Goal: Transaction & Acquisition: Purchase product/service

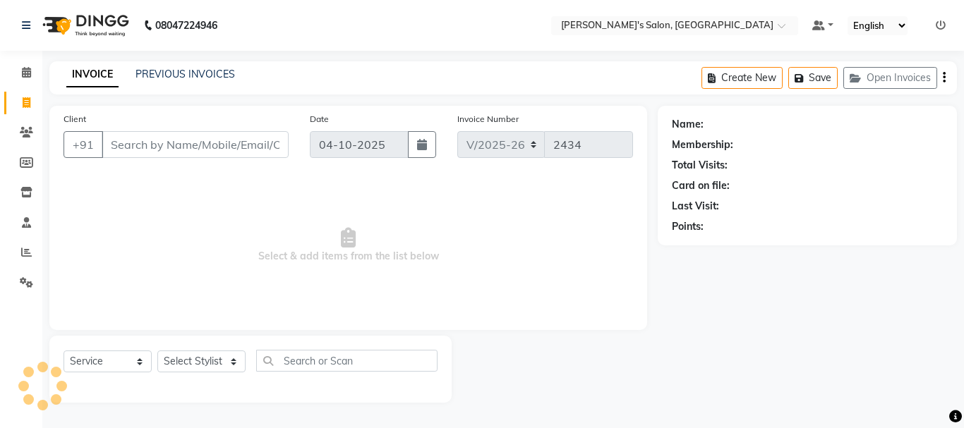
select select "3810"
select select "service"
click at [27, 250] on icon at bounding box center [26, 252] width 11 height 11
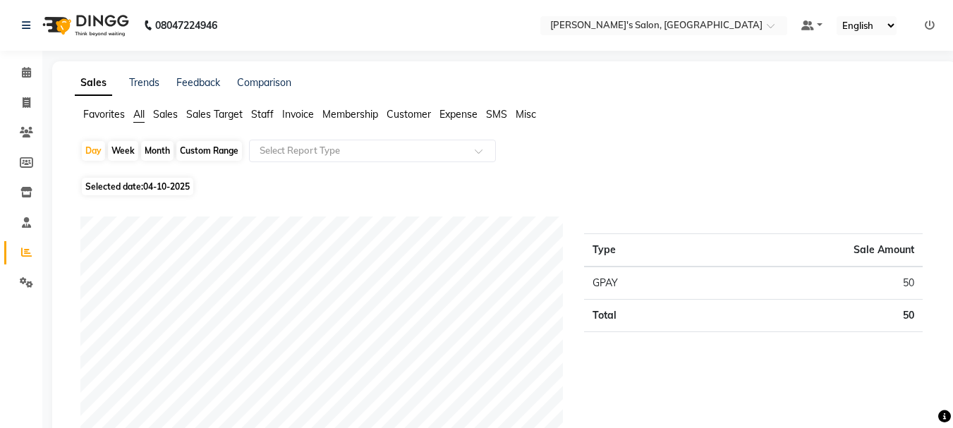
click at [259, 112] on span "Staff" at bounding box center [262, 114] width 23 height 13
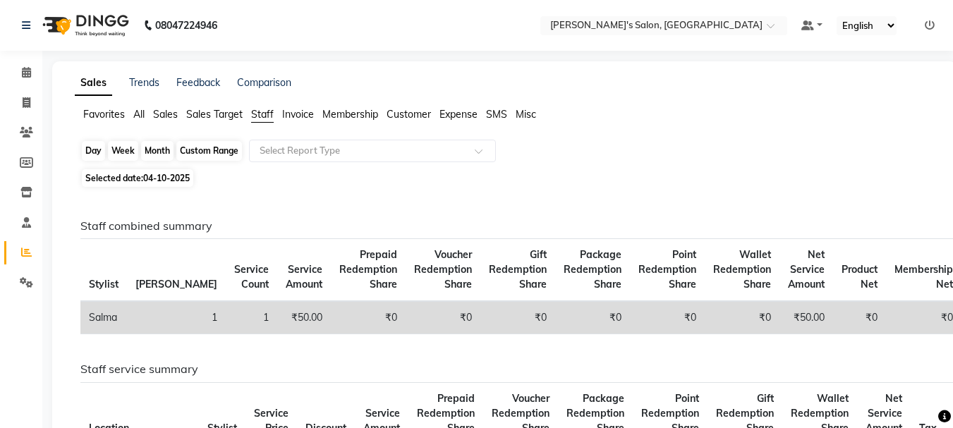
click at [95, 155] on div "Day" at bounding box center [93, 151] width 23 height 20
select select "10"
select select "2025"
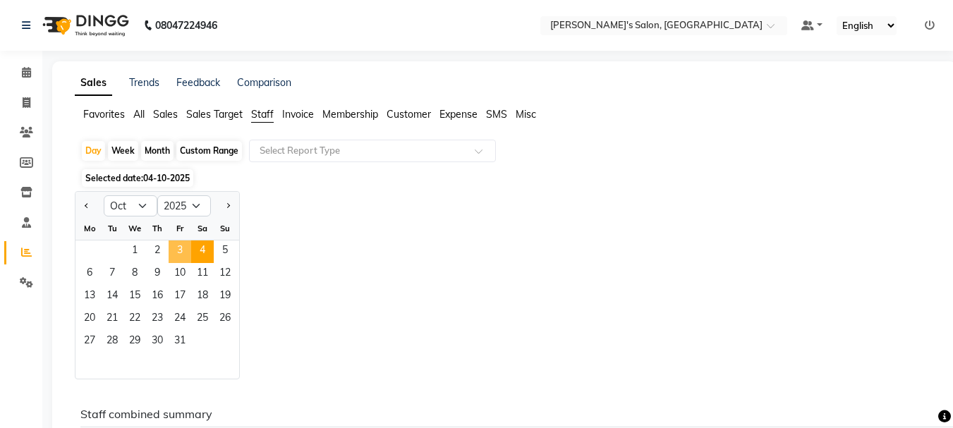
click at [187, 248] on span "3" at bounding box center [180, 252] width 23 height 23
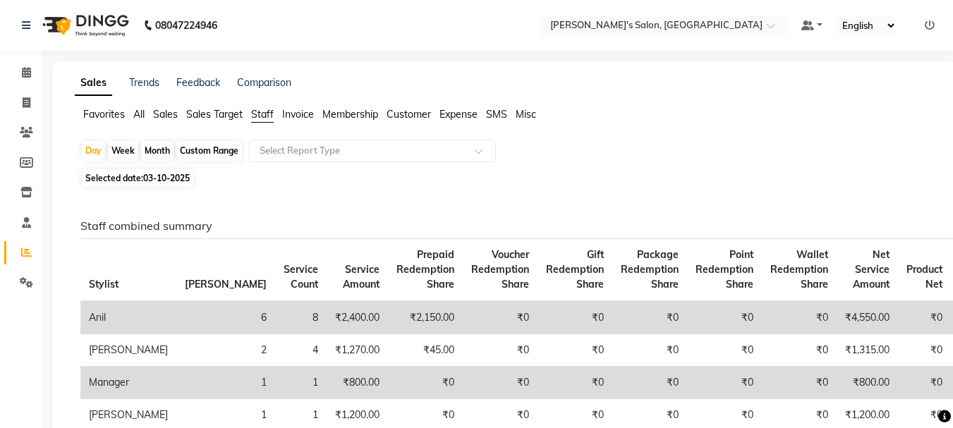
click at [164, 150] on div "Month" at bounding box center [157, 151] width 32 height 20
select select "10"
select select "2025"
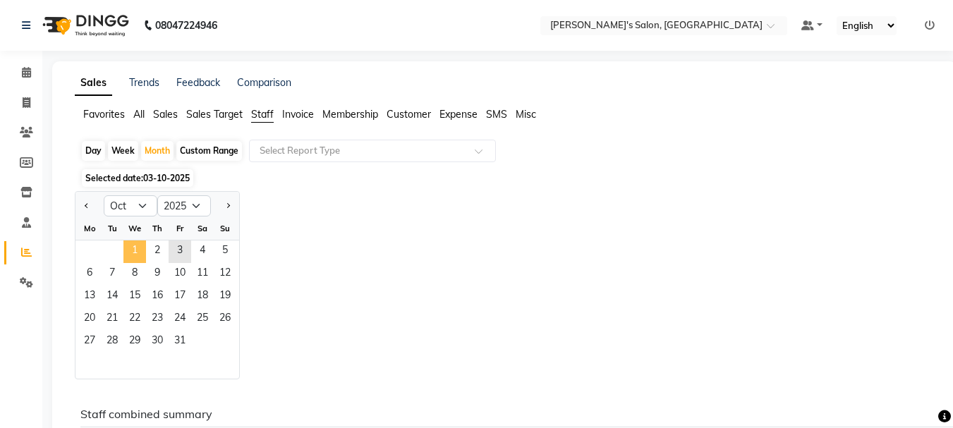
click at [127, 244] on span "1" at bounding box center [134, 252] width 23 height 23
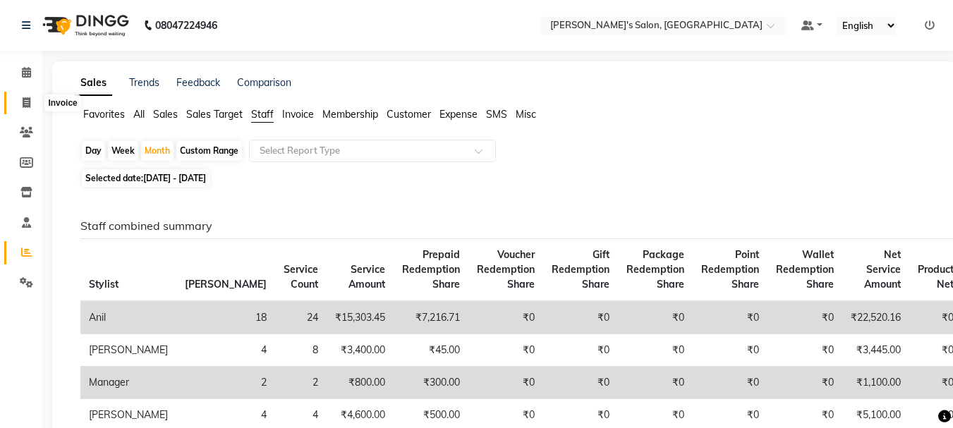
click at [30, 100] on icon at bounding box center [27, 102] width 8 height 11
select select "service"
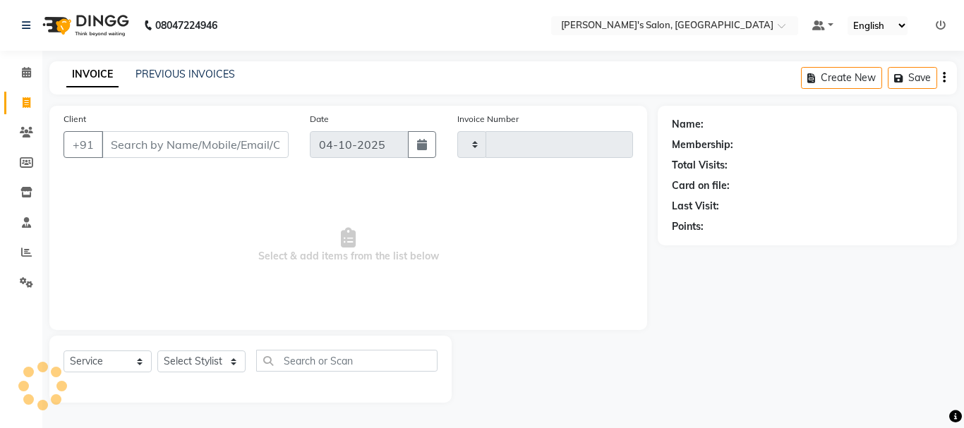
type input "2434"
select select "3810"
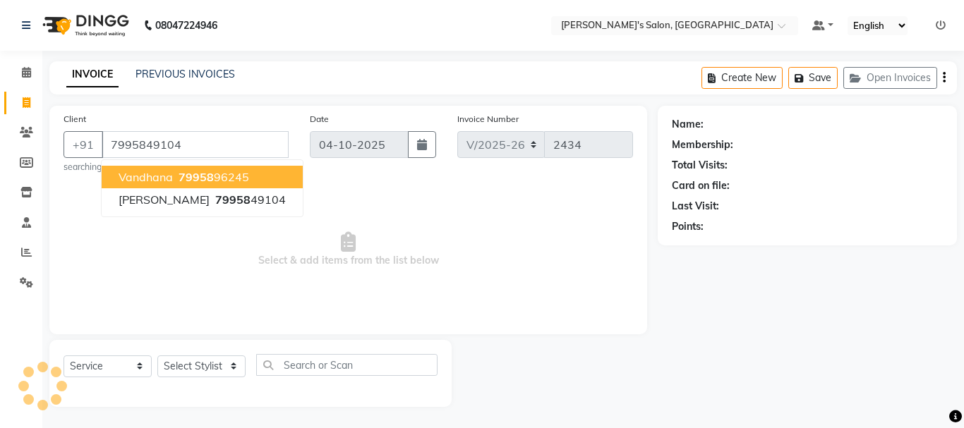
type input "7995849104"
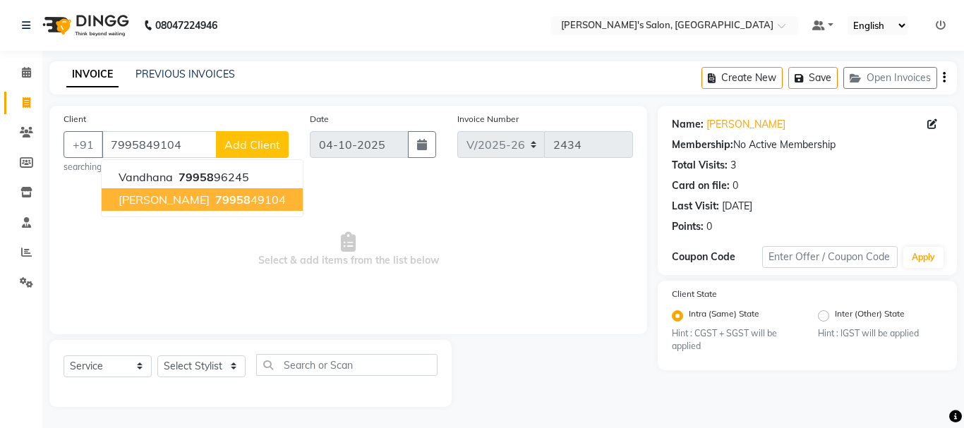
click at [153, 201] on span "[PERSON_NAME]" at bounding box center [164, 200] width 91 height 14
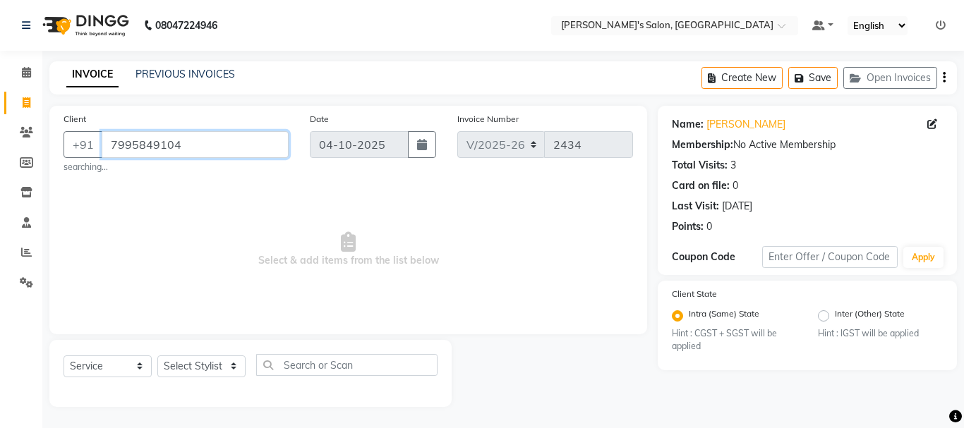
click at [141, 140] on input "7995849104" at bounding box center [195, 144] width 187 height 27
click at [28, 131] on icon at bounding box center [26, 132] width 13 height 11
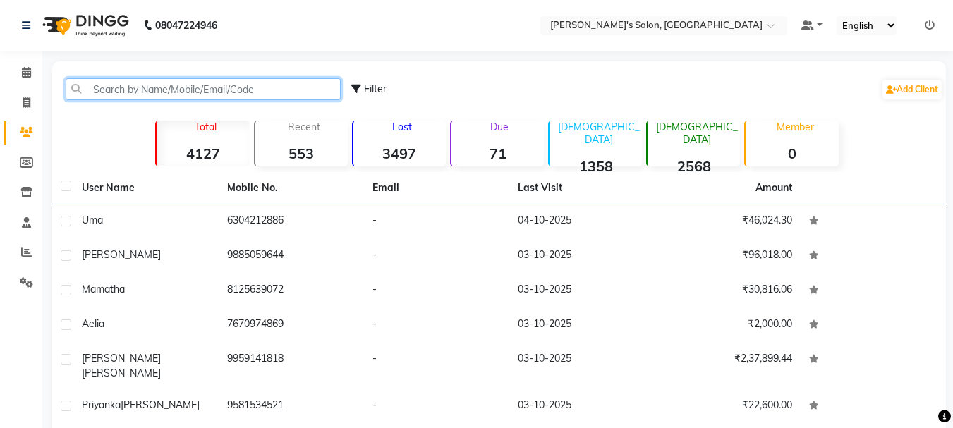
click at [175, 92] on input "text" at bounding box center [203, 89] width 275 height 22
paste input "7995849104"
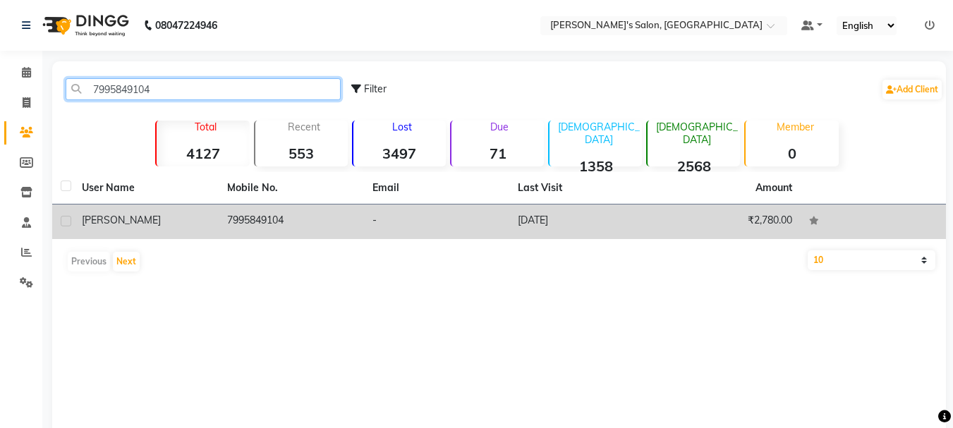
type input "7995849104"
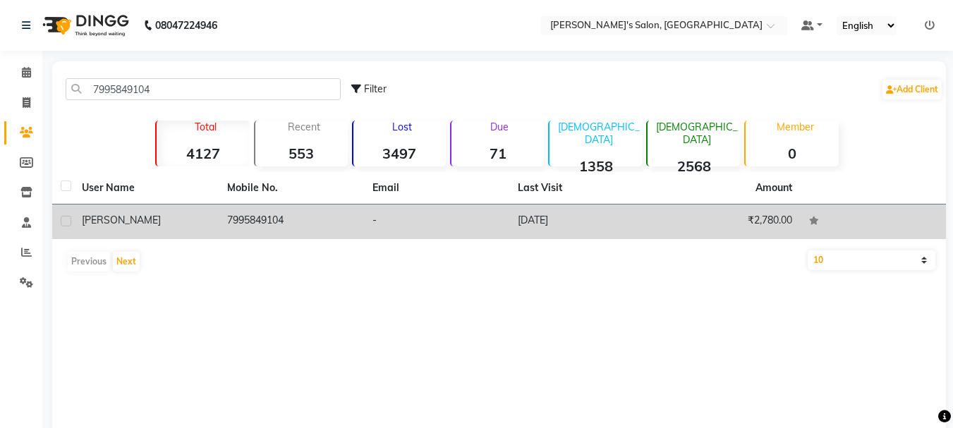
click at [171, 227] on div "[PERSON_NAME]" at bounding box center [146, 220] width 128 height 15
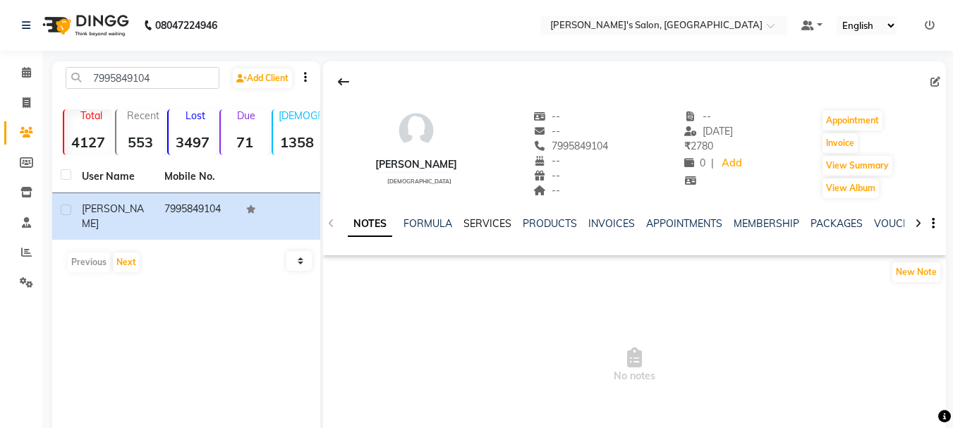
click at [485, 224] on link "SERVICES" at bounding box center [488, 223] width 48 height 13
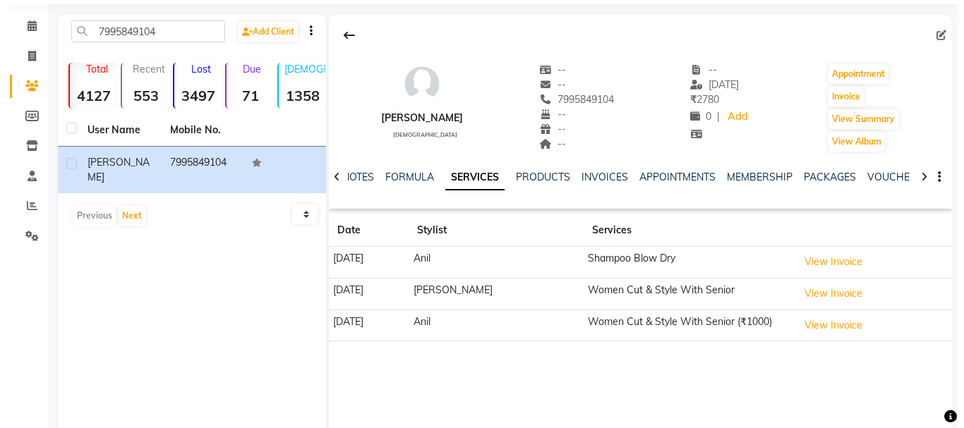
scroll to position [71, 0]
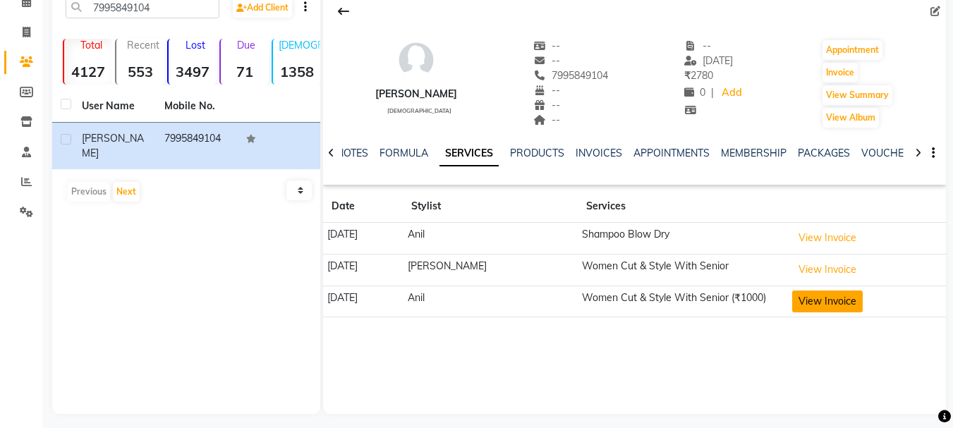
click at [850, 296] on button "View Invoice" at bounding box center [827, 302] width 71 height 22
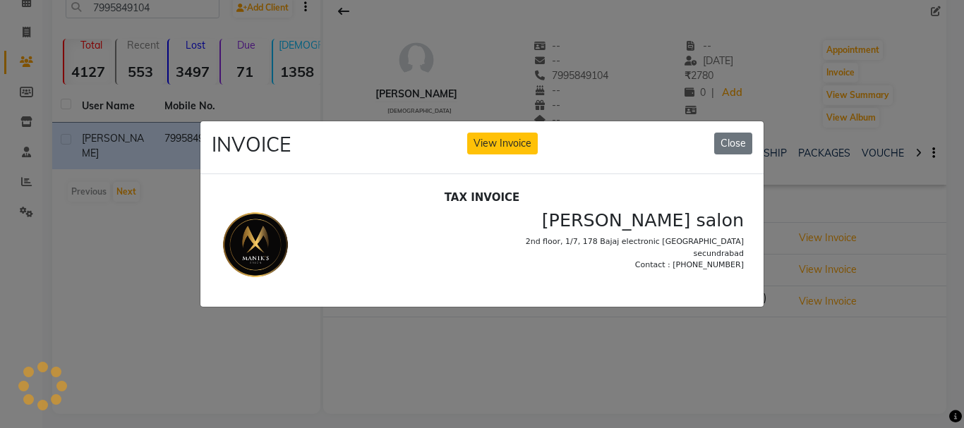
scroll to position [0, 0]
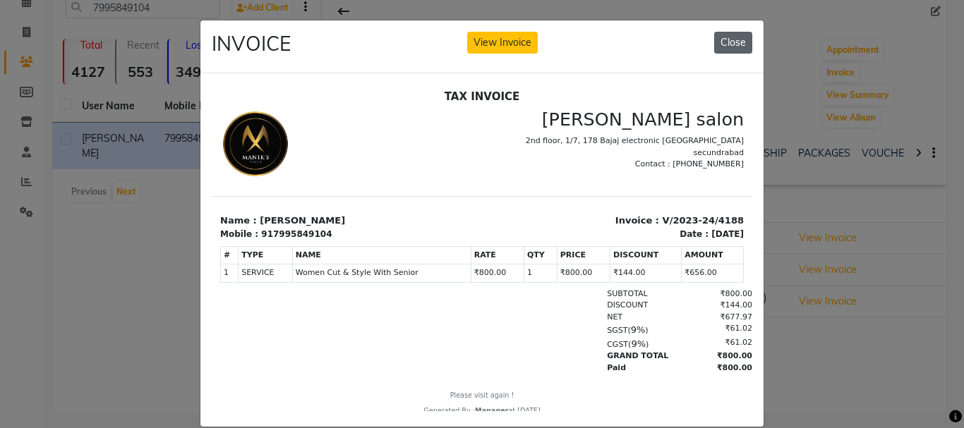
click at [732, 40] on button "Close" at bounding box center [733, 43] width 38 height 22
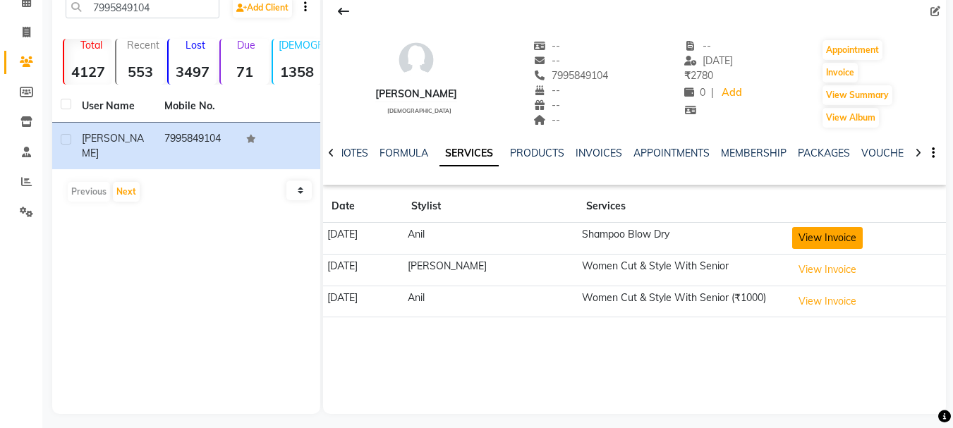
click at [814, 238] on button "View Invoice" at bounding box center [827, 238] width 71 height 22
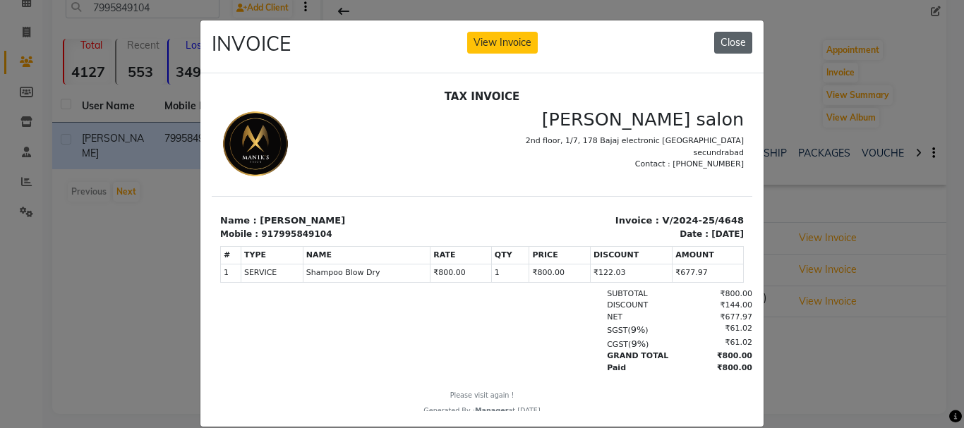
click at [740, 42] on button "Close" at bounding box center [733, 43] width 38 height 22
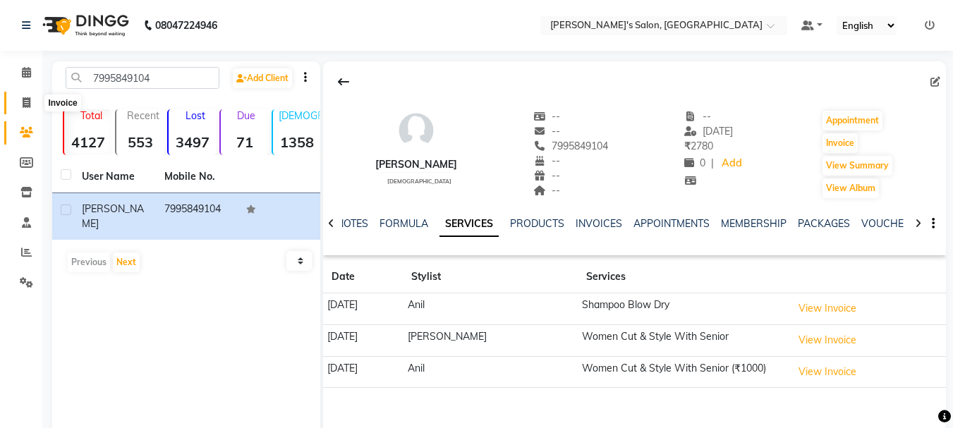
click at [28, 99] on icon at bounding box center [27, 102] width 8 height 11
select select "service"
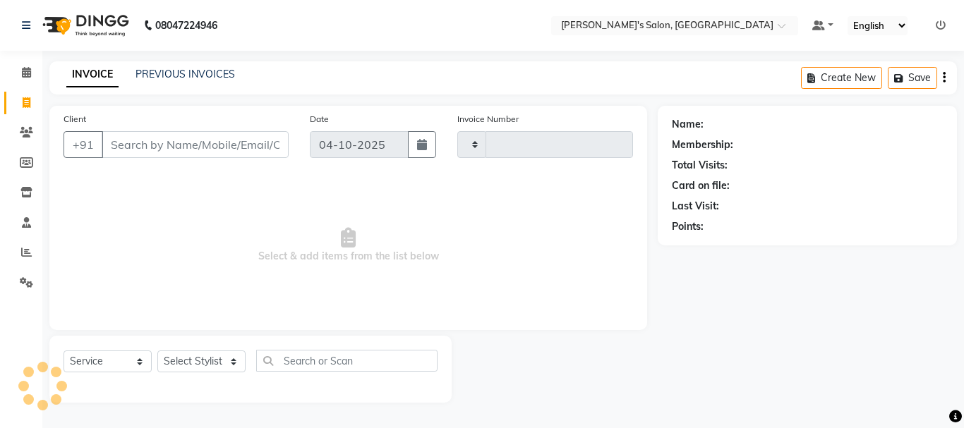
type input "2434"
select select "3810"
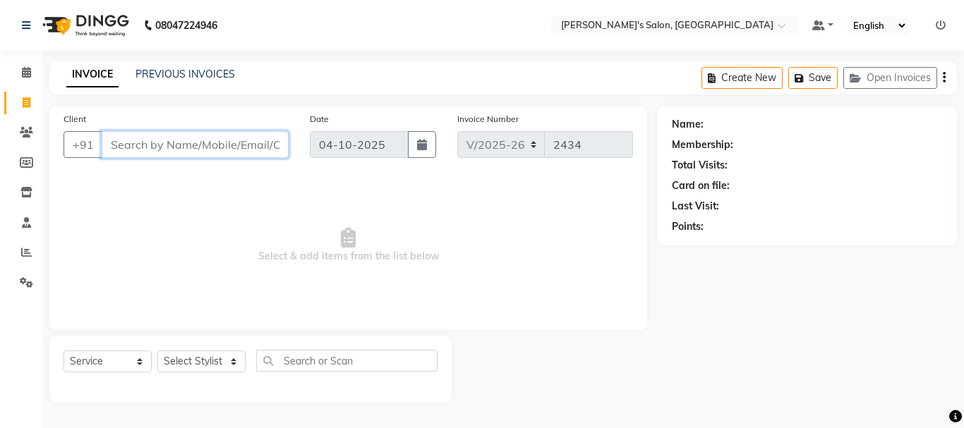
click at [139, 148] on input "Client" at bounding box center [195, 144] width 187 height 27
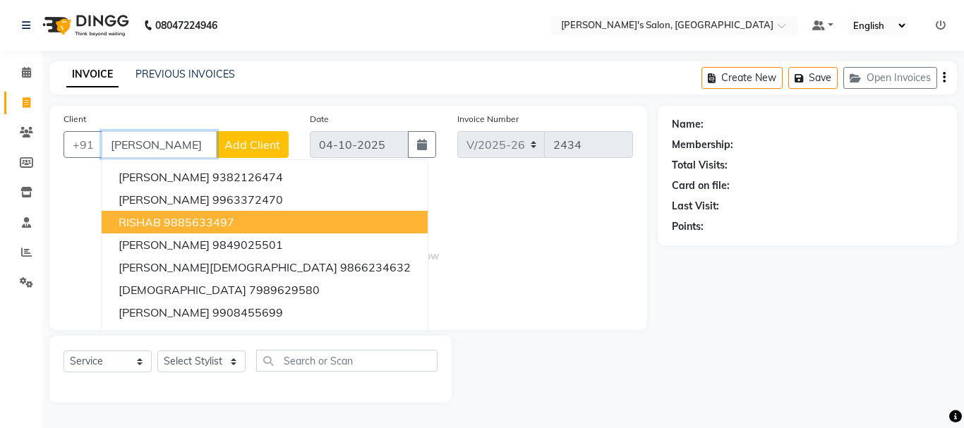
click at [210, 227] on ngb-highlight "9885633497" at bounding box center [199, 222] width 71 height 14
type input "9885633497"
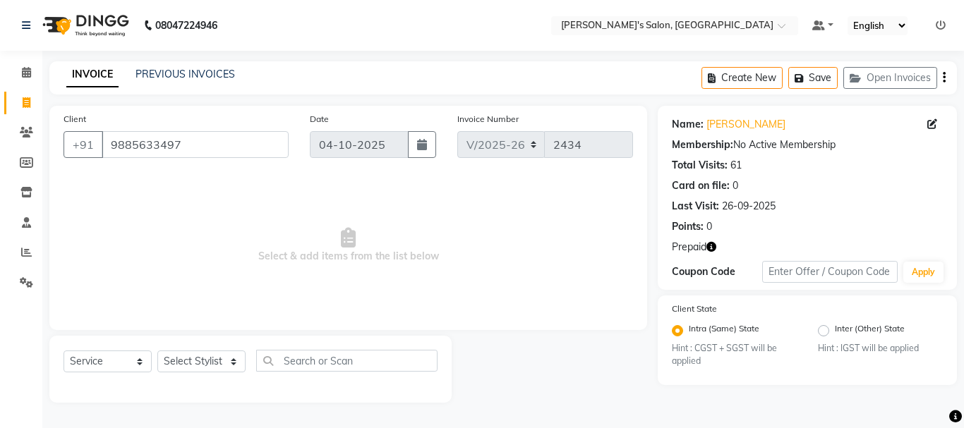
click at [712, 245] on icon "button" at bounding box center [711, 247] width 10 height 10
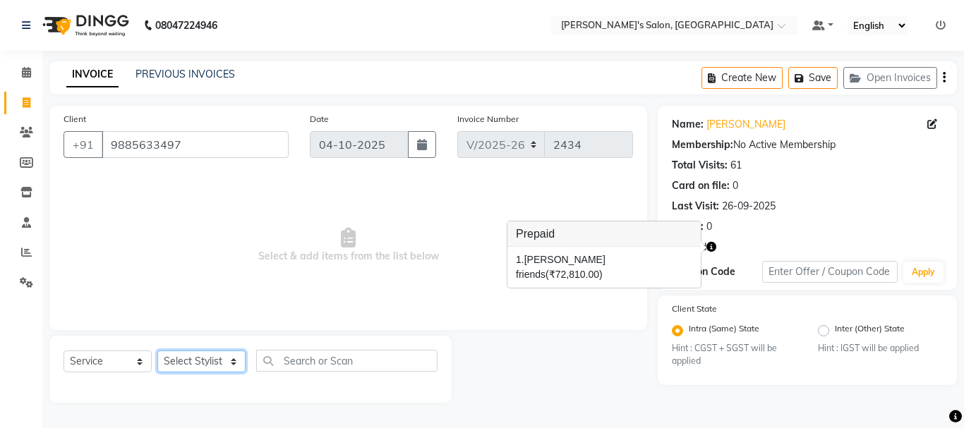
click at [211, 360] on select "Select Stylist [PERSON_NAME] [PERSON_NAME] Manager [PERSON_NAME] [PERSON_NAME] …" at bounding box center [201, 362] width 88 height 22
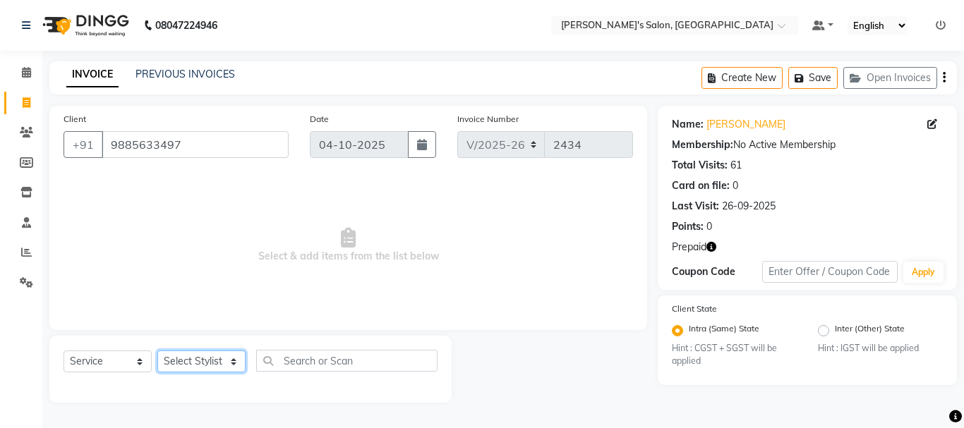
select select "86403"
click at [157, 351] on select "Select Stylist [PERSON_NAME] [PERSON_NAME] Manager [PERSON_NAME] [PERSON_NAME] …" at bounding box center [201, 362] width 88 height 22
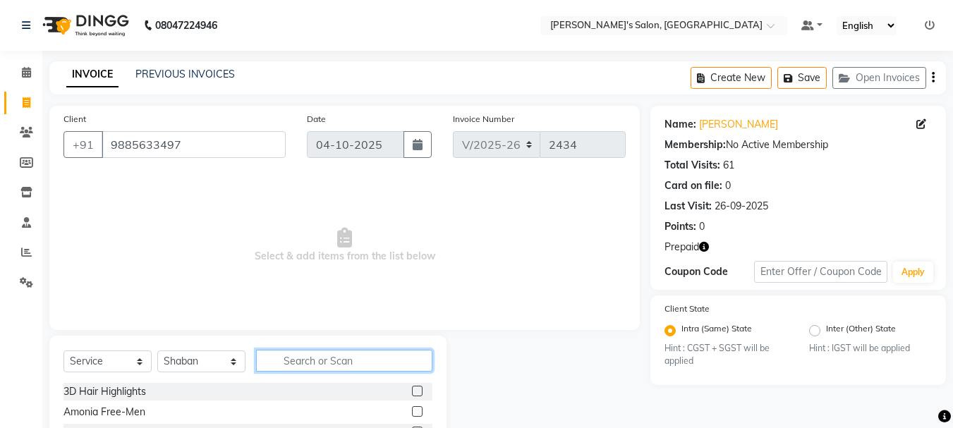
click at [334, 366] on input "text" at bounding box center [344, 361] width 176 height 22
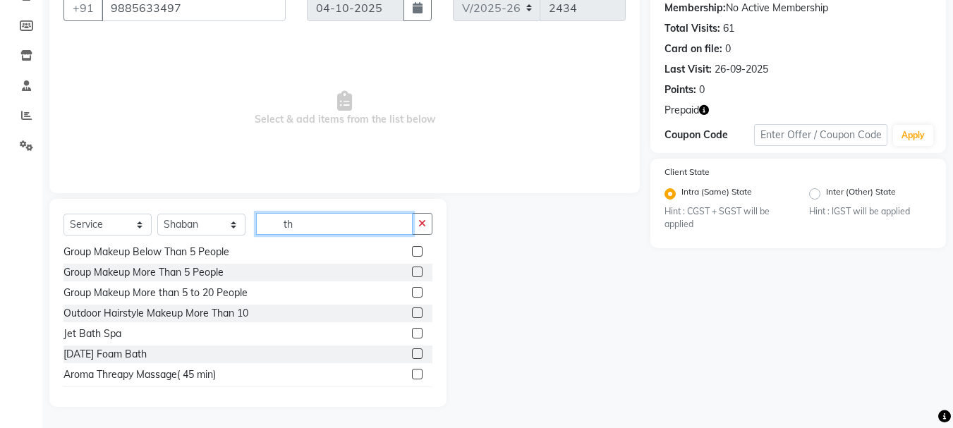
scroll to position [677, 0]
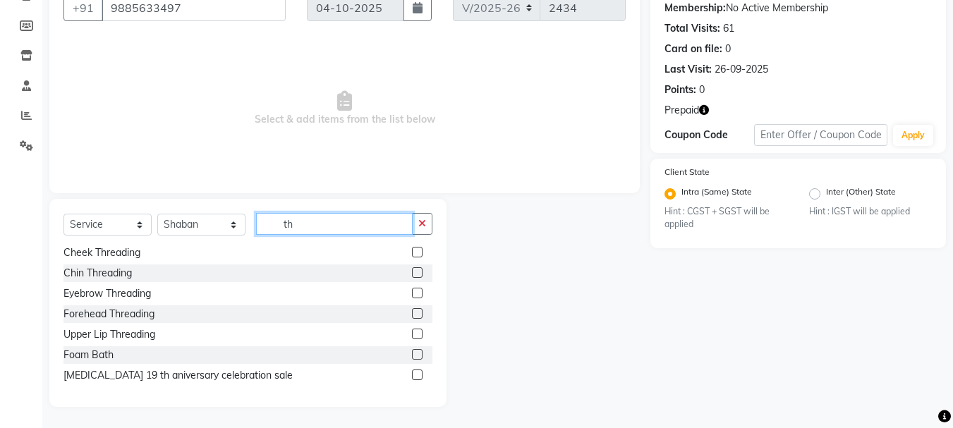
type input "th"
click at [412, 293] on label at bounding box center [417, 293] width 11 height 11
click at [412, 293] on input "checkbox" at bounding box center [416, 293] width 9 height 9
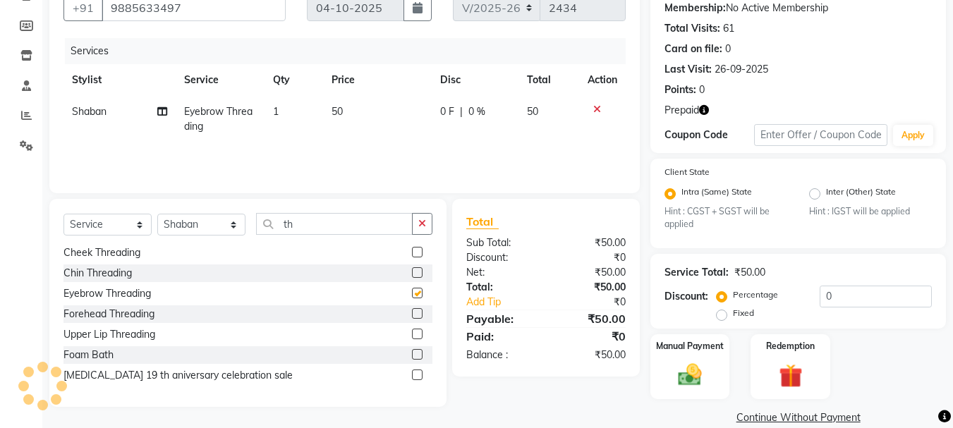
checkbox input "false"
click at [233, 226] on select "Select Stylist [PERSON_NAME] [PERSON_NAME] Manager [PERSON_NAME] [PERSON_NAME] …" at bounding box center [201, 225] width 88 height 22
select select "18480"
click at [157, 214] on select "Select Stylist [PERSON_NAME] [PERSON_NAME] Manager [PERSON_NAME] [PERSON_NAME] …" at bounding box center [201, 225] width 88 height 22
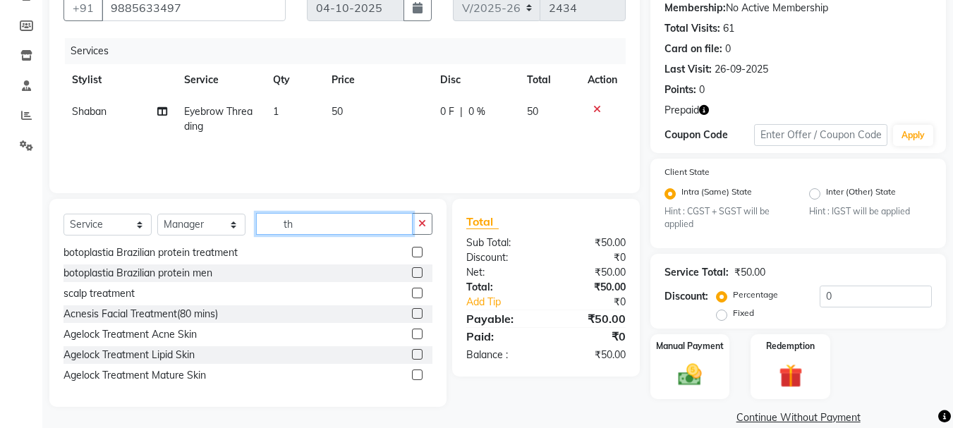
click at [315, 226] on input "th" at bounding box center [334, 224] width 157 height 22
type input "t"
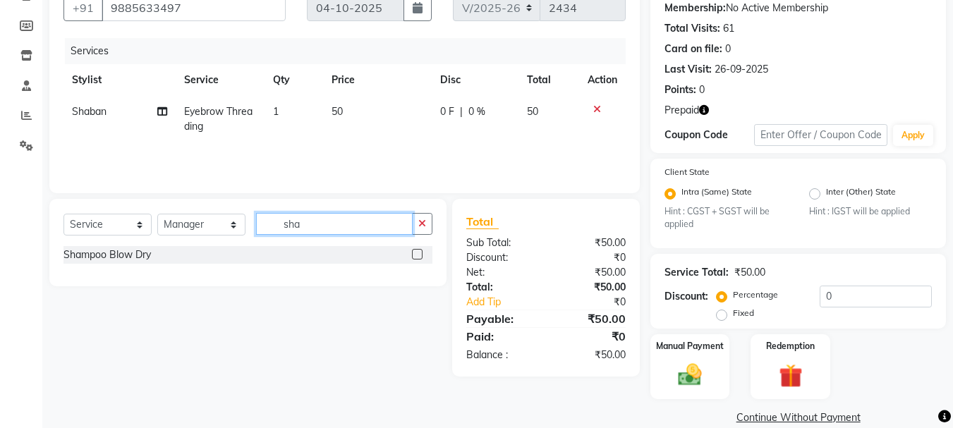
scroll to position [66, 0]
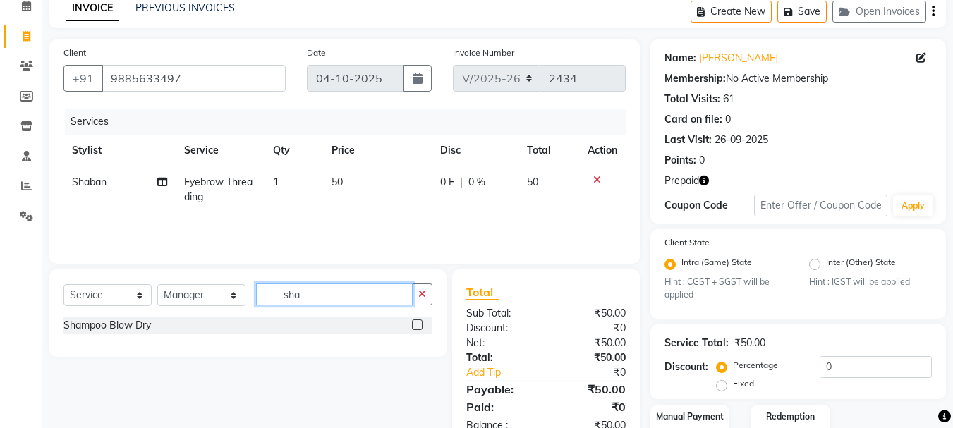
type input "sha"
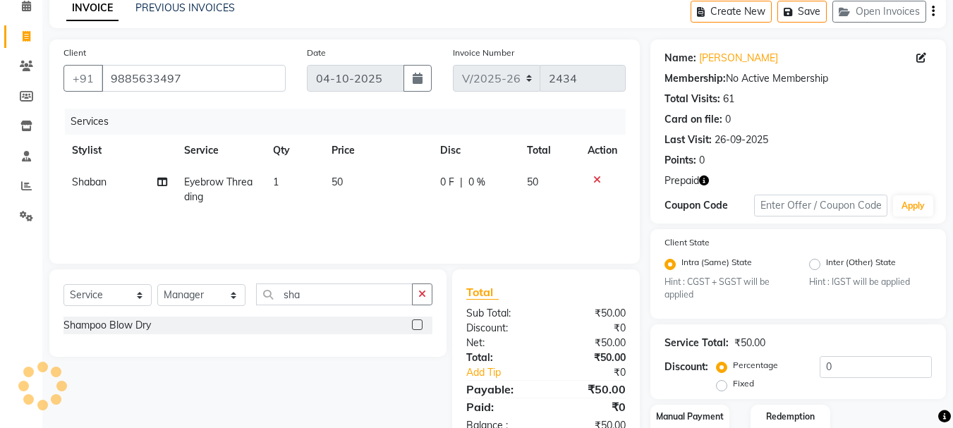
click at [420, 323] on label at bounding box center [417, 325] width 11 height 11
click at [420, 323] on input "checkbox" at bounding box center [416, 325] width 9 height 9
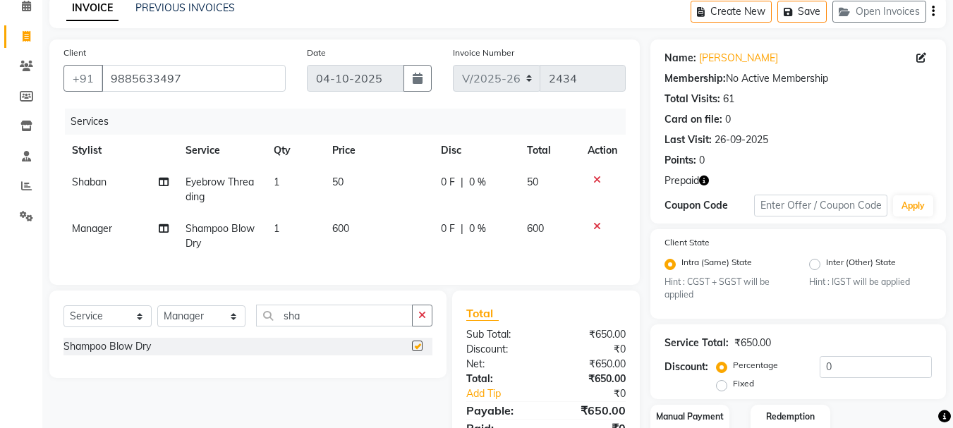
checkbox input "false"
click at [339, 224] on span "600" at bounding box center [340, 228] width 17 height 13
select select "18480"
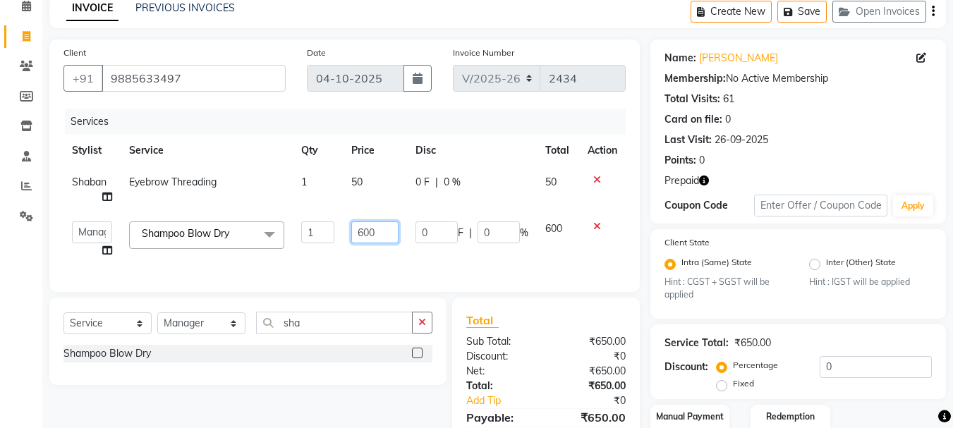
click at [366, 231] on input "600" at bounding box center [374, 233] width 47 height 22
type input "700"
click at [489, 267] on div "Services Stylist Service Qty Price Disc Total Action Shaban Eyebrow Threading 1…" at bounding box center [345, 193] width 562 height 169
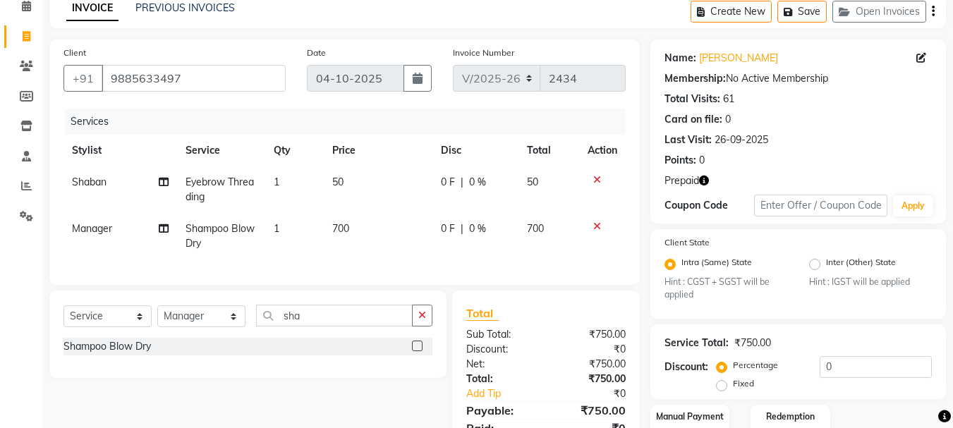
scroll to position [158, 0]
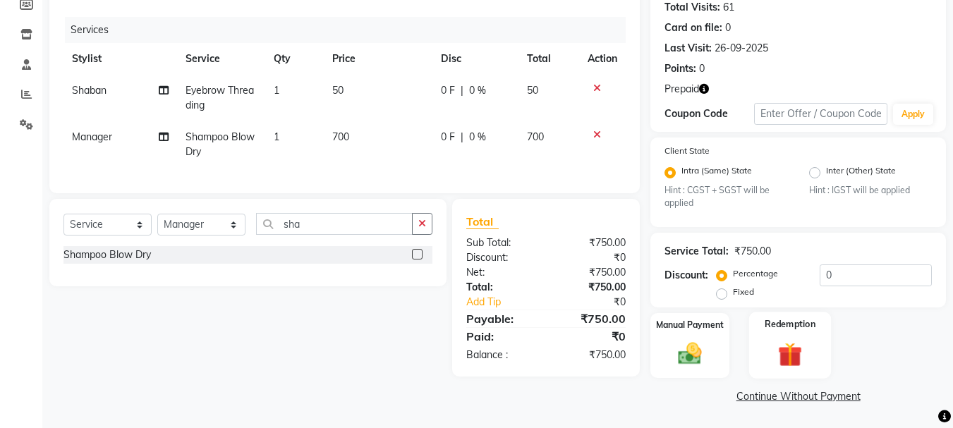
click at [790, 363] on img at bounding box center [791, 355] width 40 height 30
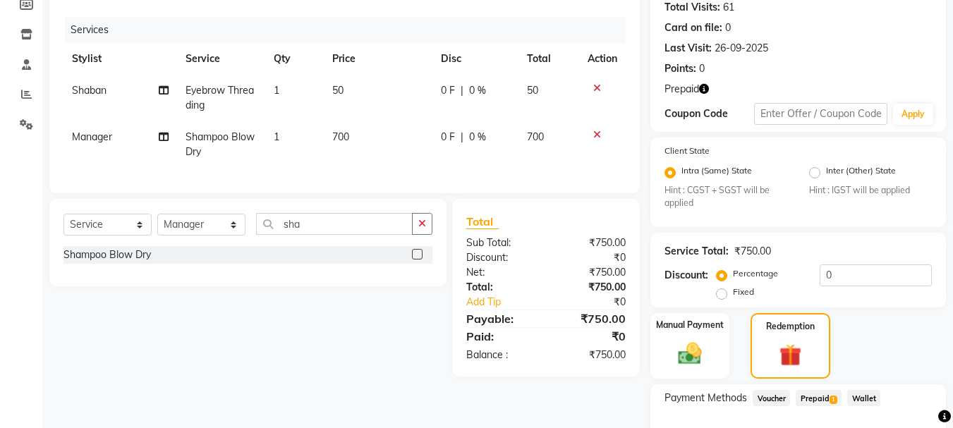
click at [809, 400] on span "Prepaid 1" at bounding box center [819, 398] width 46 height 16
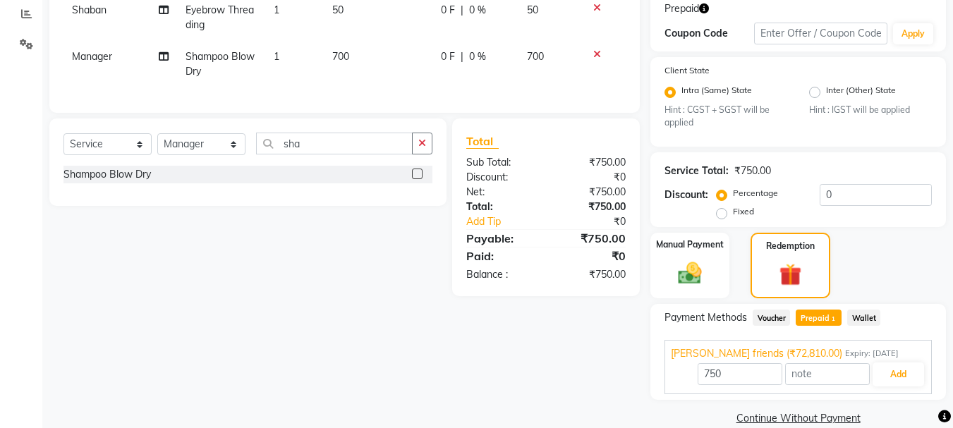
scroll to position [260, 0]
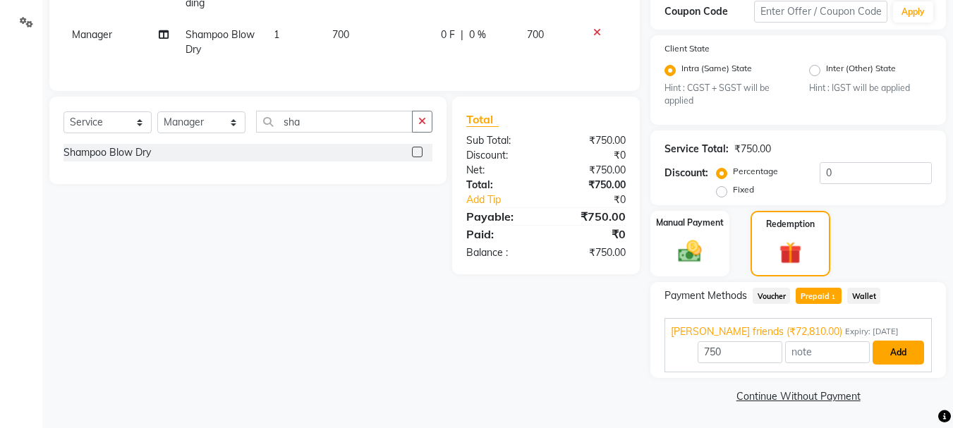
click at [888, 349] on button "Add" at bounding box center [899, 353] width 52 height 24
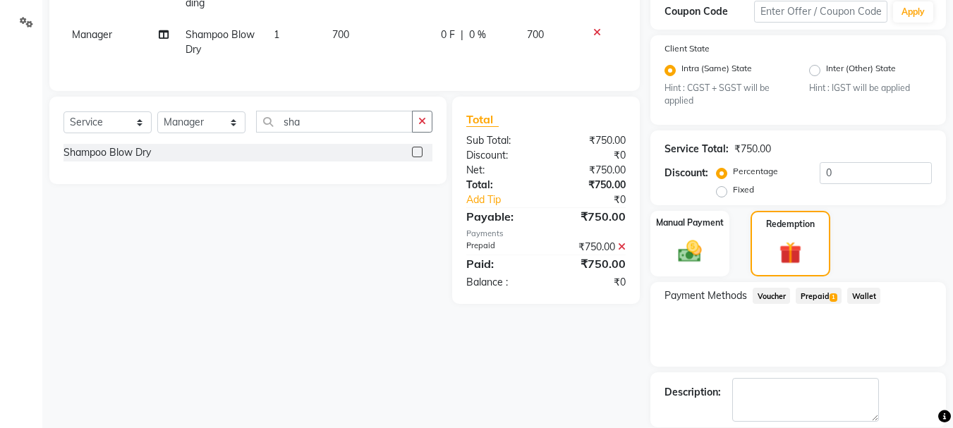
scroll to position [329, 0]
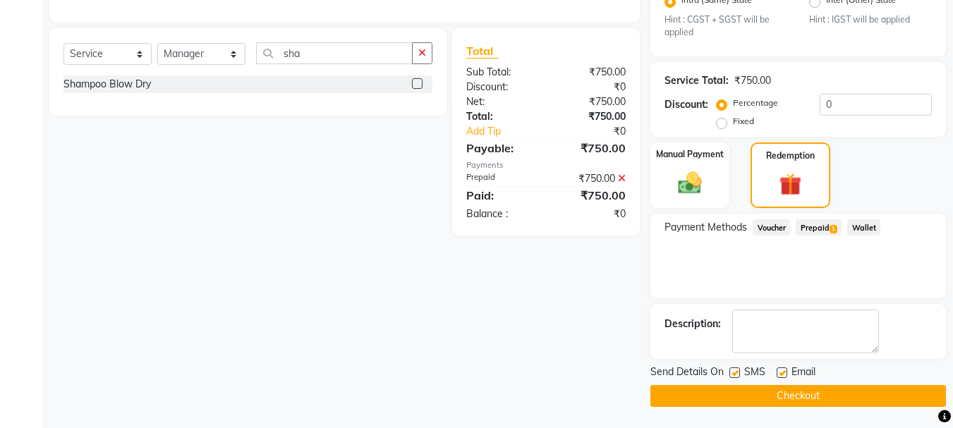
click at [802, 394] on button "Checkout" at bounding box center [799, 396] width 296 height 22
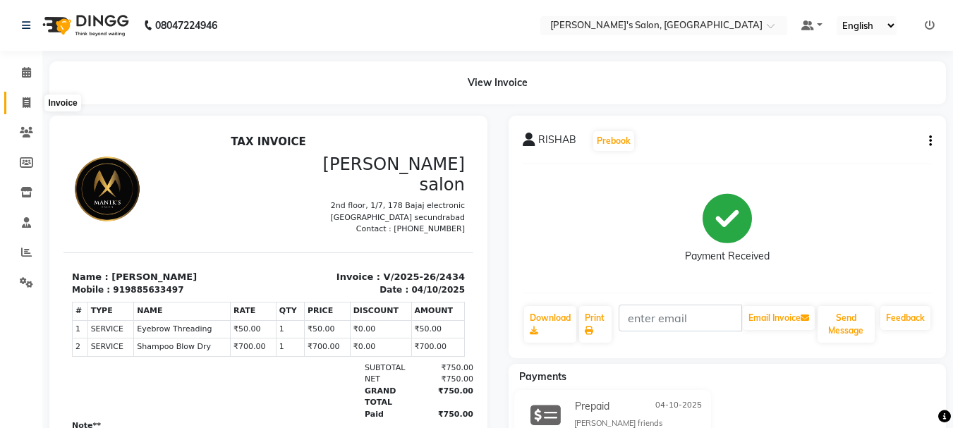
click at [23, 98] on icon at bounding box center [27, 102] width 8 height 11
select select "service"
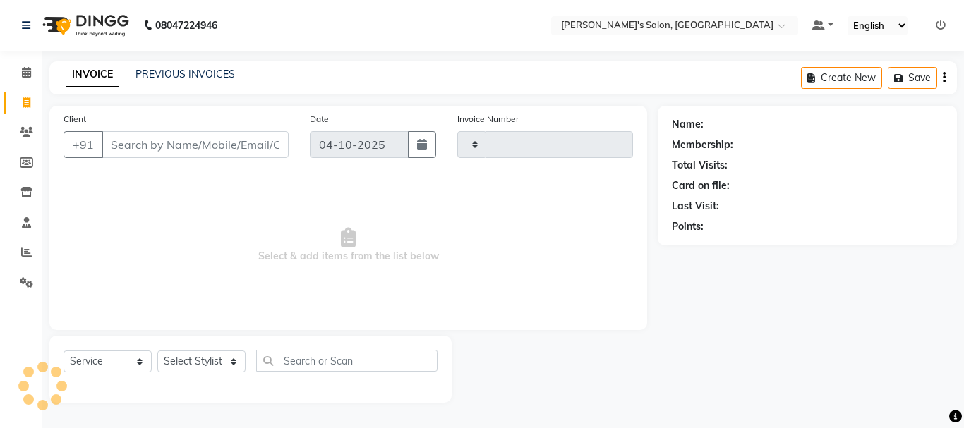
type input "2435"
select select "3810"
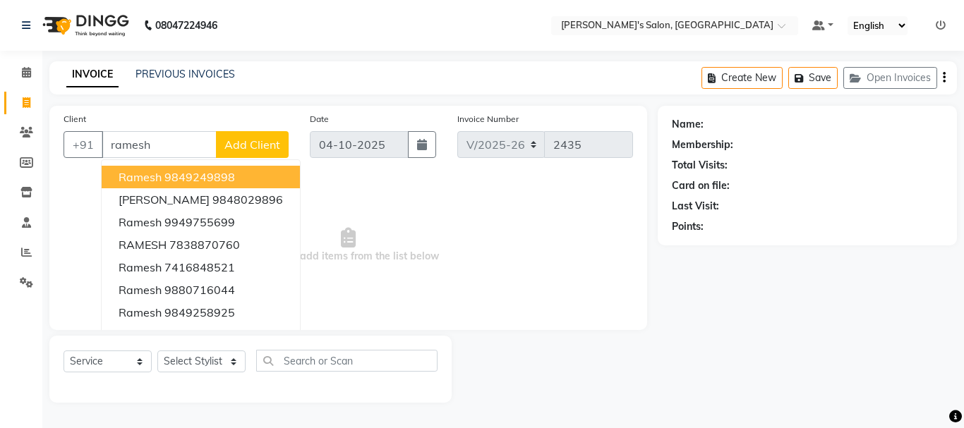
click at [213, 174] on ngb-highlight "9849249898" at bounding box center [199, 177] width 71 height 14
type input "9849249898"
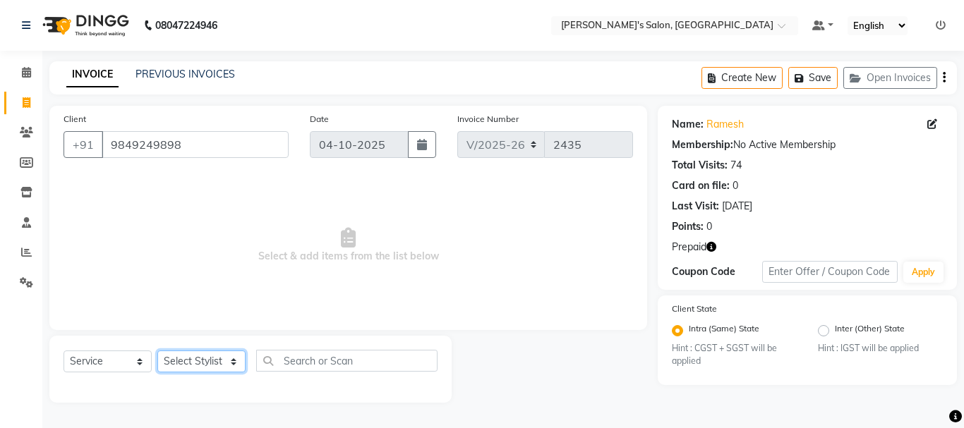
click at [183, 361] on select "Select Stylist [PERSON_NAME] [PERSON_NAME] Manager [PERSON_NAME] [PERSON_NAME] …" at bounding box center [201, 362] width 88 height 22
select select "18476"
click at [157, 351] on select "Select Stylist [PERSON_NAME] [PERSON_NAME] Manager [PERSON_NAME] [PERSON_NAME] …" at bounding box center [201, 362] width 88 height 22
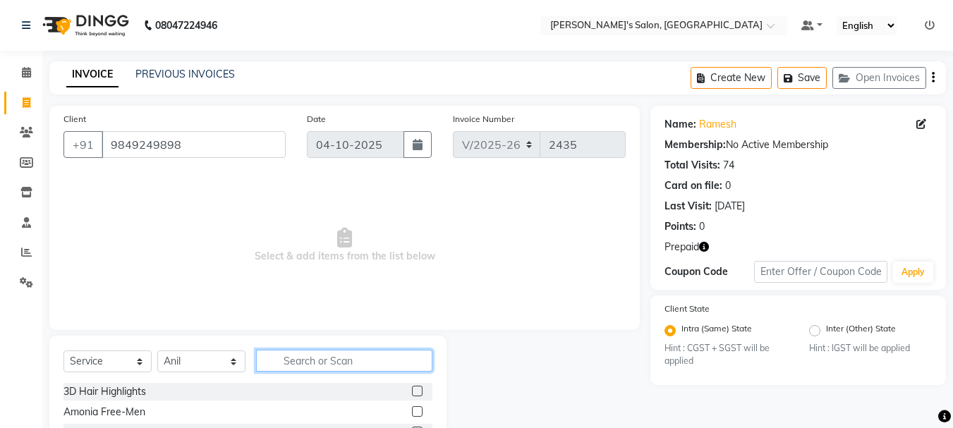
click at [299, 357] on input "text" at bounding box center [344, 361] width 176 height 22
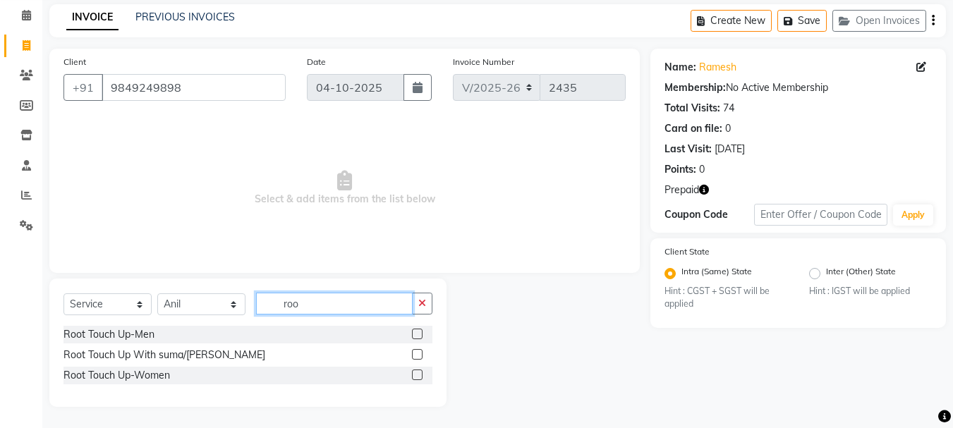
type input "roo"
click at [418, 374] on label at bounding box center [417, 375] width 11 height 11
click at [418, 374] on input "checkbox" at bounding box center [416, 375] width 9 height 9
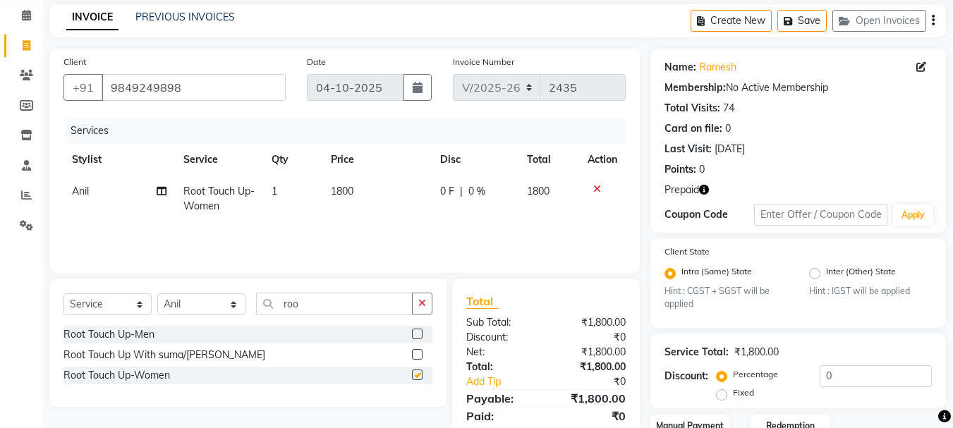
checkbox input "false"
click at [342, 192] on span "1800" at bounding box center [342, 191] width 23 height 13
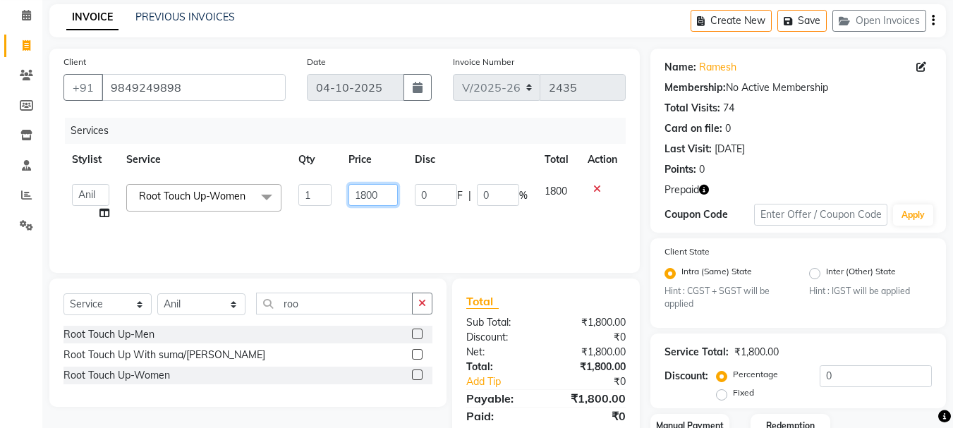
click at [369, 193] on input "1800" at bounding box center [373, 195] width 49 height 22
type input "1500"
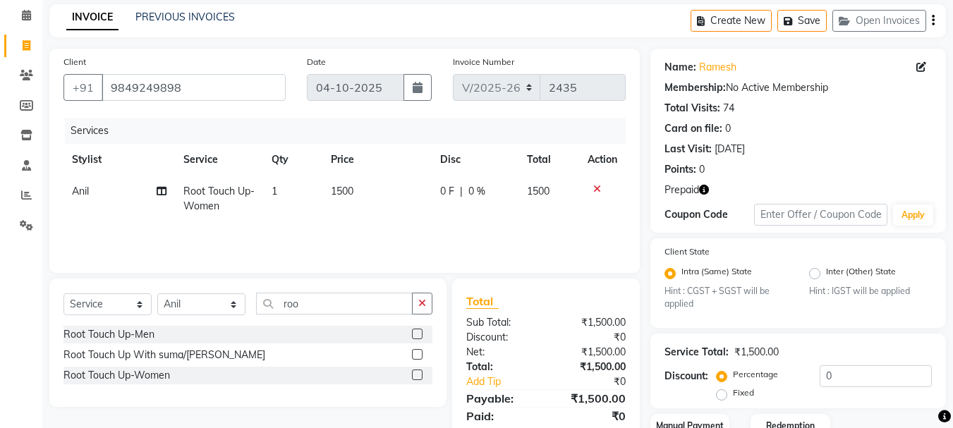
click at [513, 239] on div "Services Stylist Service Qty Price Disc Total Action [PERSON_NAME] Touch Up-Wom…" at bounding box center [345, 188] width 562 height 141
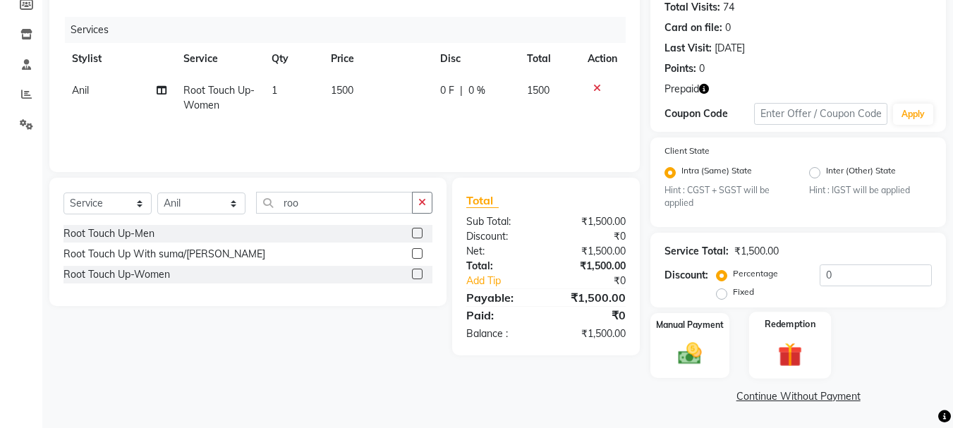
click at [784, 361] on img at bounding box center [791, 355] width 40 height 30
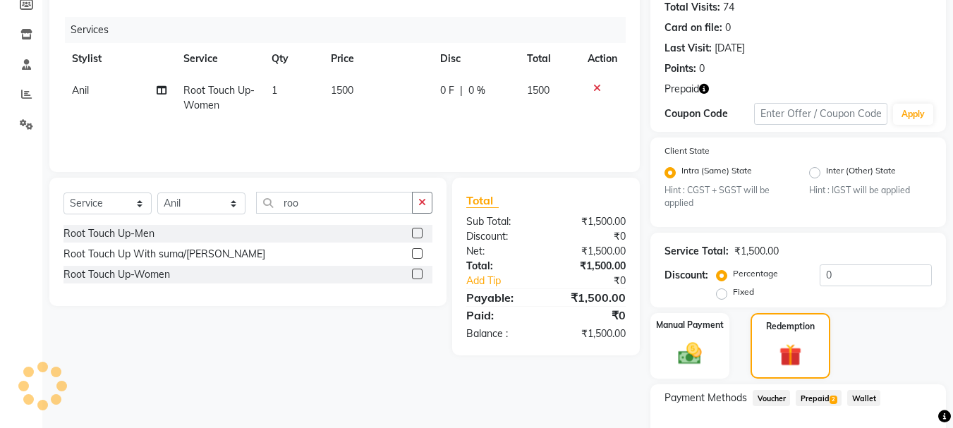
click at [820, 401] on span "Prepaid 2" at bounding box center [819, 398] width 46 height 16
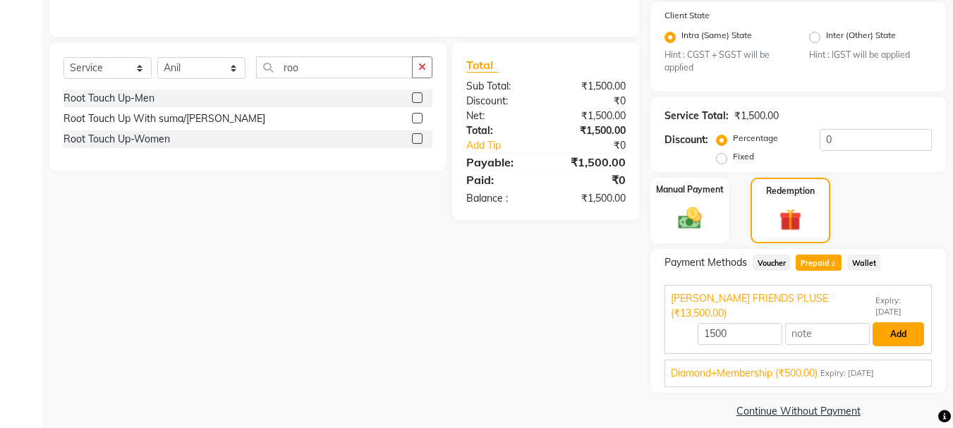
click at [899, 322] on button "Add" at bounding box center [899, 334] width 52 height 24
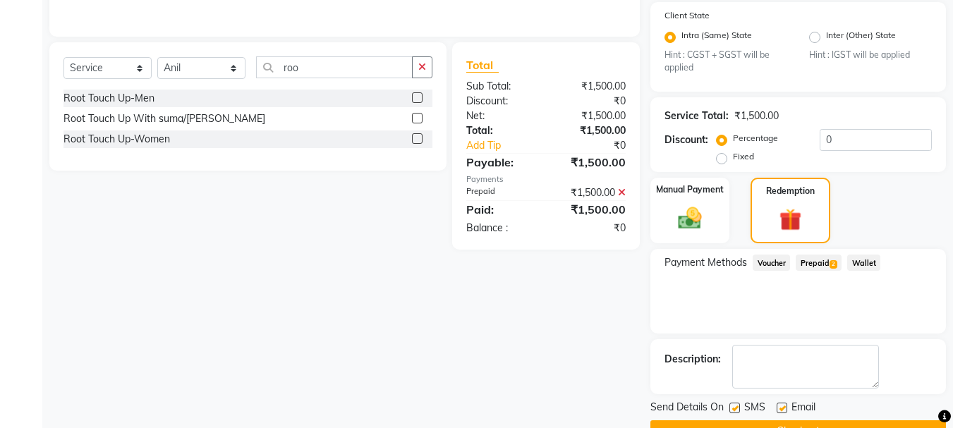
scroll to position [329, 0]
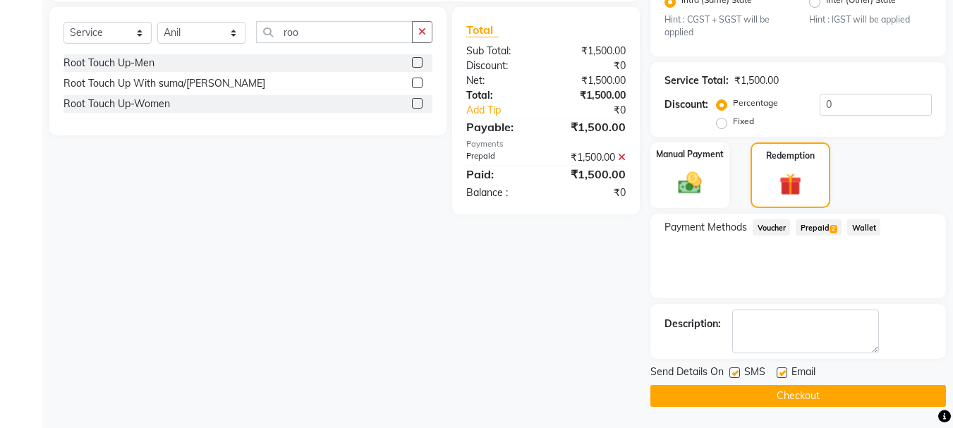
click at [773, 399] on button "Checkout" at bounding box center [799, 396] width 296 height 22
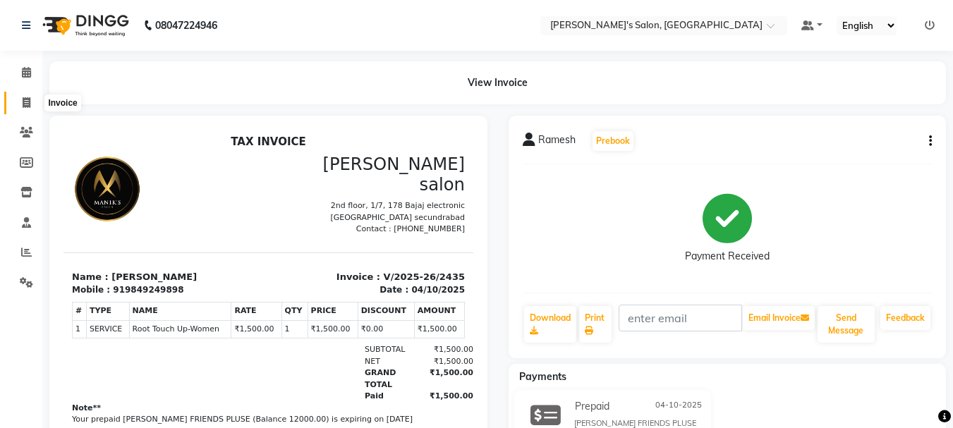
click at [28, 102] on icon at bounding box center [27, 102] width 8 height 11
select select "service"
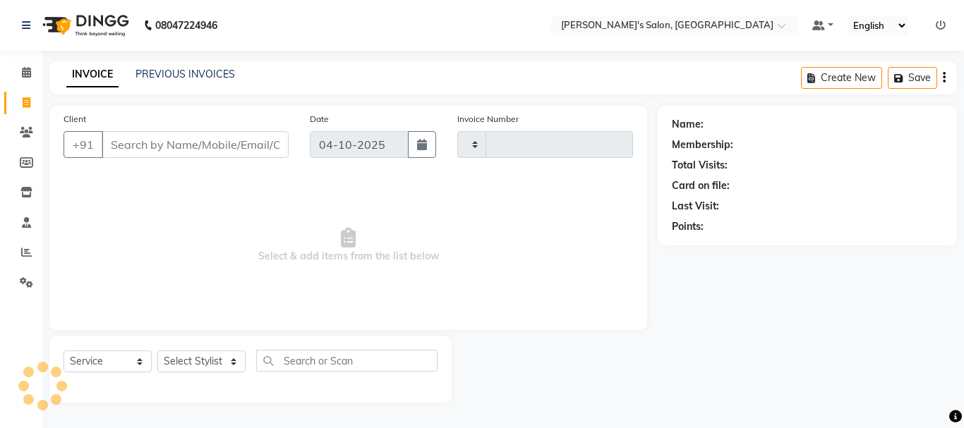
type input "2436"
select select "3810"
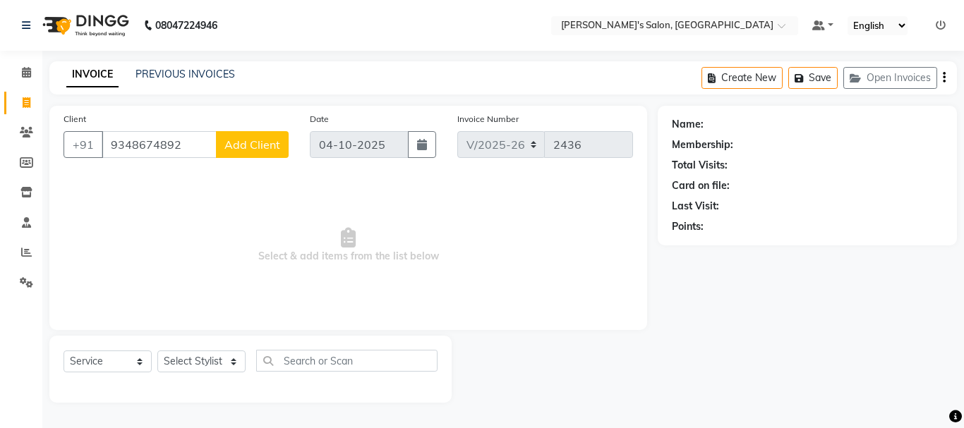
type input "9348674892"
click at [253, 140] on span "Add Client" at bounding box center [252, 145] width 56 height 14
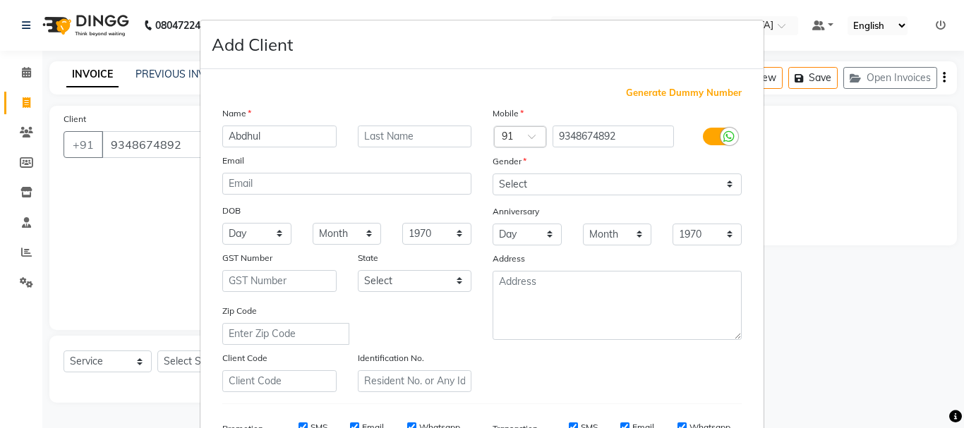
type input "Abdhul"
click at [717, 185] on select "Select [DEMOGRAPHIC_DATA] [DEMOGRAPHIC_DATA] Other Prefer Not To Say" at bounding box center [617, 185] width 249 height 22
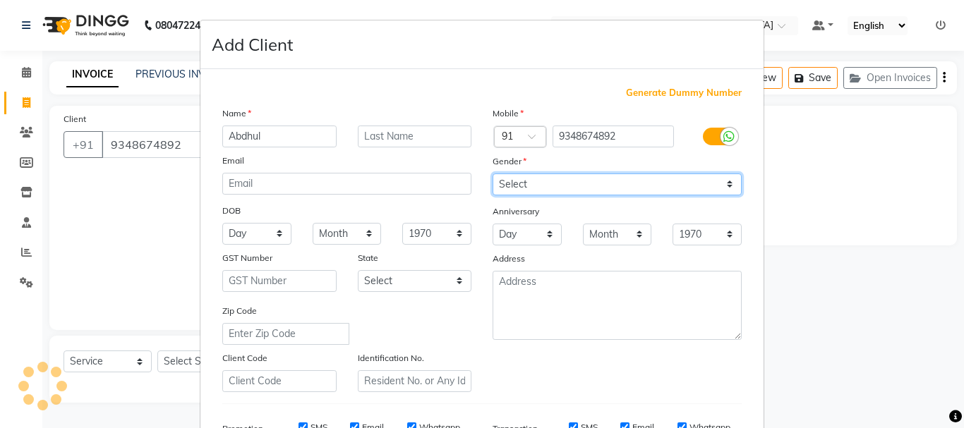
select select "[DEMOGRAPHIC_DATA]"
click at [493, 174] on select "Select [DEMOGRAPHIC_DATA] [DEMOGRAPHIC_DATA] Other Prefer Not To Say" at bounding box center [617, 185] width 249 height 22
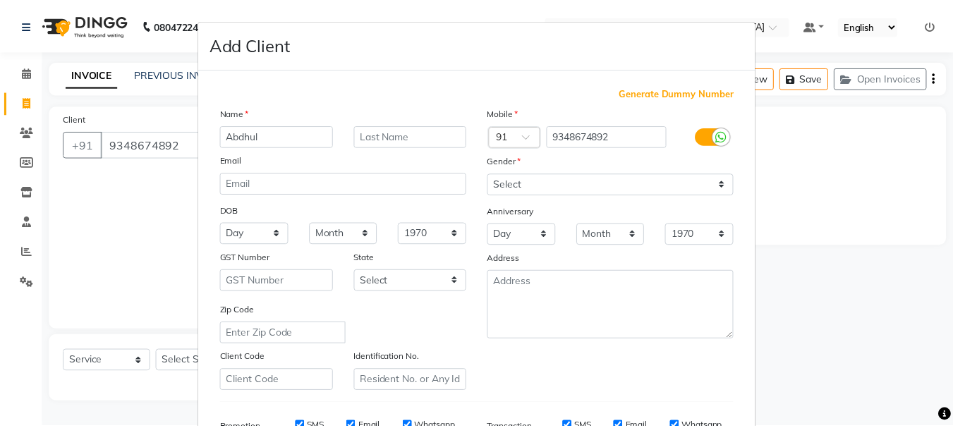
scroll to position [223, 0]
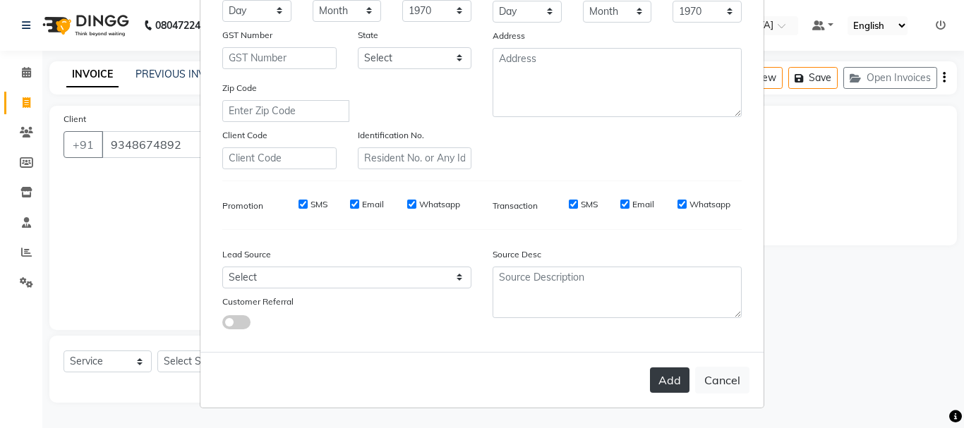
click at [667, 376] on button "Add" at bounding box center [670, 380] width 40 height 25
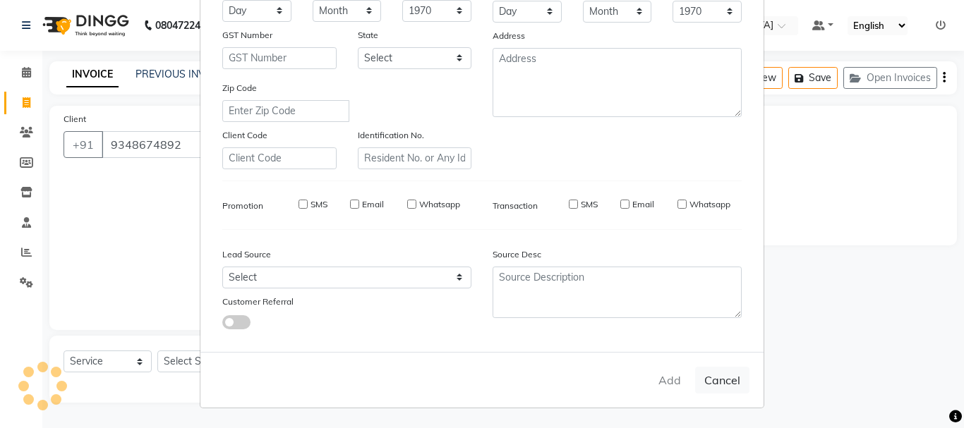
select select
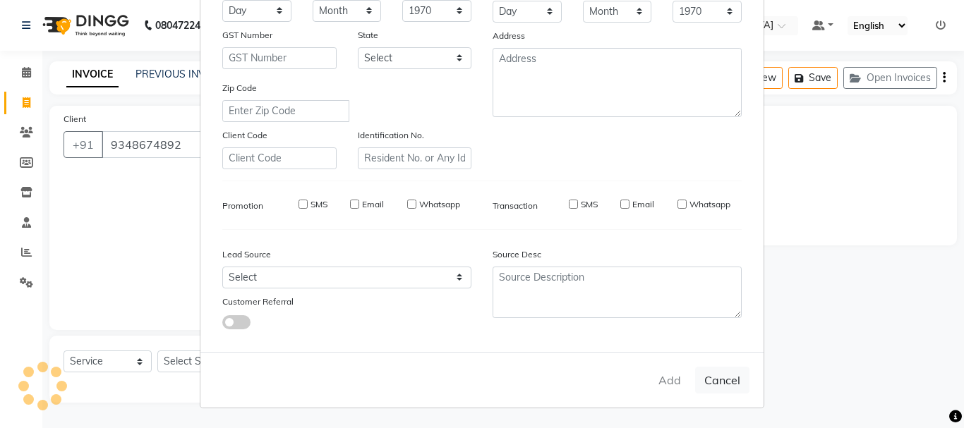
select select
checkbox input "false"
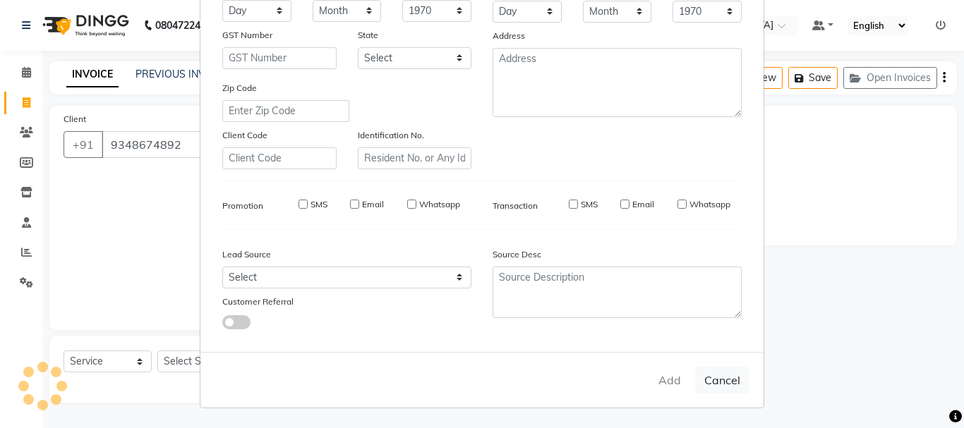
checkbox input "false"
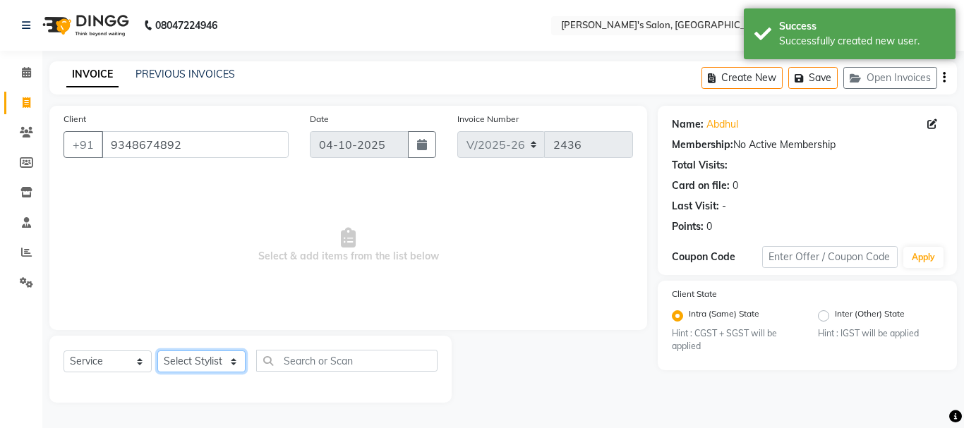
click at [211, 360] on select "Select Stylist [PERSON_NAME] [PERSON_NAME] Manager [PERSON_NAME] [PERSON_NAME] …" at bounding box center [201, 362] width 88 height 22
select select "18487"
click at [157, 351] on select "Select Stylist [PERSON_NAME] [PERSON_NAME] Manager [PERSON_NAME] [PERSON_NAME] …" at bounding box center [201, 362] width 88 height 22
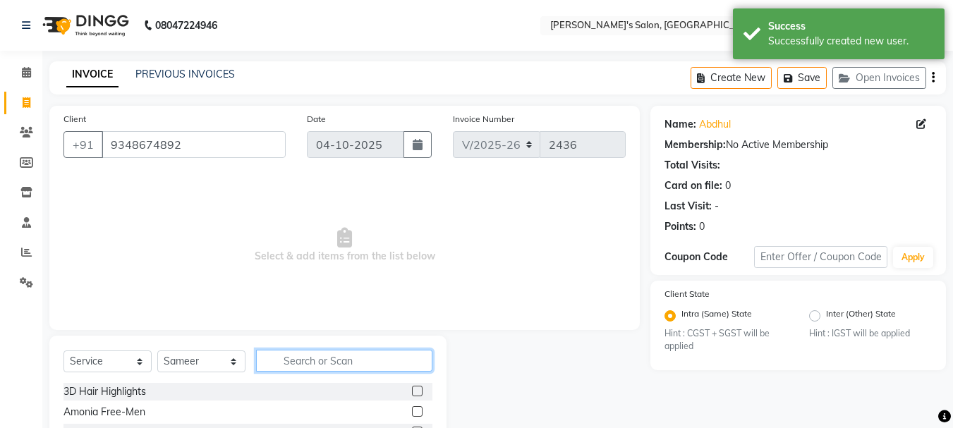
click at [324, 366] on input "text" at bounding box center [344, 361] width 176 height 22
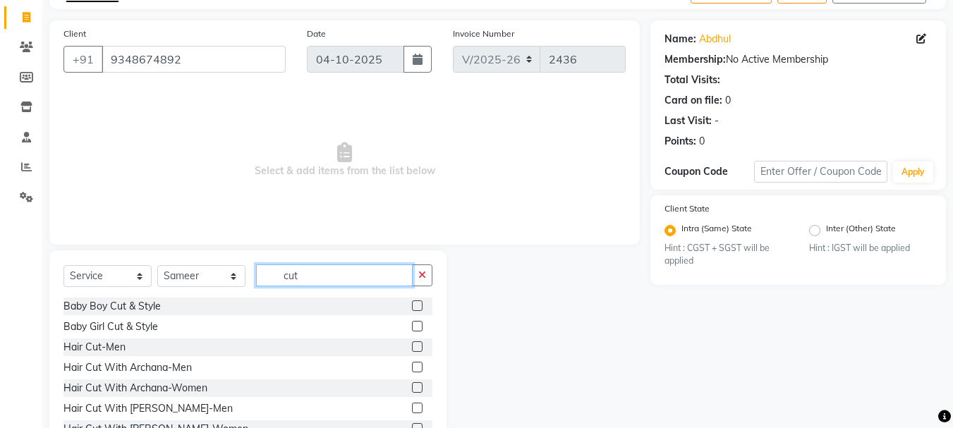
scroll to position [88, 0]
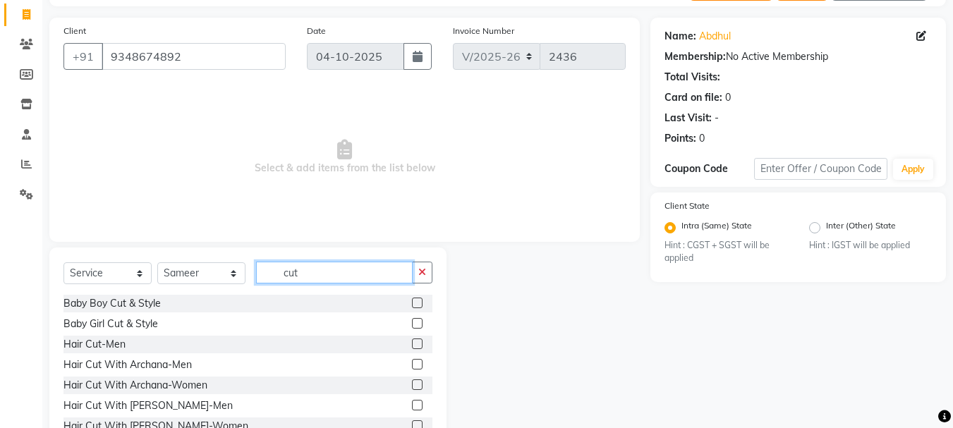
type input "cut"
click at [412, 345] on label at bounding box center [417, 344] width 11 height 11
click at [412, 345] on input "checkbox" at bounding box center [416, 344] width 9 height 9
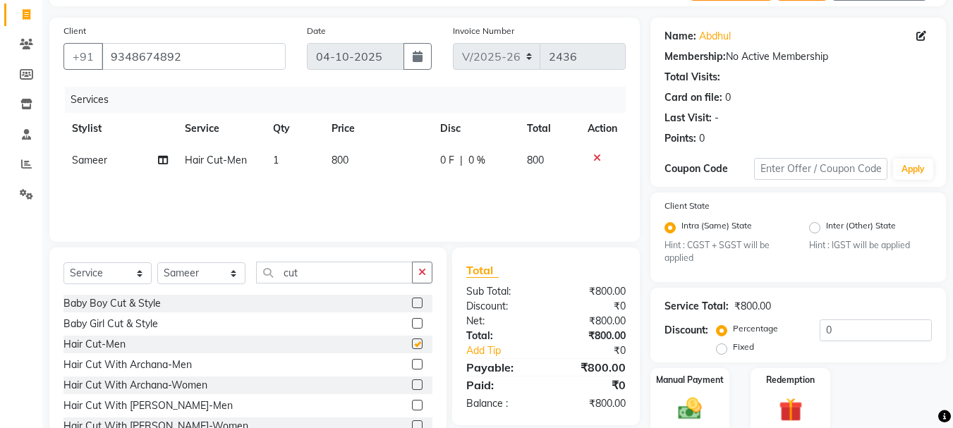
checkbox input "false"
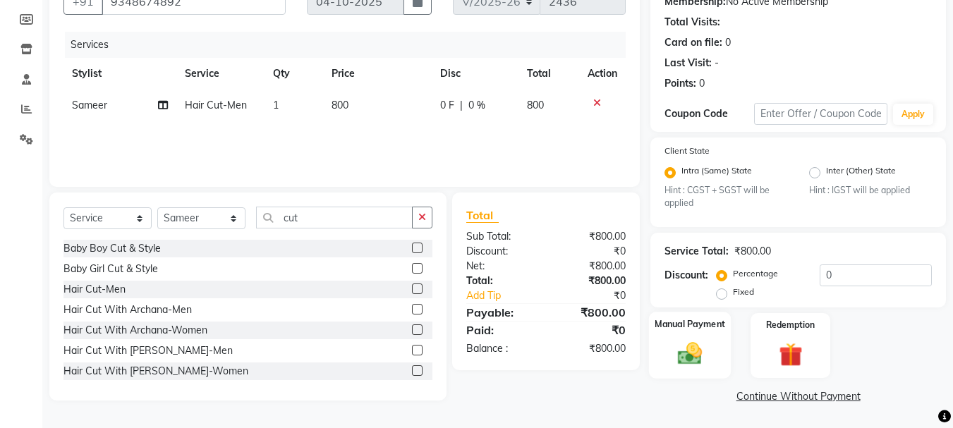
click at [683, 364] on img at bounding box center [690, 354] width 40 height 28
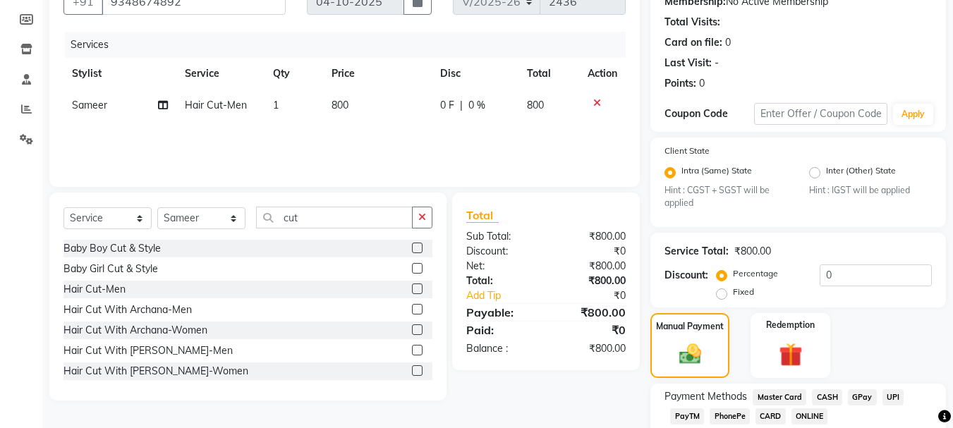
click at [828, 392] on span "CASH" at bounding box center [827, 398] width 30 height 16
click at [851, 397] on span "GPay" at bounding box center [862, 398] width 29 height 16
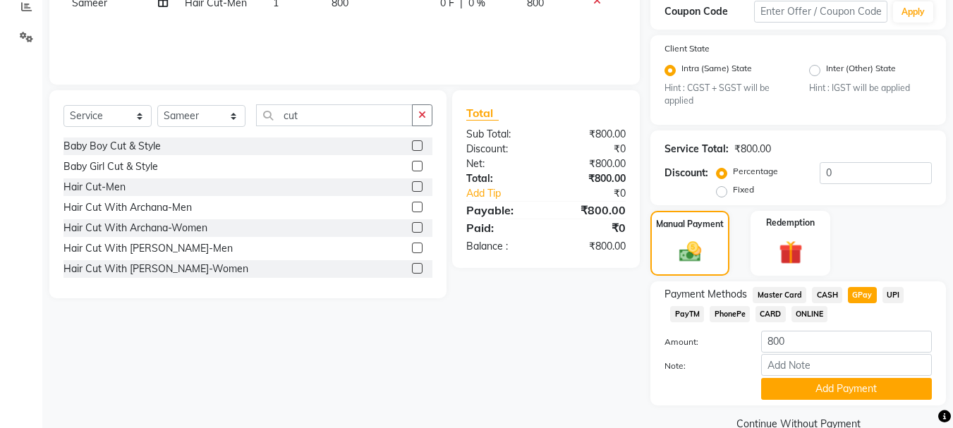
scroll to position [267, 0]
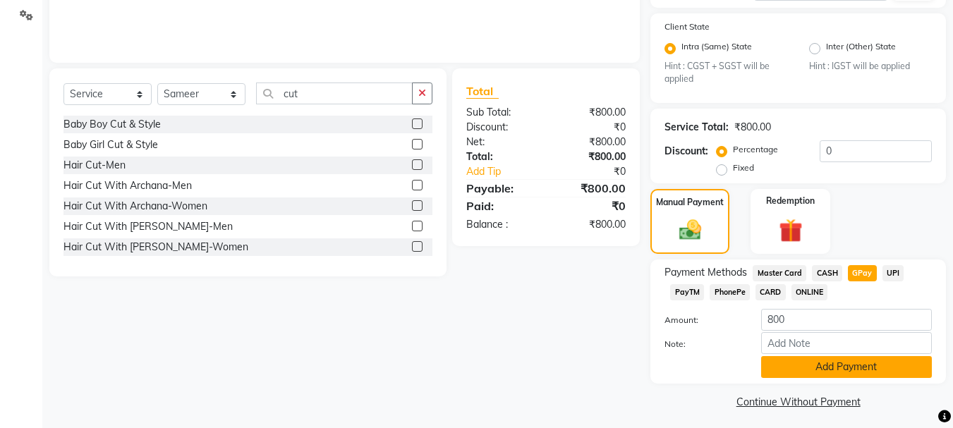
click at [874, 370] on button "Add Payment" at bounding box center [846, 367] width 171 height 22
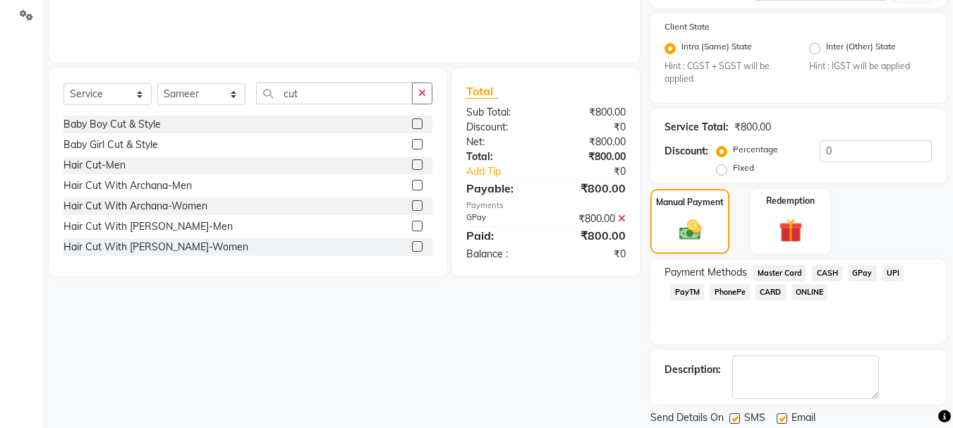
scroll to position [313, 0]
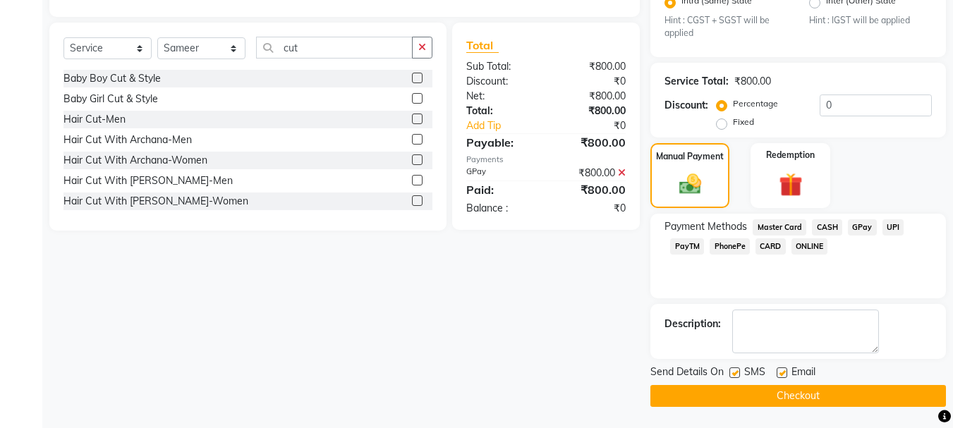
click at [771, 399] on button "Checkout" at bounding box center [799, 396] width 296 height 22
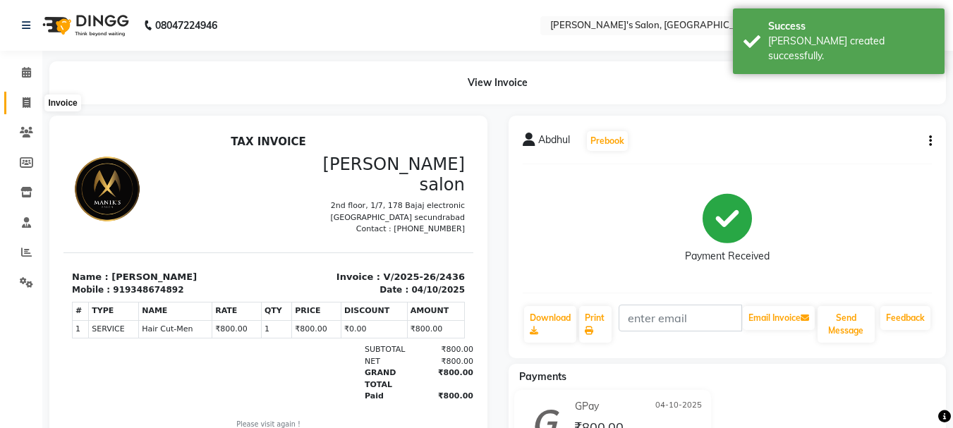
click at [26, 100] on icon at bounding box center [27, 102] width 8 height 11
select select "service"
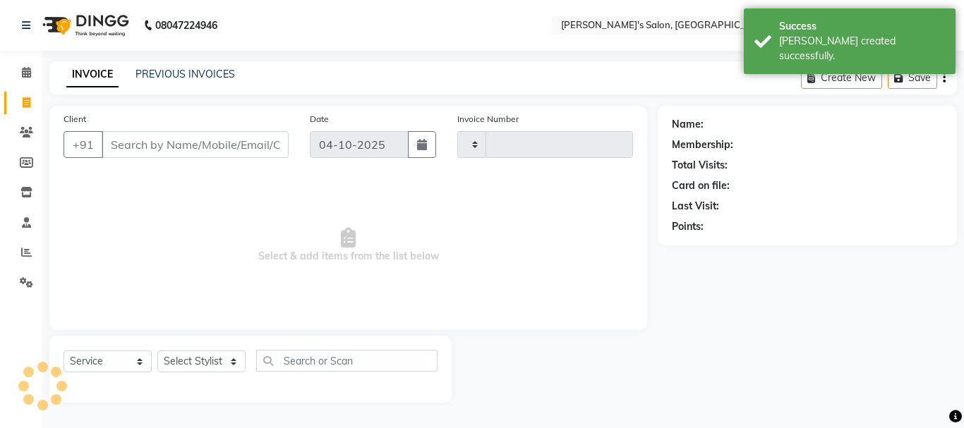
type input "2437"
select select "3810"
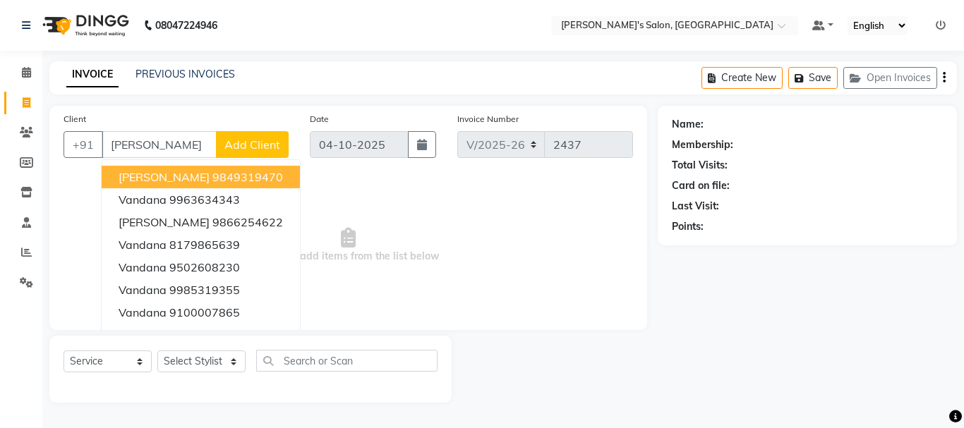
click at [177, 174] on span "[PERSON_NAME]" at bounding box center [164, 177] width 91 height 14
type input "9849319470"
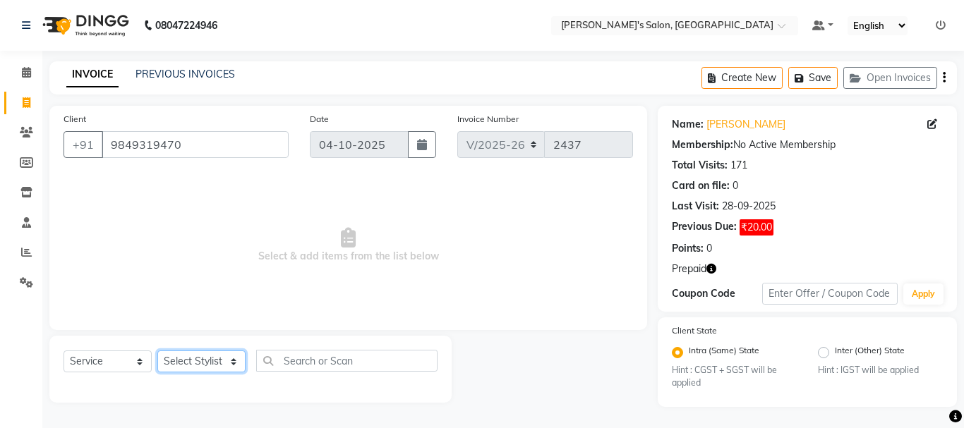
click at [199, 356] on select "Select Stylist [PERSON_NAME] [PERSON_NAME] Manager [PERSON_NAME] [PERSON_NAME] …" at bounding box center [201, 362] width 88 height 22
select select "18476"
click at [157, 351] on select "Select Stylist [PERSON_NAME] [PERSON_NAME] Manager [PERSON_NAME] [PERSON_NAME] …" at bounding box center [201, 362] width 88 height 22
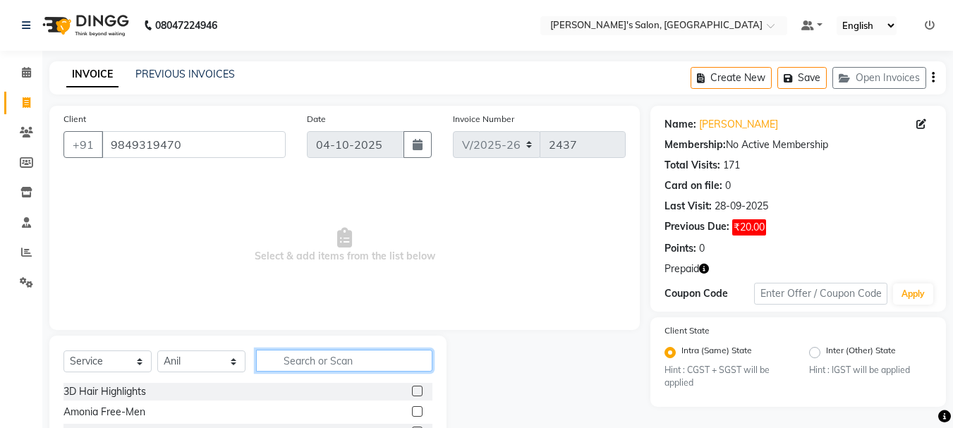
click at [331, 369] on input "text" at bounding box center [344, 361] width 176 height 22
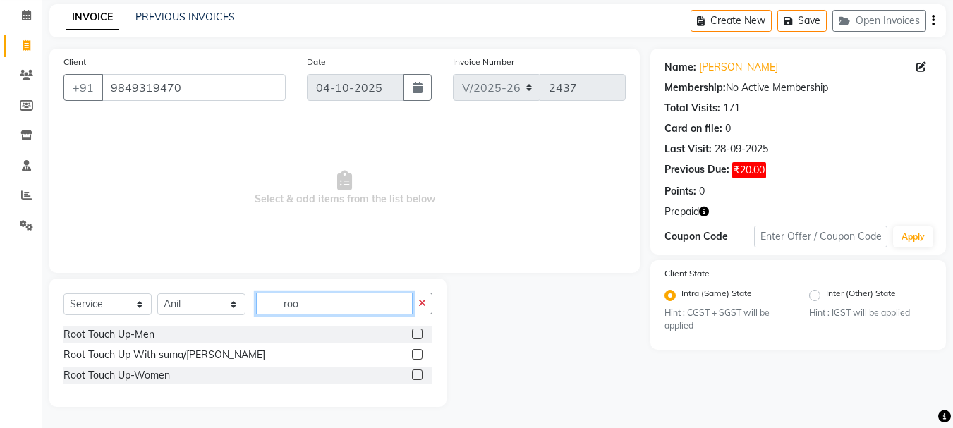
type input "roo"
click at [418, 375] on label at bounding box center [417, 375] width 11 height 11
click at [418, 375] on input "checkbox" at bounding box center [416, 375] width 9 height 9
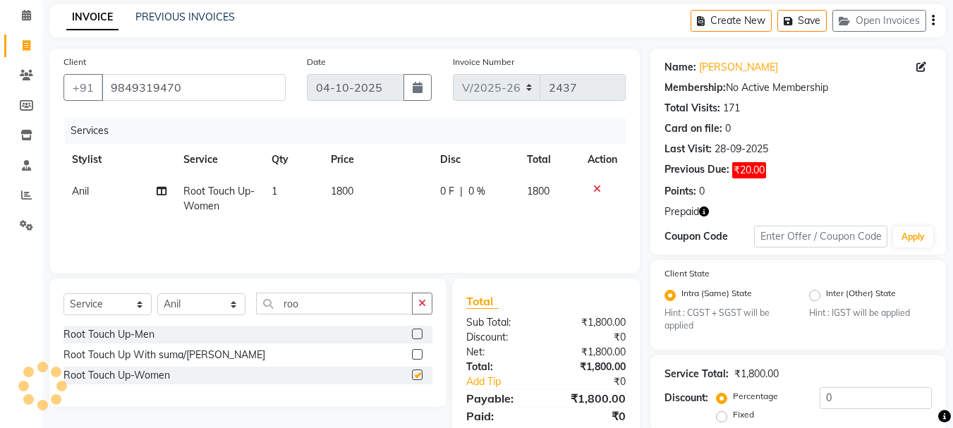
checkbox input "false"
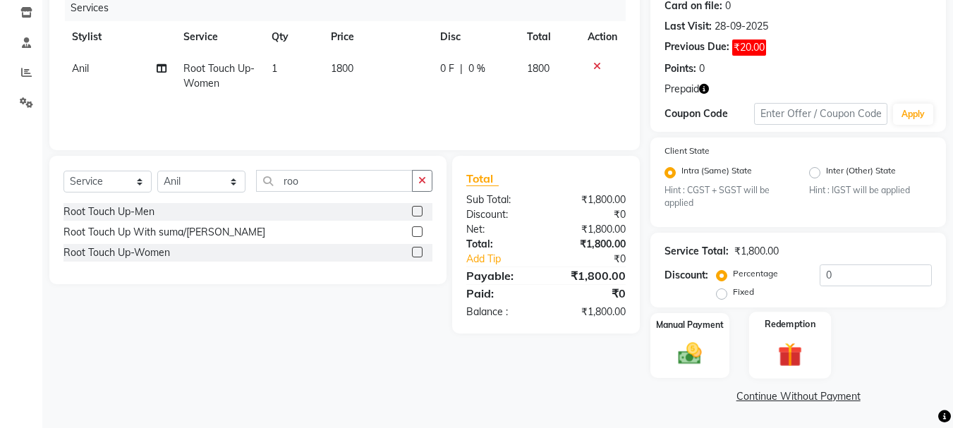
click at [785, 354] on img at bounding box center [791, 355] width 40 height 30
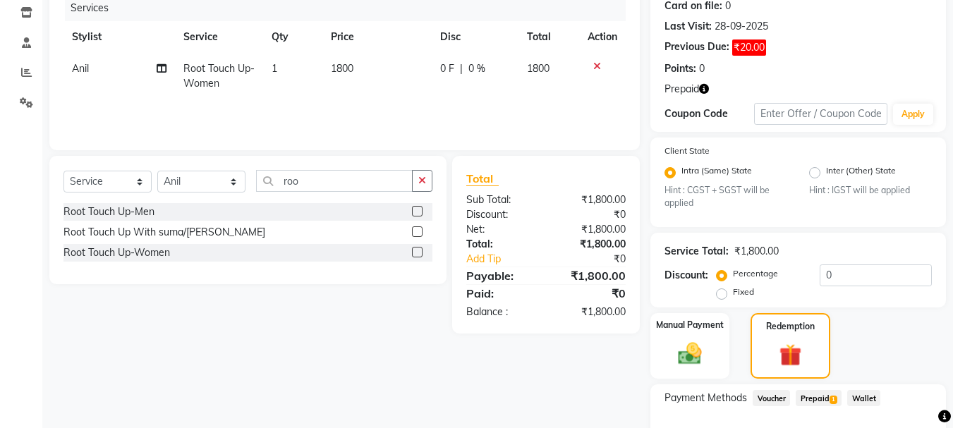
click at [819, 400] on span "Prepaid 1" at bounding box center [819, 398] width 46 height 16
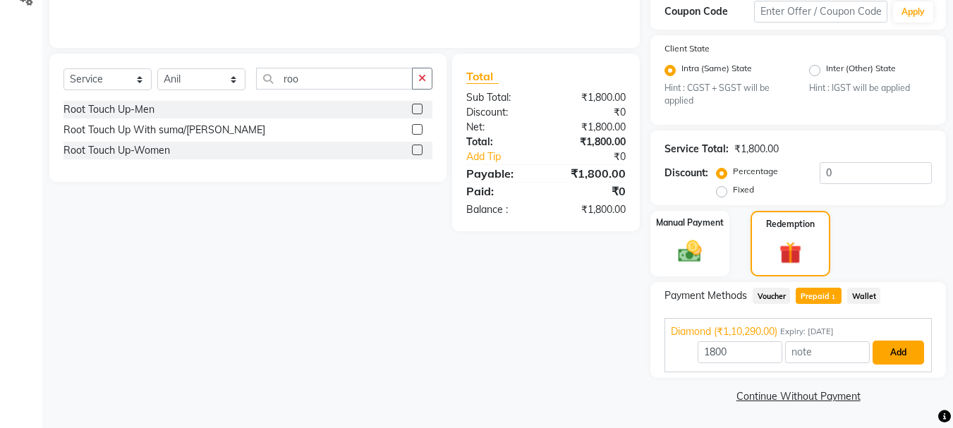
click at [897, 356] on button "Add" at bounding box center [899, 353] width 52 height 24
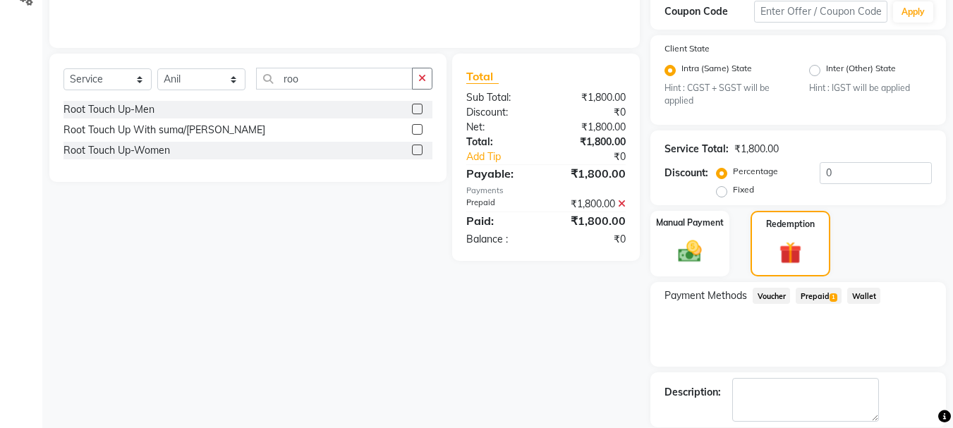
scroll to position [351, 0]
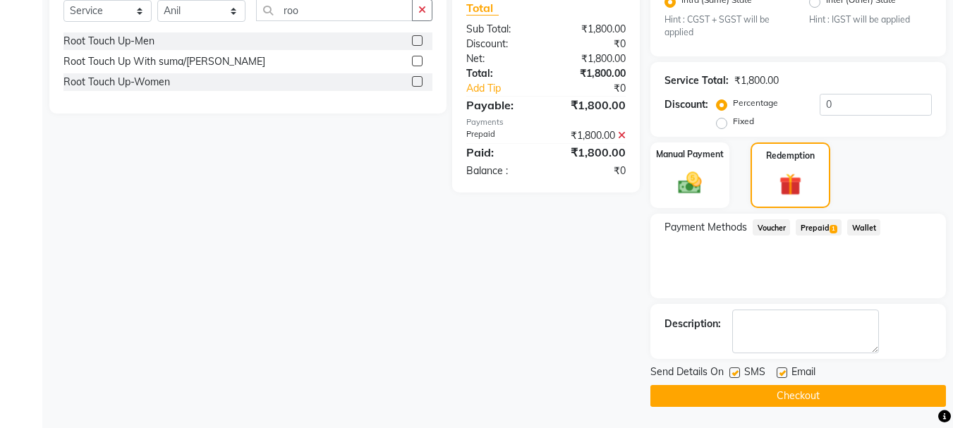
click at [813, 393] on button "Checkout" at bounding box center [799, 396] width 296 height 22
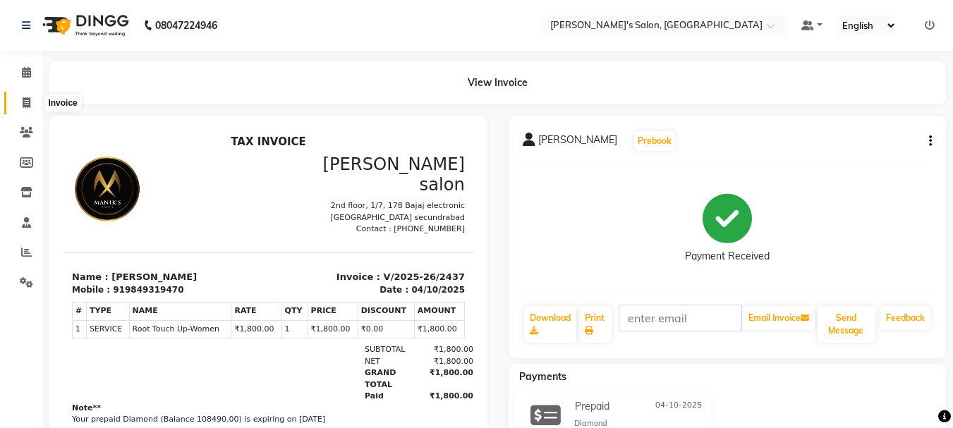
click at [25, 102] on icon at bounding box center [27, 102] width 8 height 11
select select "3810"
select select "service"
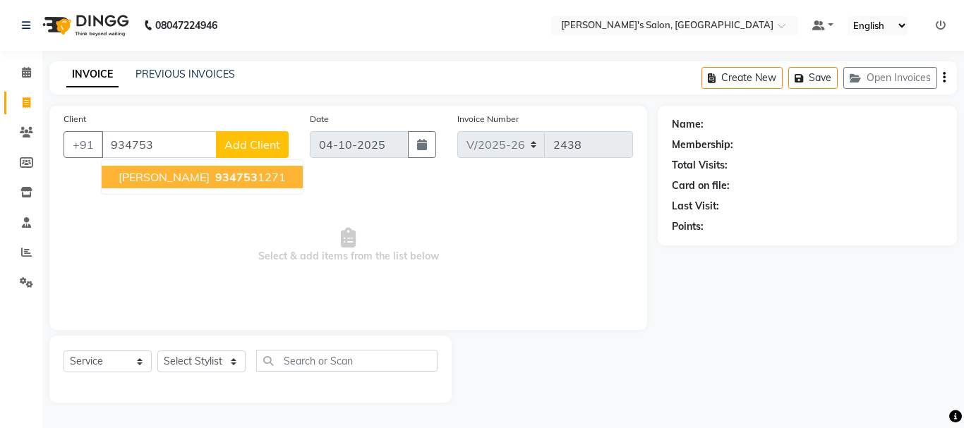
click at [212, 170] on ngb-highlight "934753 1271" at bounding box center [248, 177] width 73 height 14
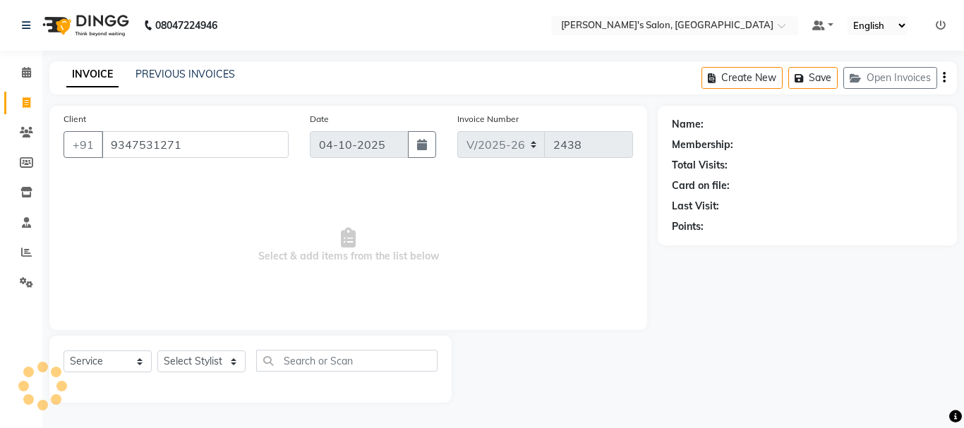
type input "9347531271"
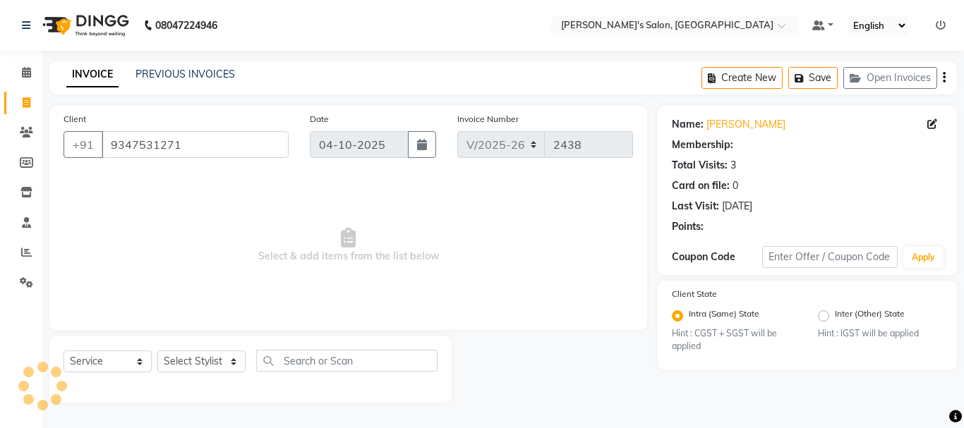
radio input "false"
radio input "true"
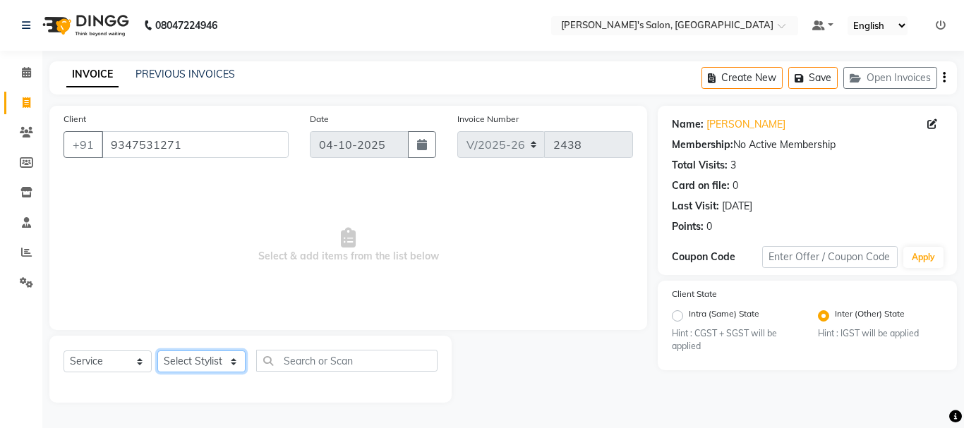
click at [214, 358] on select "Select Stylist [PERSON_NAME] [PERSON_NAME] Manager [PERSON_NAME] [PERSON_NAME] …" at bounding box center [201, 362] width 88 height 22
select select "18487"
click at [157, 351] on select "Select Stylist [PERSON_NAME] [PERSON_NAME] Manager [PERSON_NAME] [PERSON_NAME] …" at bounding box center [201, 362] width 88 height 22
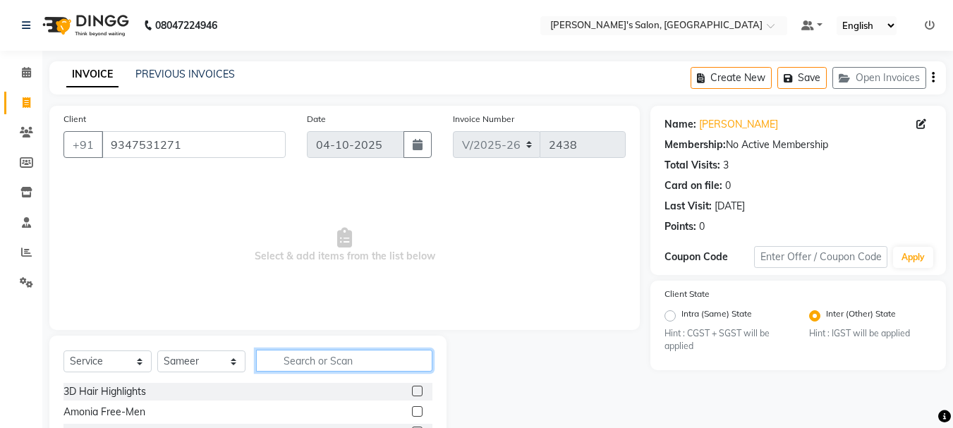
click at [322, 367] on input "text" at bounding box center [344, 361] width 176 height 22
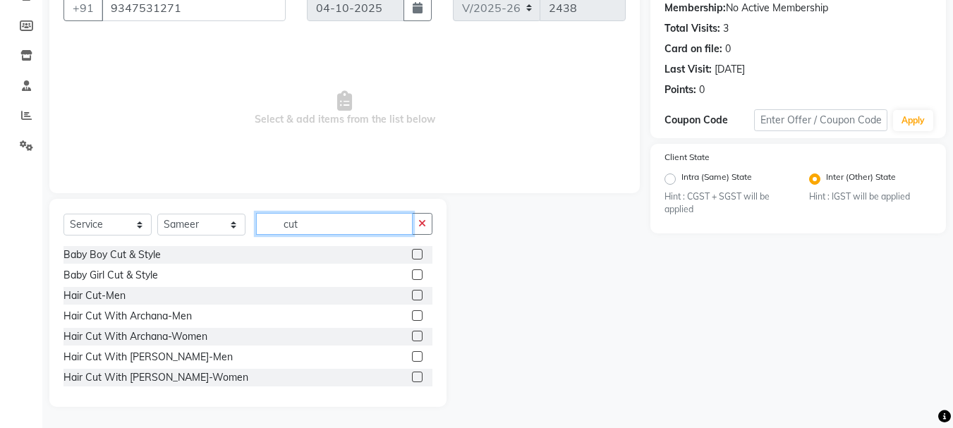
scroll to position [104, 0]
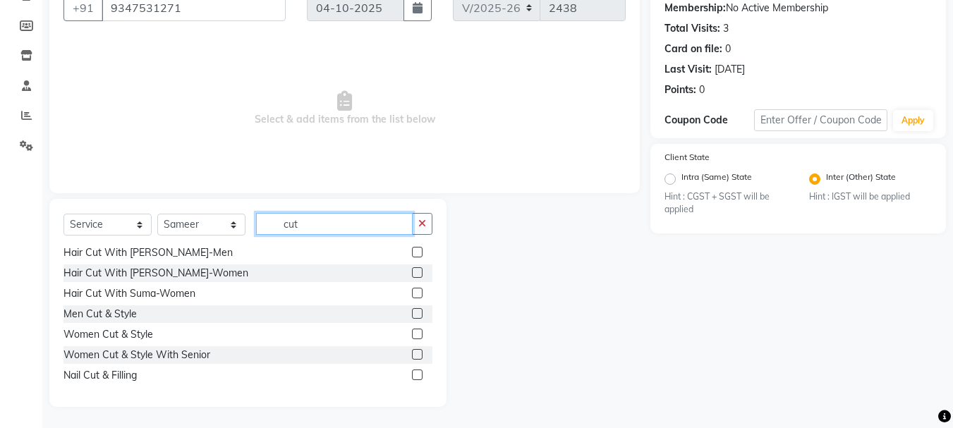
type input "cut"
click at [412, 349] on label at bounding box center [417, 354] width 11 height 11
click at [412, 351] on input "checkbox" at bounding box center [416, 355] width 9 height 9
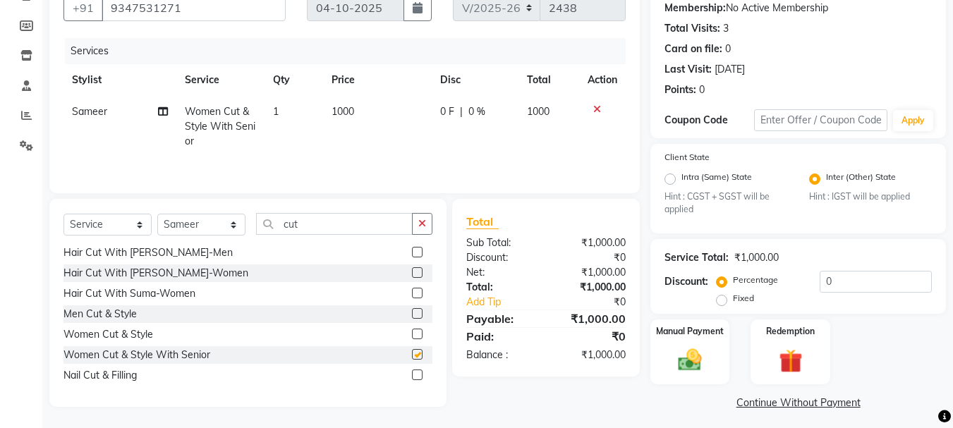
checkbox input "false"
click at [342, 106] on span "1000" at bounding box center [343, 111] width 23 height 13
select select "18487"
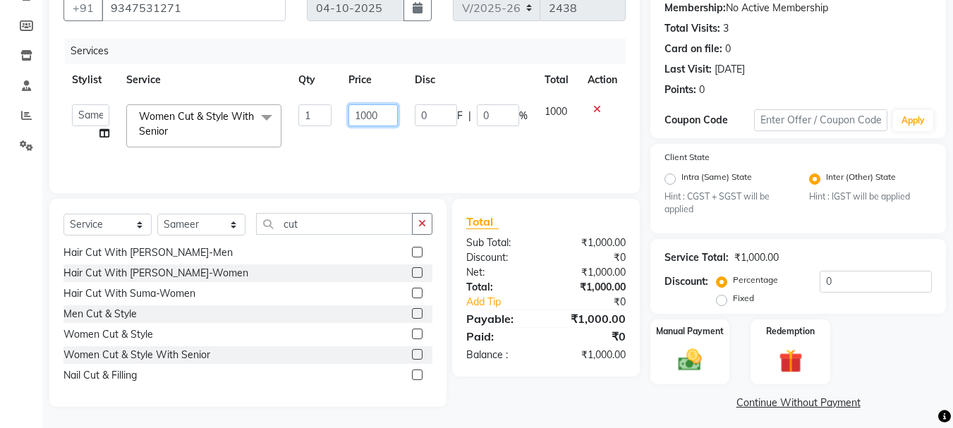
click at [368, 116] on input "1000" at bounding box center [373, 115] width 49 height 22
type input "1200"
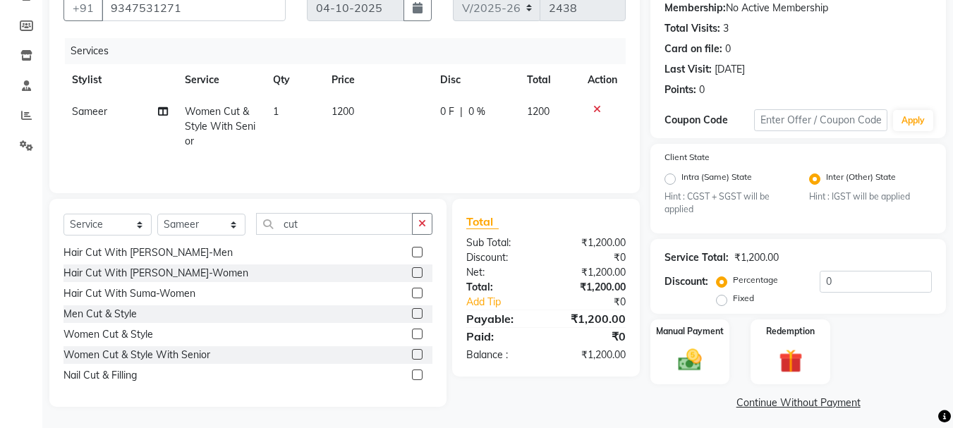
click at [494, 149] on td "0 F | 0 %" at bounding box center [475, 126] width 86 height 61
select select "18487"
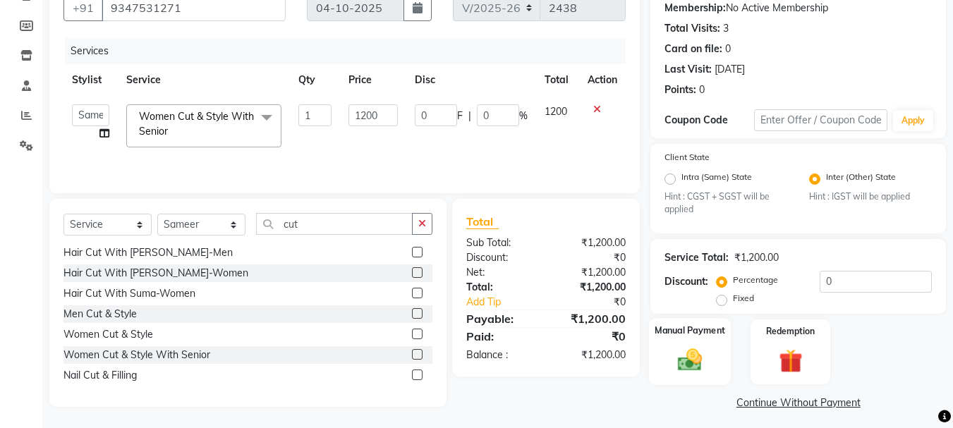
click at [696, 368] on img at bounding box center [690, 360] width 40 height 28
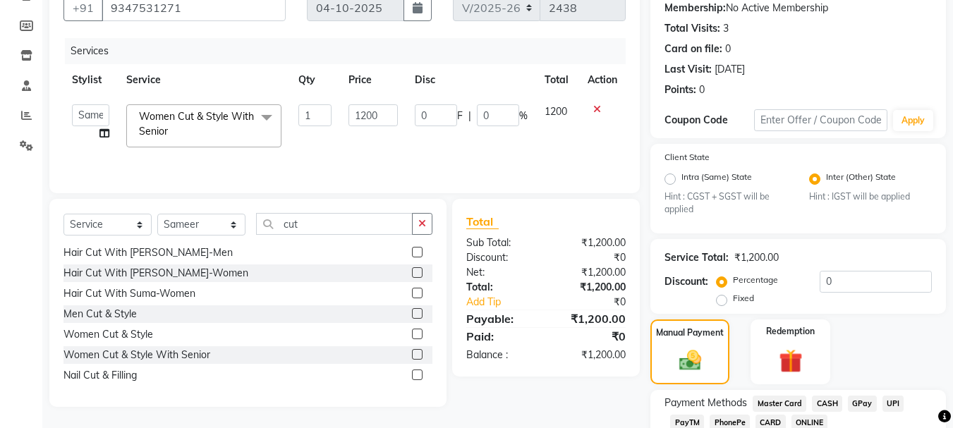
scroll to position [234, 0]
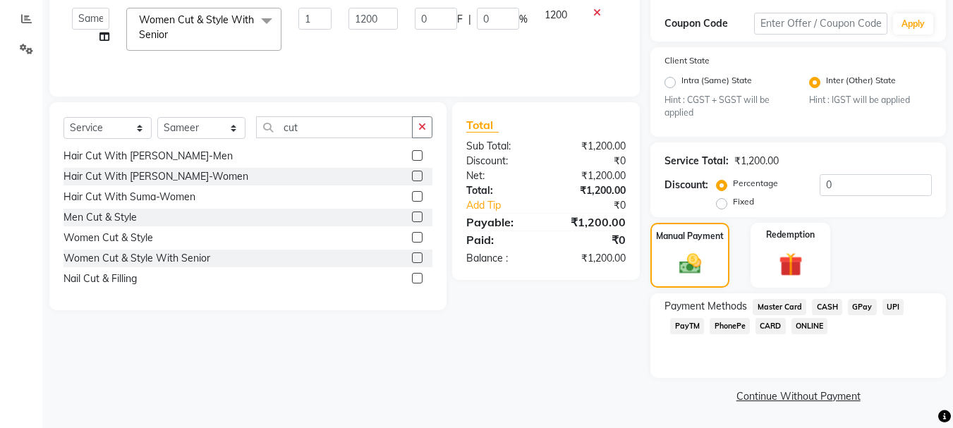
click at [828, 308] on span "CASH" at bounding box center [827, 307] width 30 height 16
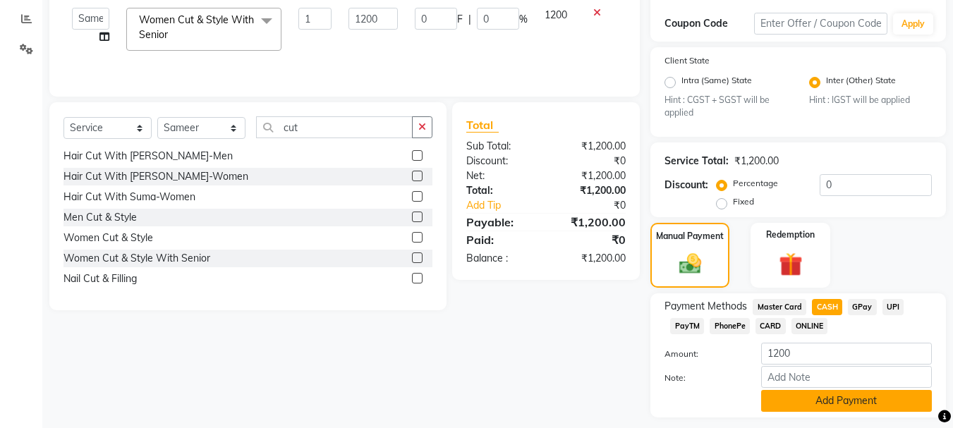
click at [876, 401] on button "Add Payment" at bounding box center [846, 401] width 171 height 22
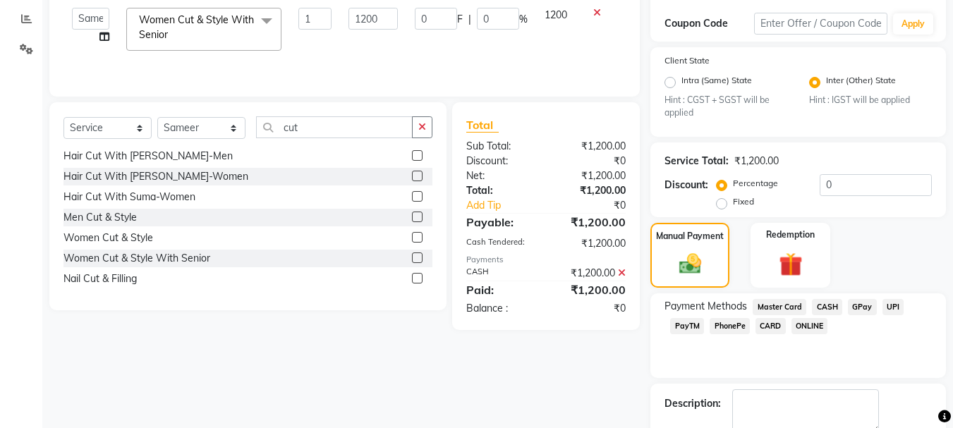
scroll to position [313, 0]
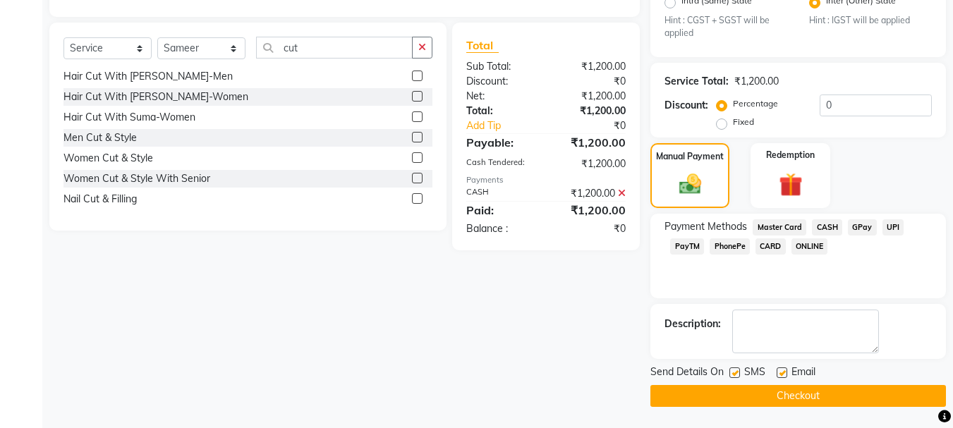
click at [847, 394] on button "Checkout" at bounding box center [799, 396] width 296 height 22
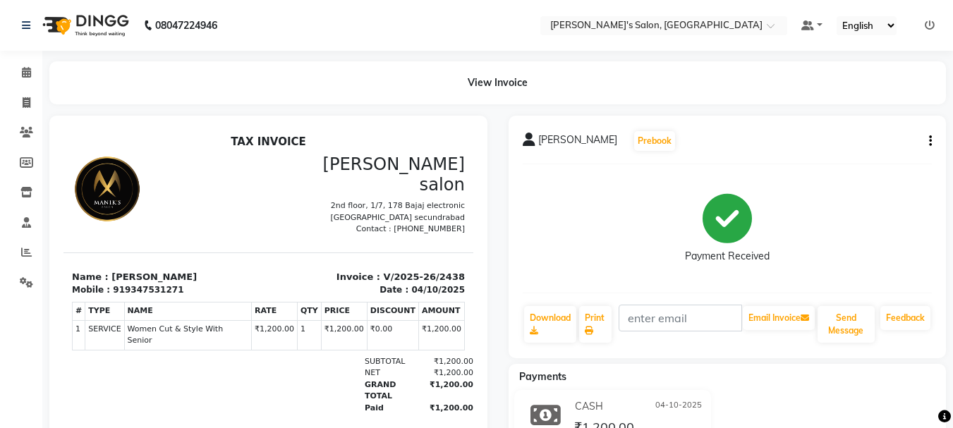
click at [181, 206] on div at bounding box center [166, 195] width 205 height 82
click at [27, 103] on icon at bounding box center [27, 102] width 8 height 11
select select "service"
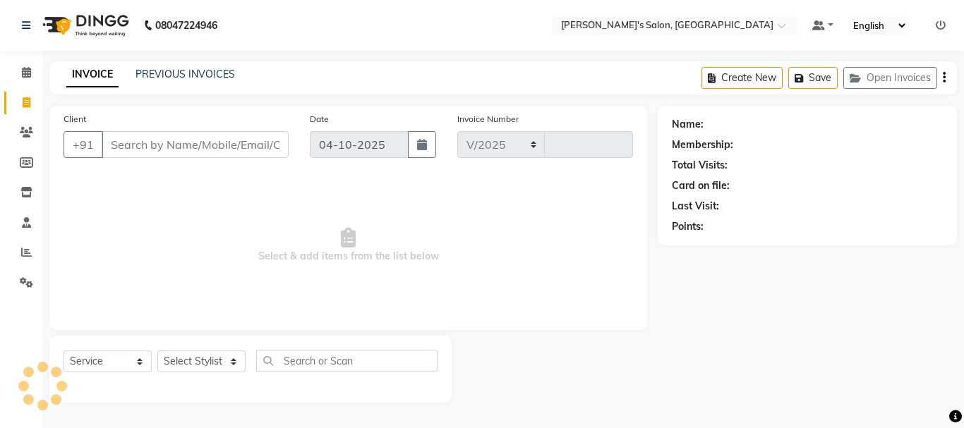
select select "3810"
type input "2439"
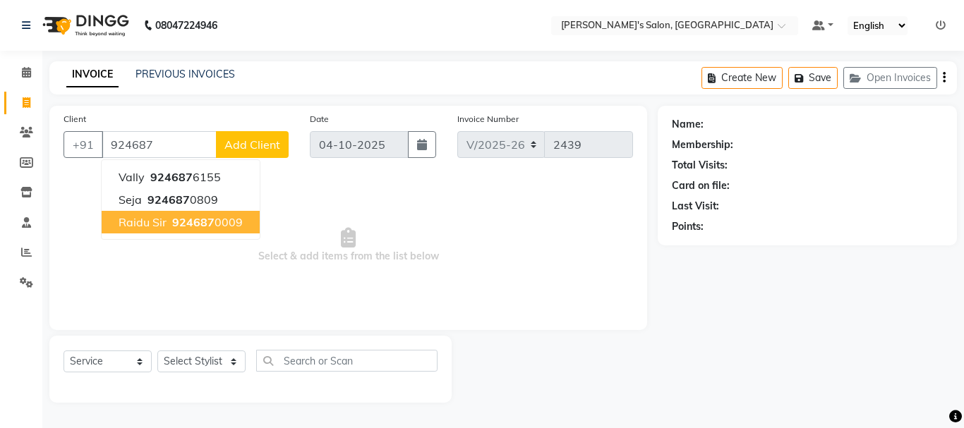
click at [204, 229] on button "raidu sir 924687 0009" at bounding box center [181, 222] width 158 height 23
type input "9246870009"
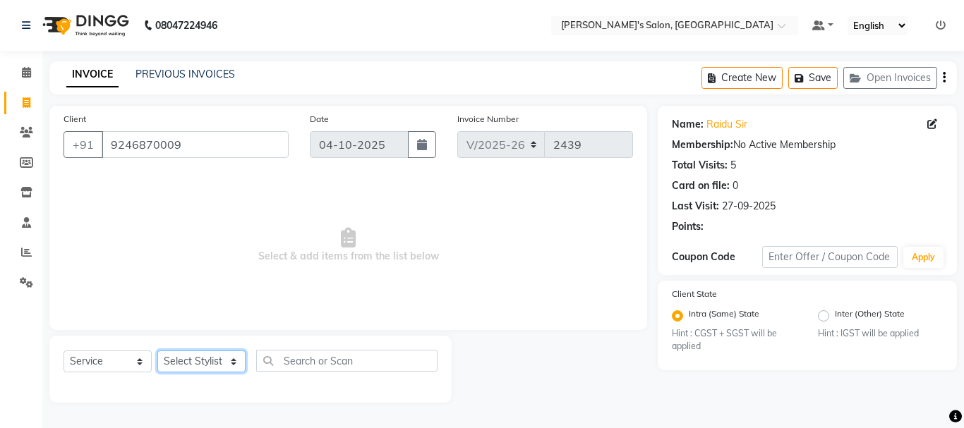
click at [231, 366] on select "Select Stylist [PERSON_NAME] [PERSON_NAME] Manager [PERSON_NAME] [PERSON_NAME] …" at bounding box center [201, 362] width 88 height 22
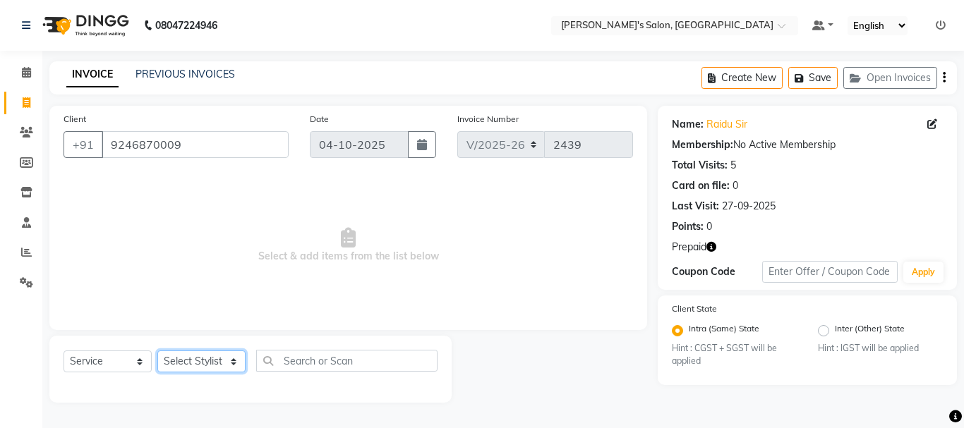
select select "19032"
click at [157, 351] on select "Select Stylist [PERSON_NAME] [PERSON_NAME] Manager [PERSON_NAME] [PERSON_NAME] …" at bounding box center [201, 362] width 88 height 22
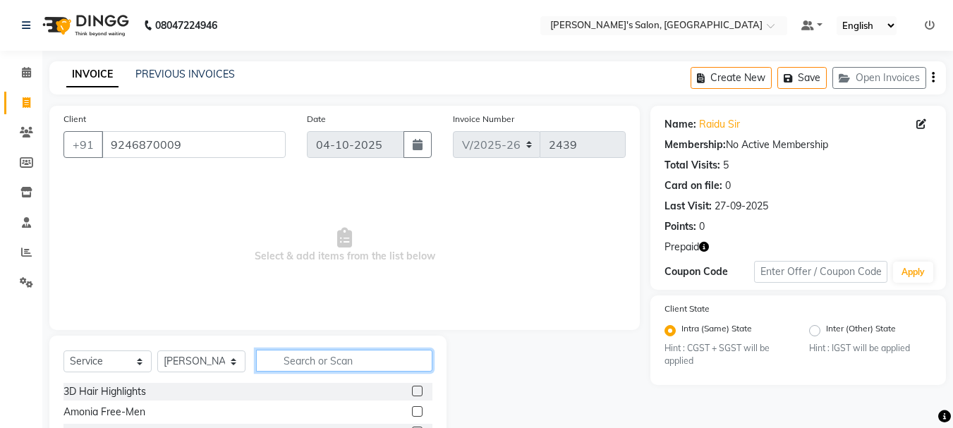
click at [308, 361] on input "text" at bounding box center [344, 361] width 176 height 22
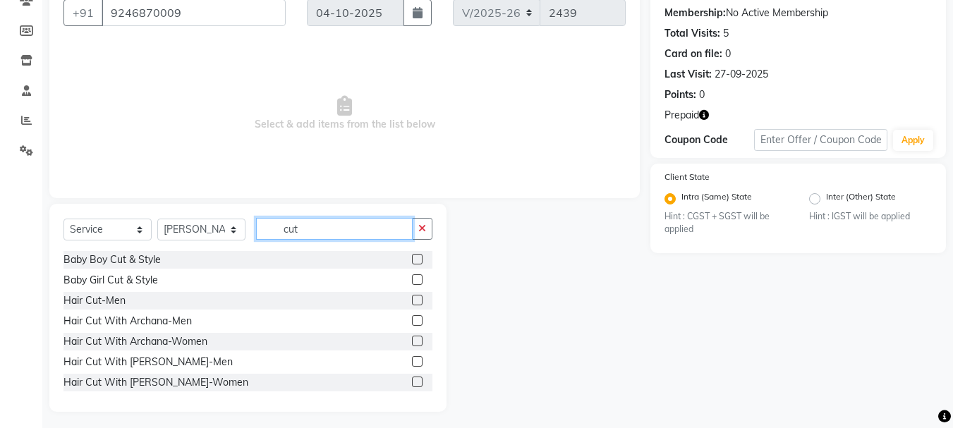
scroll to position [137, 0]
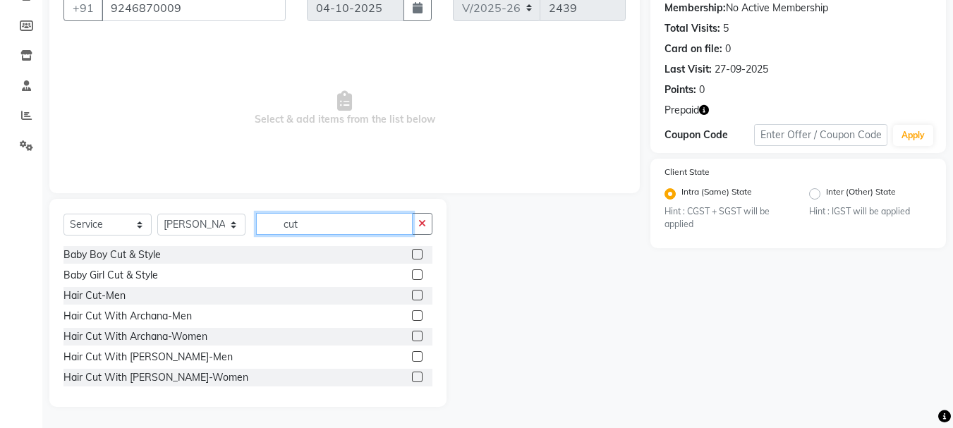
type input "cut"
click at [412, 357] on label at bounding box center [417, 356] width 11 height 11
click at [412, 357] on input "checkbox" at bounding box center [416, 357] width 9 height 9
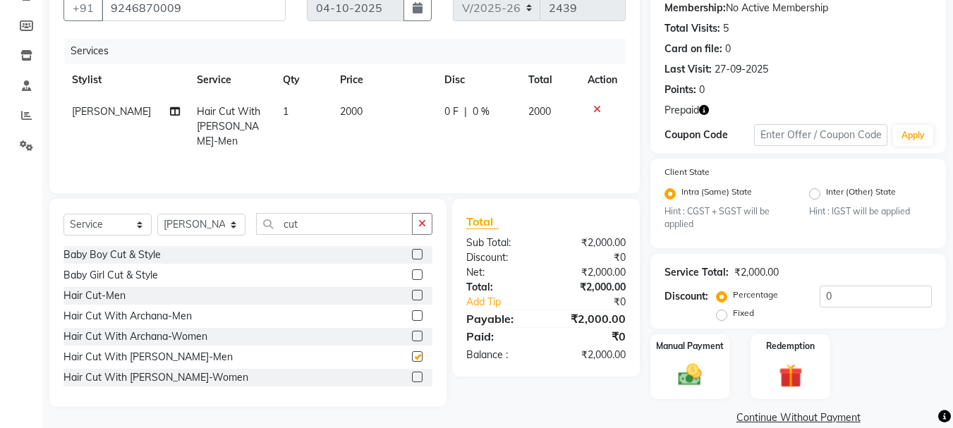
checkbox input "false"
click at [340, 108] on span "2000" at bounding box center [351, 111] width 23 height 13
select select "19032"
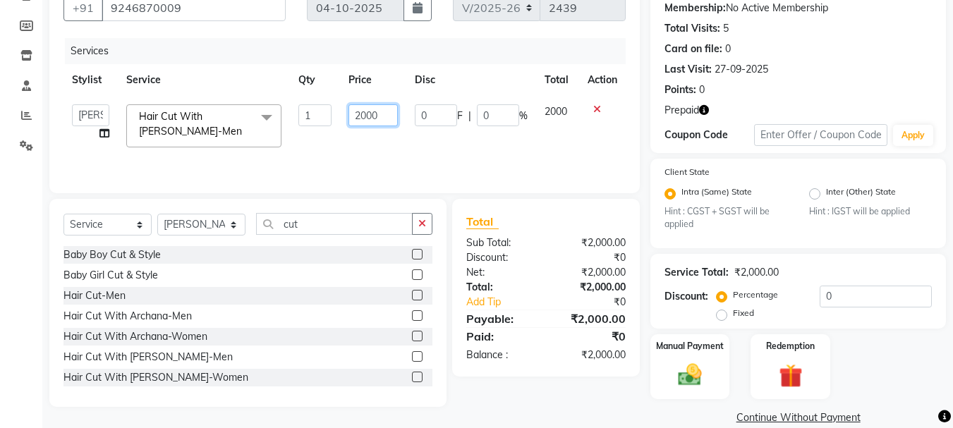
click at [359, 116] on input "2000" at bounding box center [373, 115] width 49 height 22
type input "1000"
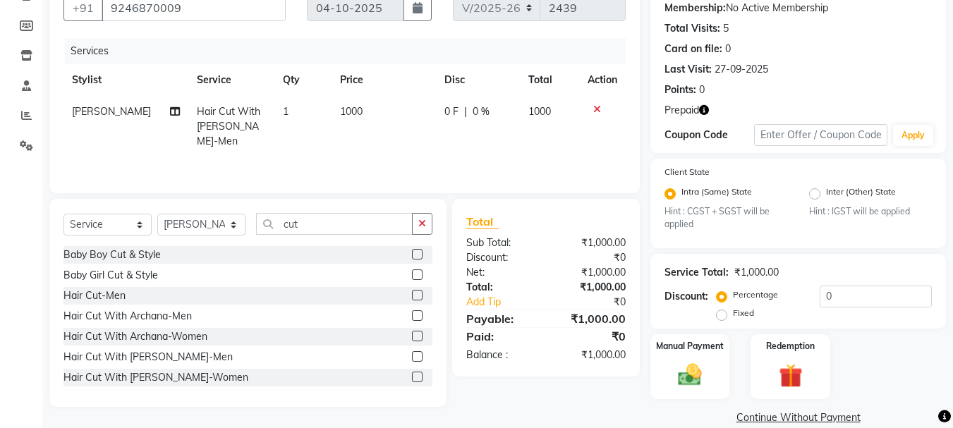
click at [411, 150] on div "Services Stylist Service Qty Price Disc Total Action [PERSON_NAME] Hair Cut Wit…" at bounding box center [345, 108] width 562 height 141
click at [229, 228] on select "Select Stylist [PERSON_NAME] [PERSON_NAME] Manager [PERSON_NAME] [PERSON_NAME] …" at bounding box center [201, 225] width 88 height 22
select select "18487"
click at [157, 214] on select "Select Stylist [PERSON_NAME] [PERSON_NAME] Manager [PERSON_NAME] [PERSON_NAME] …" at bounding box center [201, 225] width 88 height 22
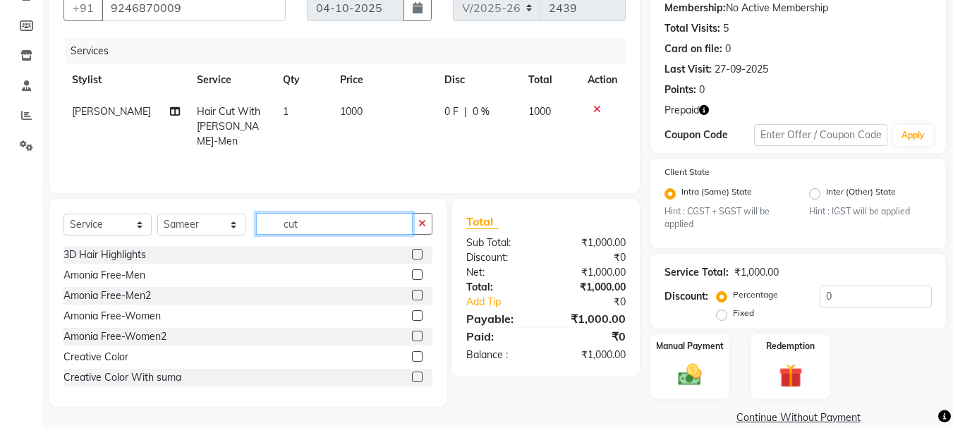
click at [328, 228] on input "cut" at bounding box center [334, 224] width 157 height 22
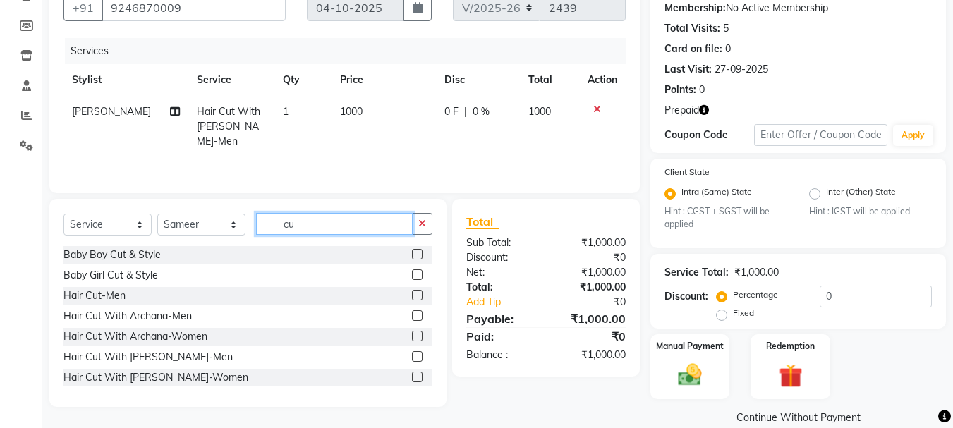
type input "c"
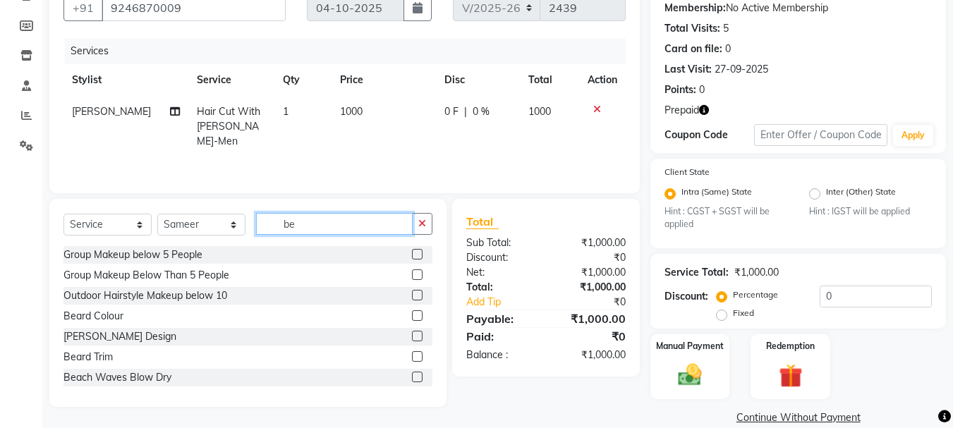
type input "be"
click at [414, 360] on div at bounding box center [422, 358] width 20 height 18
drag, startPoint x: 404, startPoint y: 313, endPoint x: 17, endPoint y: 231, distance: 396.1
click at [17, 231] on div "Calendar Invoice Clients Members Inventory Staff Reports Settings Completed InP…" at bounding box center [95, 165] width 191 height 525
click at [412, 354] on label at bounding box center [417, 356] width 11 height 11
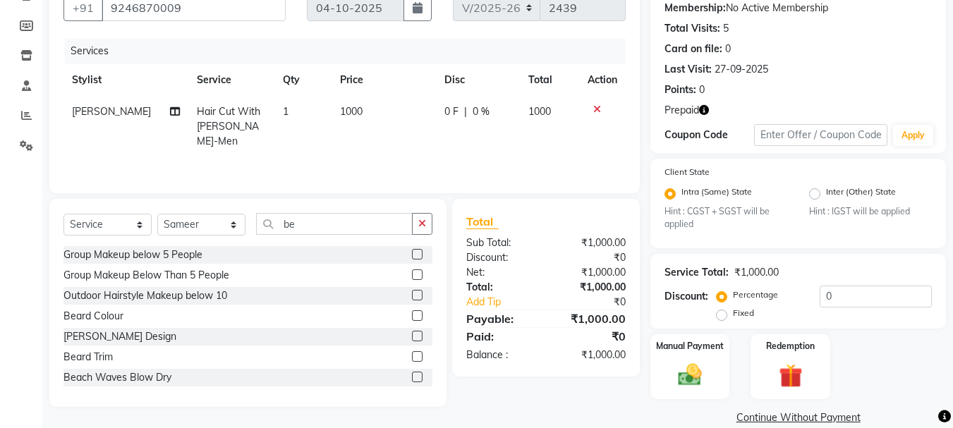
click at [412, 354] on input "checkbox" at bounding box center [416, 357] width 9 height 9
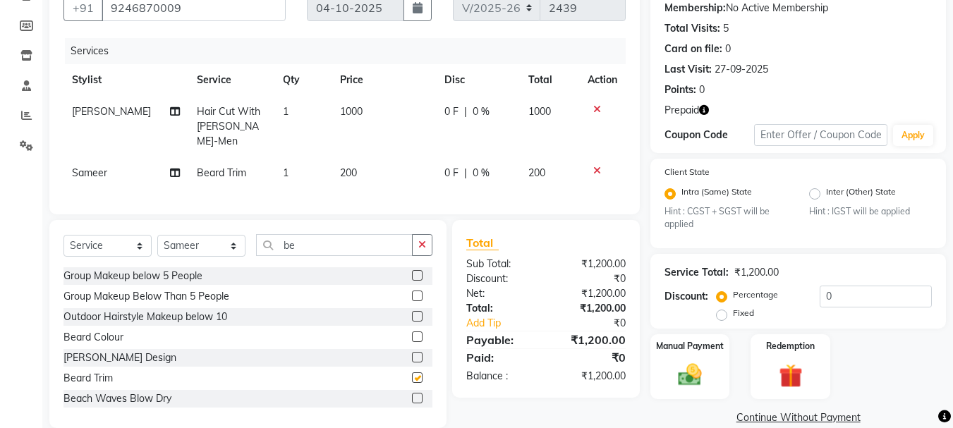
checkbox input "false"
click at [412, 332] on label at bounding box center [417, 337] width 11 height 11
click at [412, 333] on input "checkbox" at bounding box center [416, 337] width 9 height 9
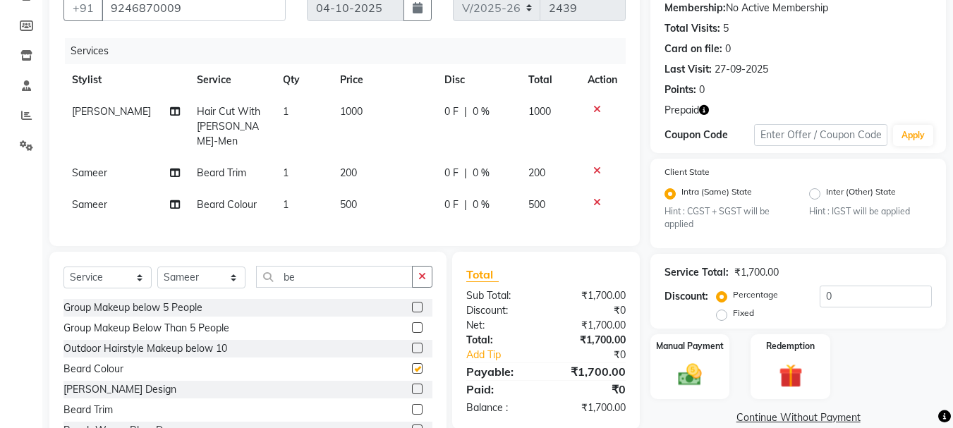
checkbox input "false"
click at [340, 198] on span "500" at bounding box center [348, 204] width 17 height 13
select select "18487"
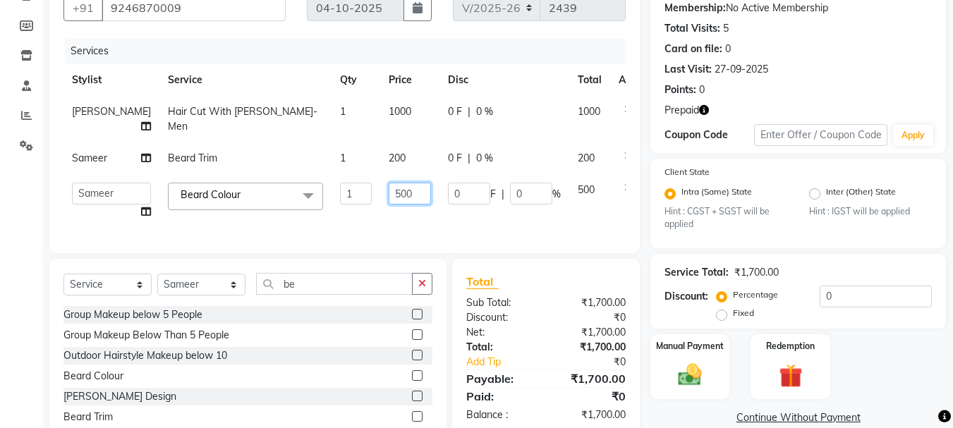
click at [389, 192] on input "500" at bounding box center [410, 194] width 42 height 22
type input "800"
click at [389, 217] on div "Services Stylist Service Qty Price Disc Total Action [PERSON_NAME] Hair Cut Wit…" at bounding box center [345, 138] width 562 height 201
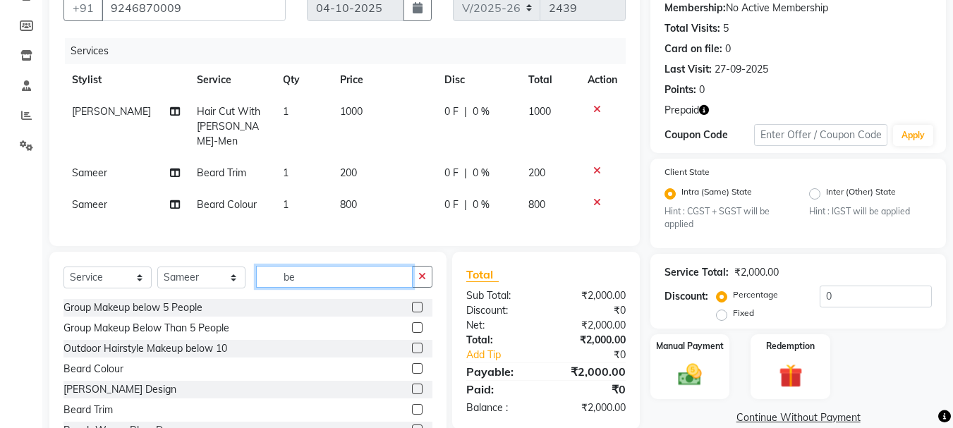
click at [327, 270] on input "be" at bounding box center [334, 277] width 157 height 22
type input "b"
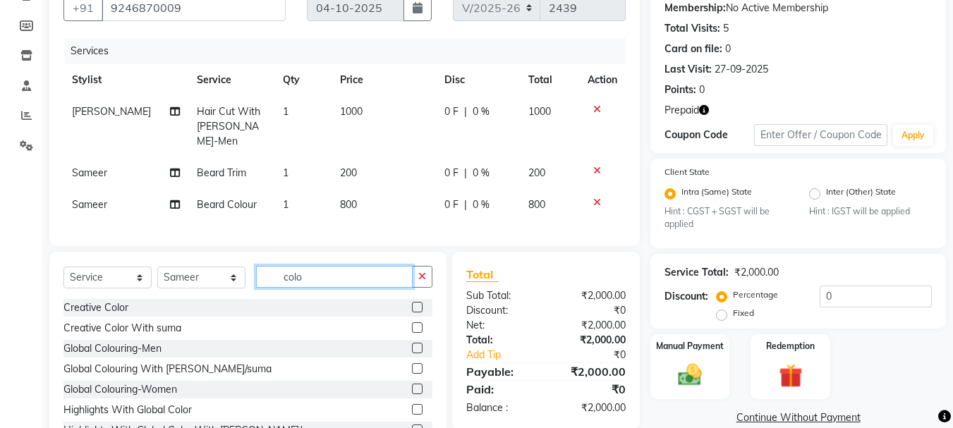
type input "colo"
click at [412, 344] on label at bounding box center [417, 348] width 11 height 11
click at [412, 344] on input "checkbox" at bounding box center [416, 348] width 9 height 9
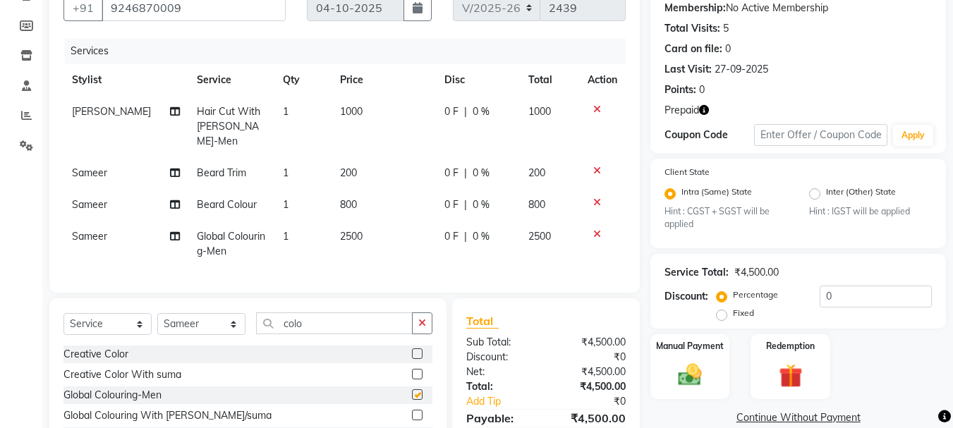
checkbox input "false"
click at [340, 230] on span "2500" at bounding box center [351, 236] width 23 height 13
select select "18487"
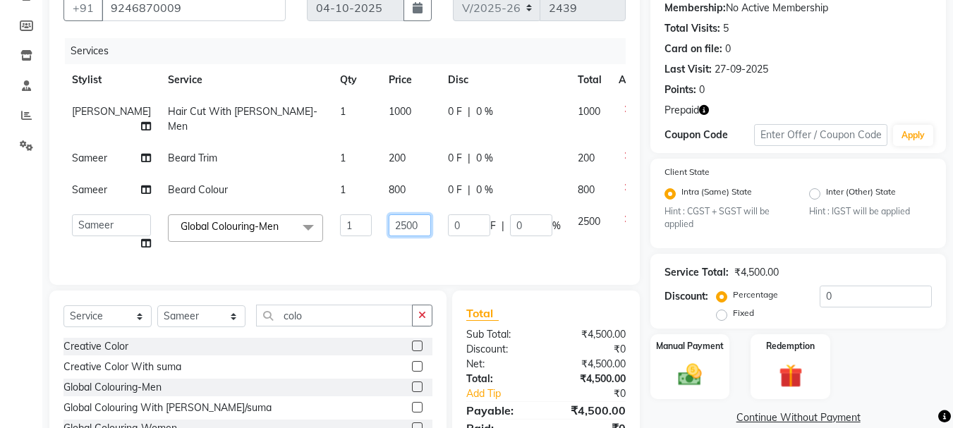
click at [389, 236] on input "2500" at bounding box center [410, 226] width 42 height 22
type input "1500"
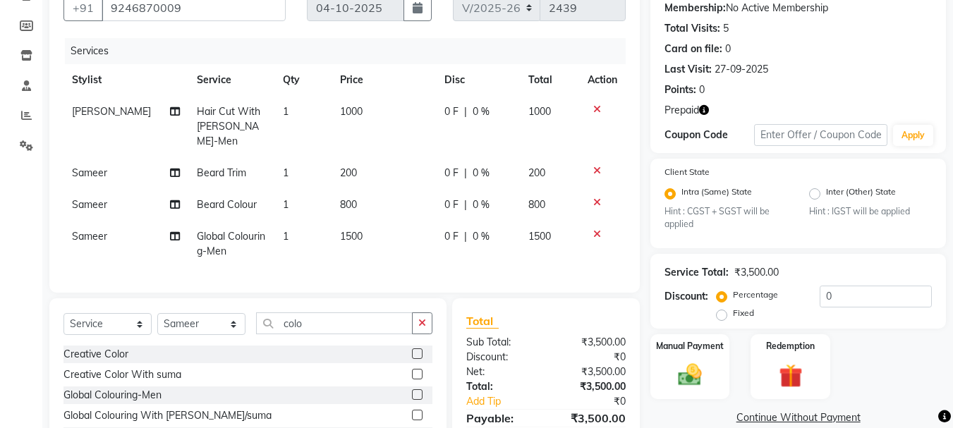
click at [445, 280] on div "Client [PHONE_NUMBER] Date [DATE] Invoice Number V/2025 V/[PHONE_NUMBER] Servic…" at bounding box center [344, 131] width 591 height 324
click at [795, 382] on img at bounding box center [791, 376] width 40 height 30
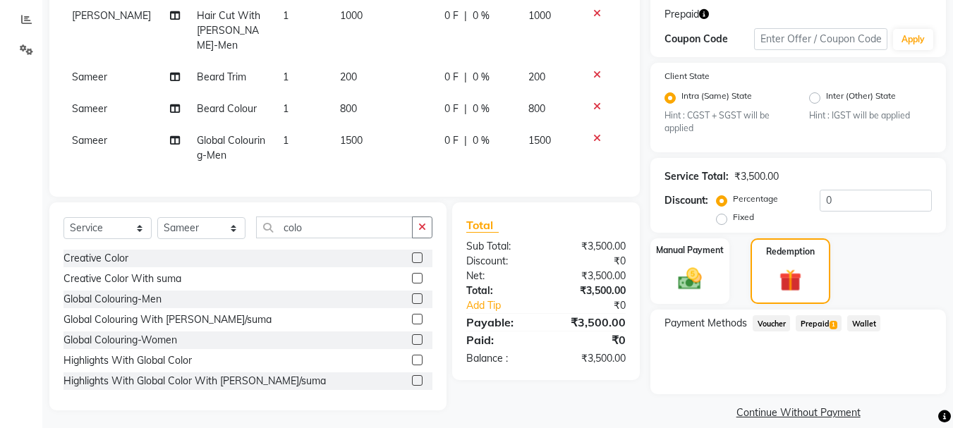
scroll to position [249, 0]
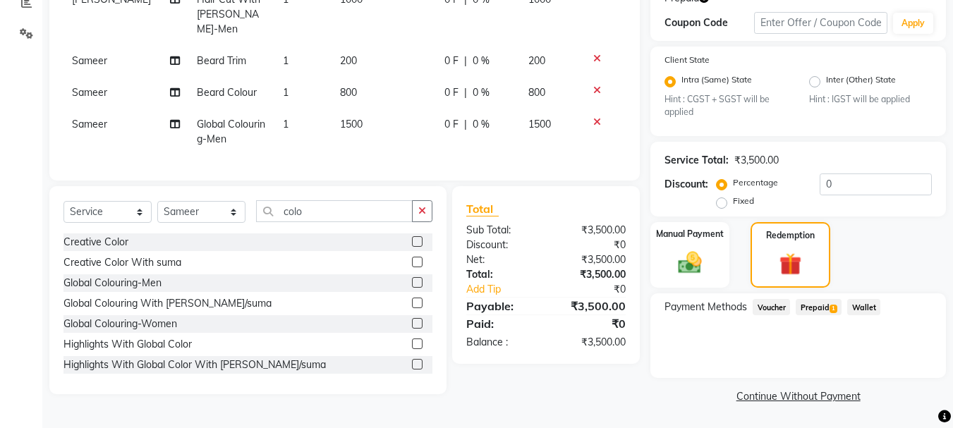
click at [815, 306] on span "Prepaid 1" at bounding box center [819, 307] width 46 height 16
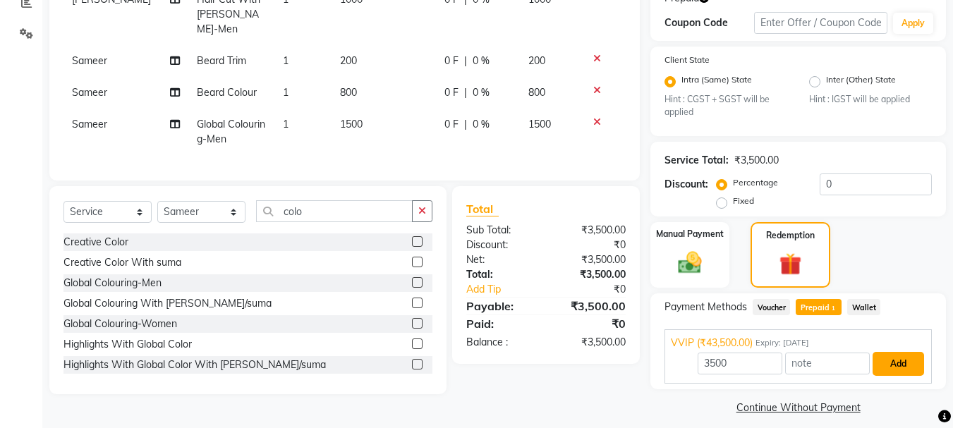
click at [912, 369] on button "Add" at bounding box center [899, 364] width 52 height 24
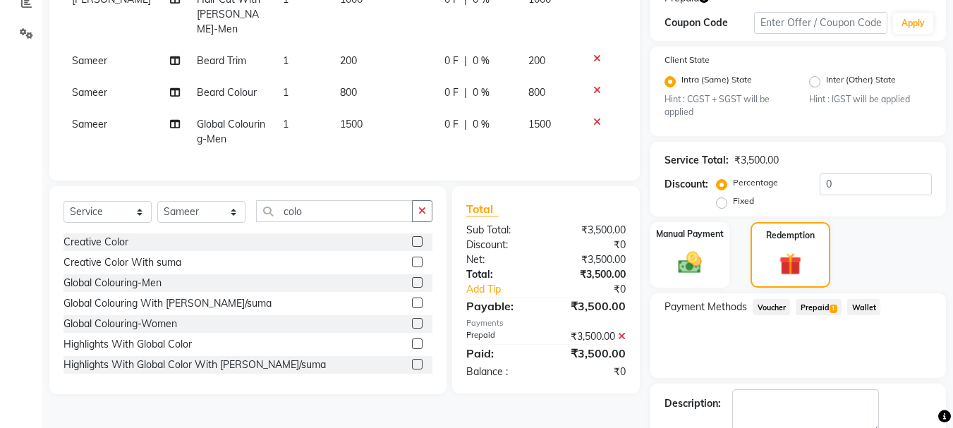
scroll to position [329, 0]
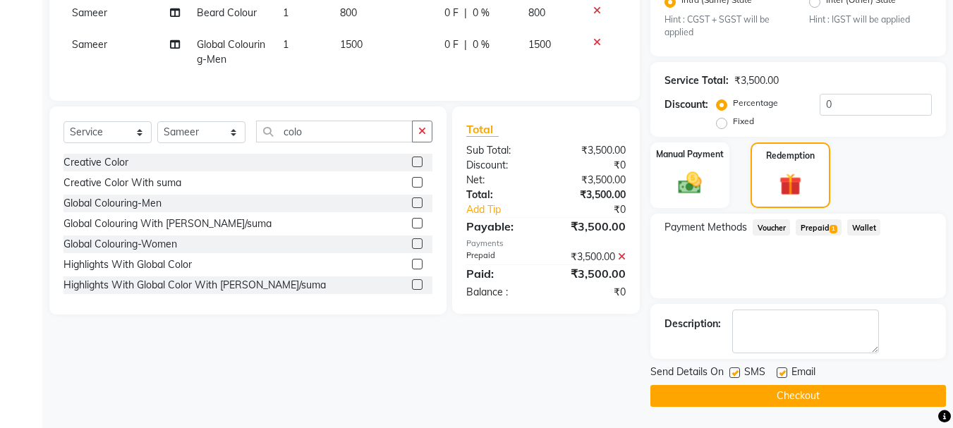
click at [818, 390] on button "Checkout" at bounding box center [799, 396] width 296 height 22
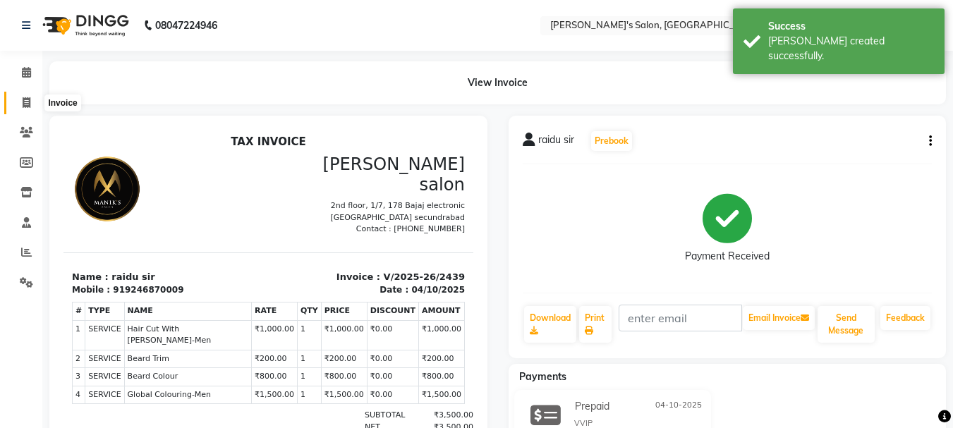
click at [27, 104] on icon at bounding box center [27, 102] width 8 height 11
select select "service"
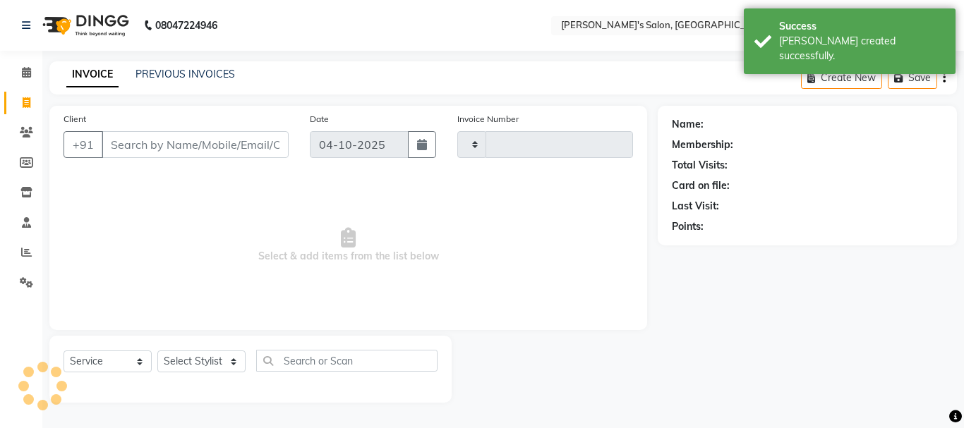
type input "2440"
select select "3810"
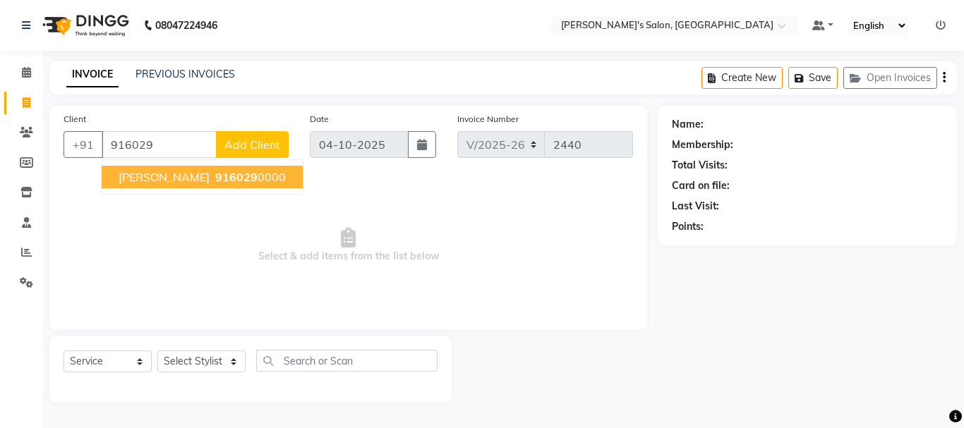
click at [212, 179] on ngb-highlight "916029 0000" at bounding box center [248, 177] width 73 height 14
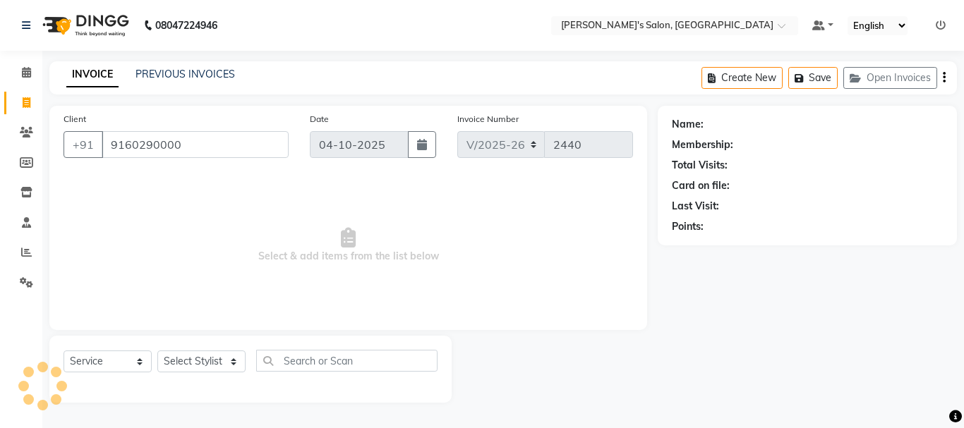
type input "9160290000"
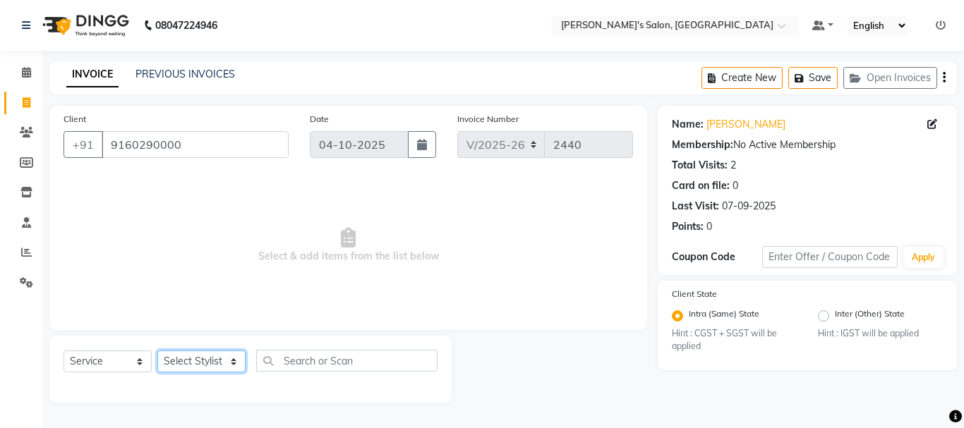
click at [207, 362] on select "Select Stylist [PERSON_NAME] [PERSON_NAME] Manager [PERSON_NAME] [PERSON_NAME] …" at bounding box center [201, 362] width 88 height 22
select select "19032"
click at [157, 351] on select "Select Stylist [PERSON_NAME] [PERSON_NAME] Manager [PERSON_NAME] [PERSON_NAME] …" at bounding box center [201, 362] width 88 height 22
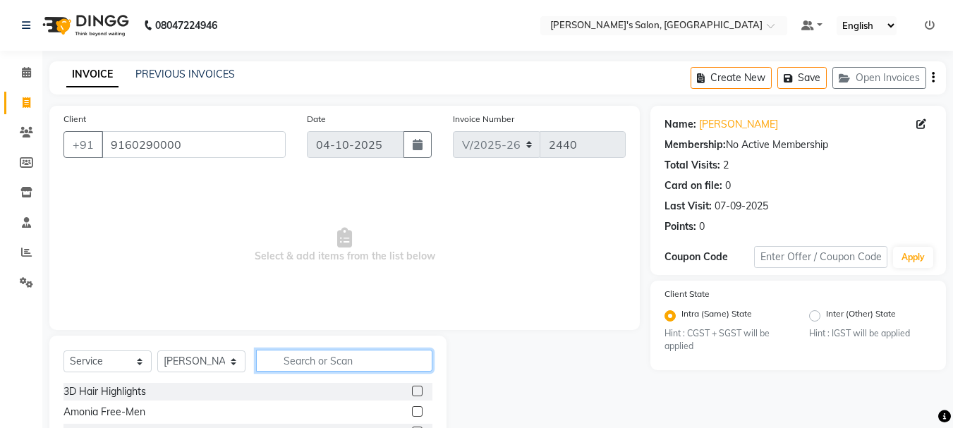
click at [318, 356] on input "text" at bounding box center [344, 361] width 176 height 22
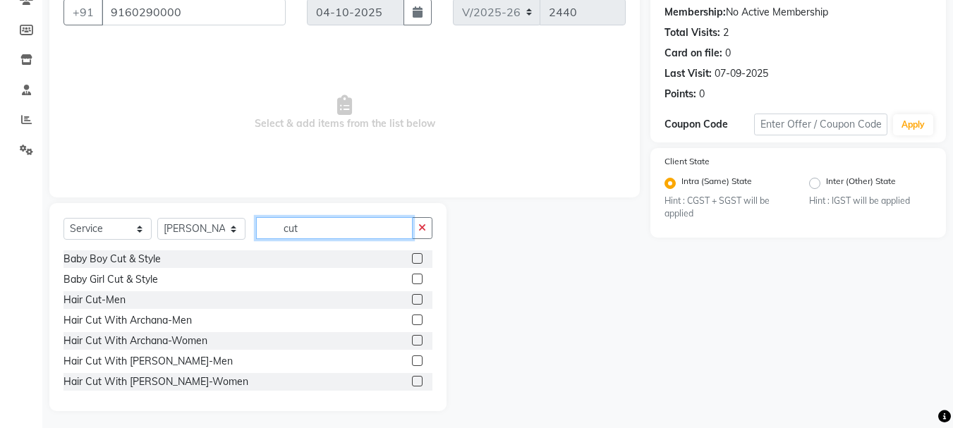
scroll to position [135, 0]
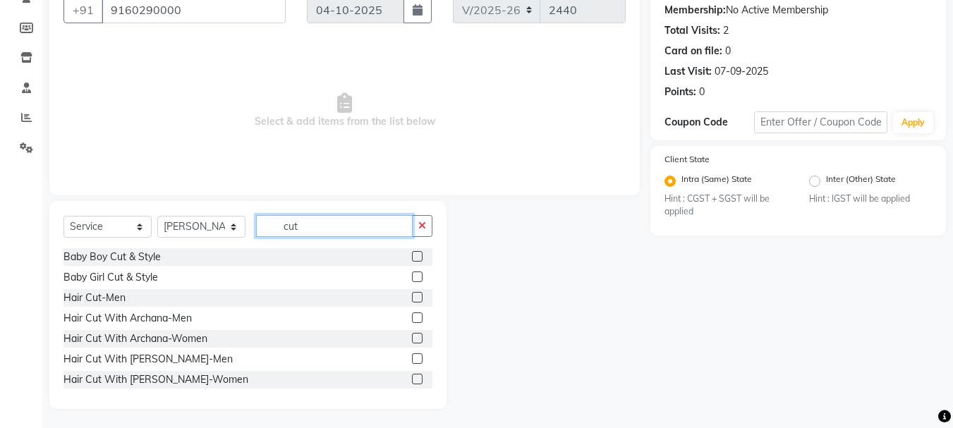
type input "cut"
click at [412, 358] on label at bounding box center [417, 359] width 11 height 11
click at [412, 358] on input "checkbox" at bounding box center [416, 359] width 9 height 9
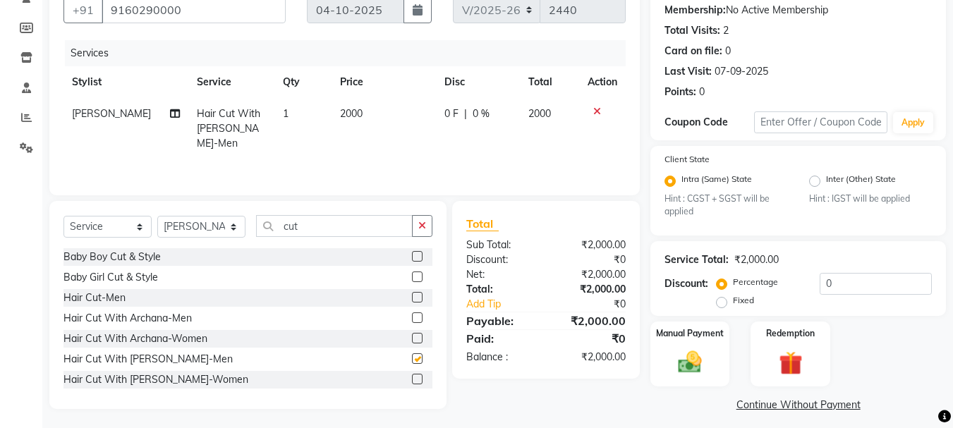
checkbox input "false"
click at [234, 228] on select "Select Stylist [PERSON_NAME] [PERSON_NAME] Manager [PERSON_NAME] [PERSON_NAME] …" at bounding box center [201, 227] width 88 height 22
select select "18476"
click at [157, 216] on select "Select Stylist [PERSON_NAME] [PERSON_NAME] Manager [PERSON_NAME] [PERSON_NAME] …" at bounding box center [201, 227] width 88 height 22
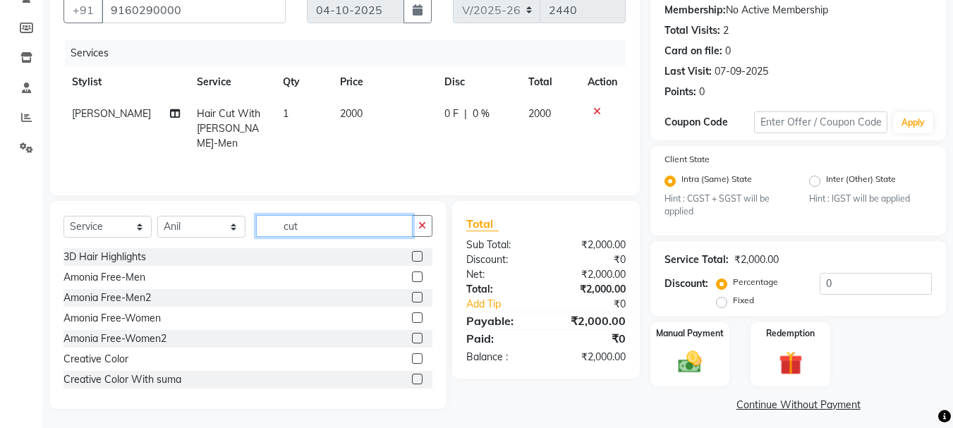
click at [316, 230] on input "cut" at bounding box center [334, 226] width 157 height 22
type input "c"
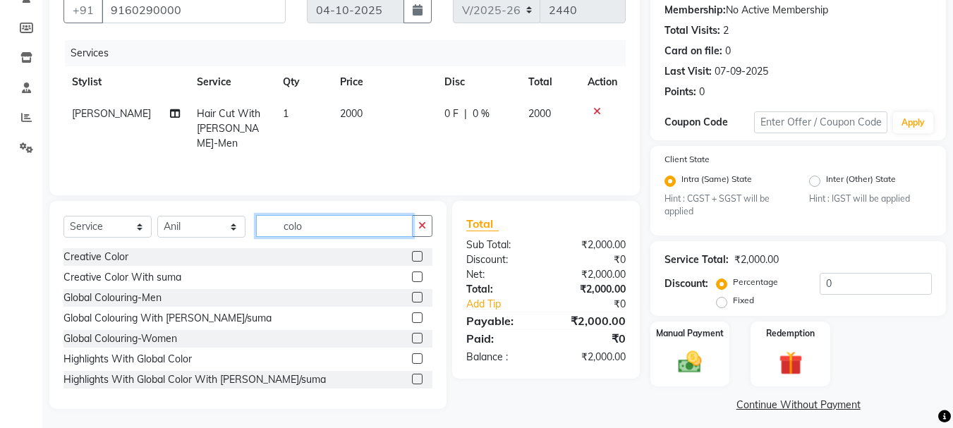
type input "colo"
click at [412, 296] on label at bounding box center [417, 297] width 11 height 11
click at [412, 296] on input "checkbox" at bounding box center [416, 298] width 9 height 9
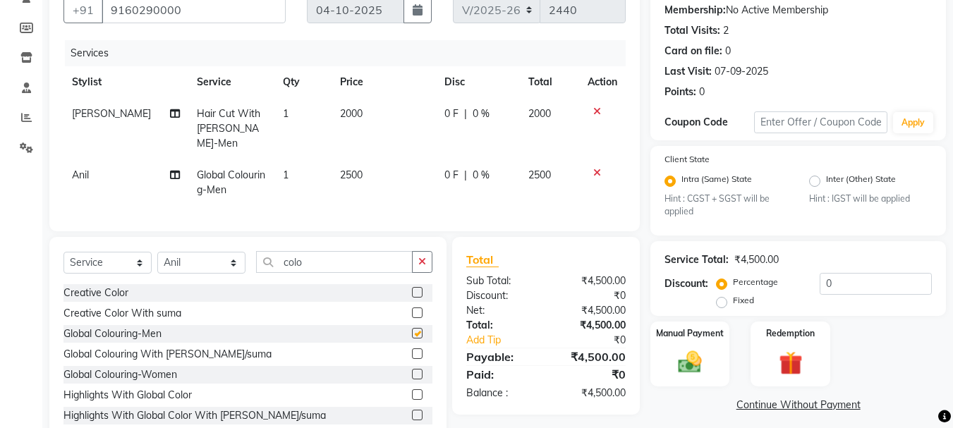
checkbox input "false"
click at [340, 169] on span "2500" at bounding box center [351, 175] width 23 height 13
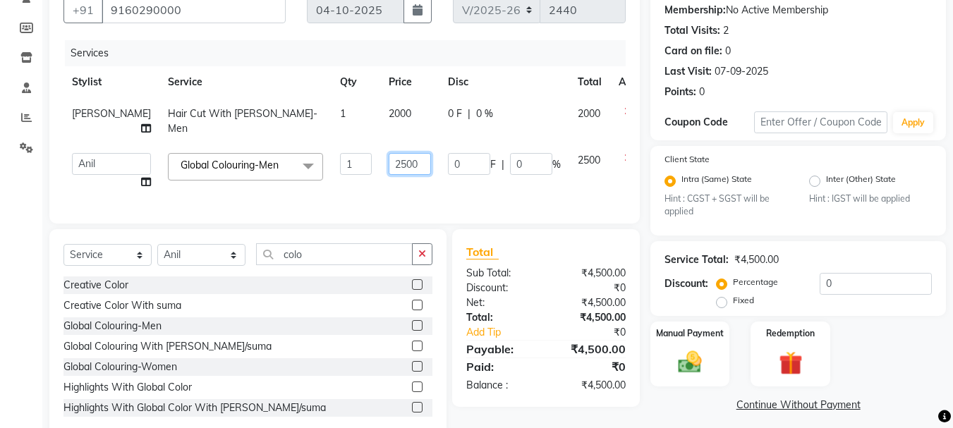
click at [389, 160] on input "2500" at bounding box center [410, 164] width 42 height 22
type input "1500"
click at [421, 201] on div "Services Stylist Service Qty Price Disc Total Action [PERSON_NAME] Hair Cut Wit…" at bounding box center [345, 124] width 562 height 169
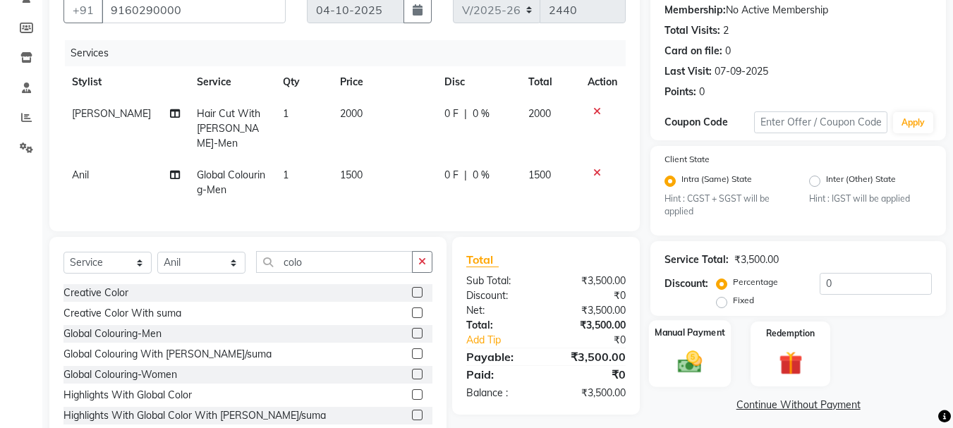
click at [676, 374] on img at bounding box center [690, 363] width 40 height 28
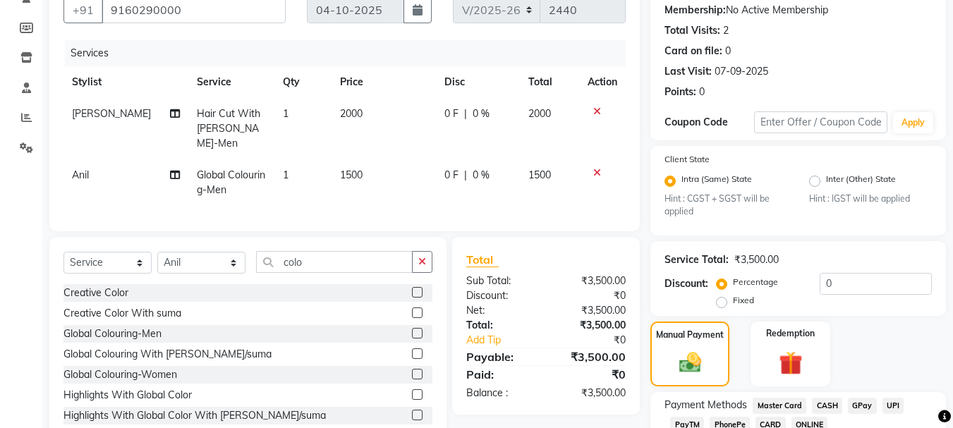
click at [864, 402] on span "GPay" at bounding box center [862, 406] width 29 height 16
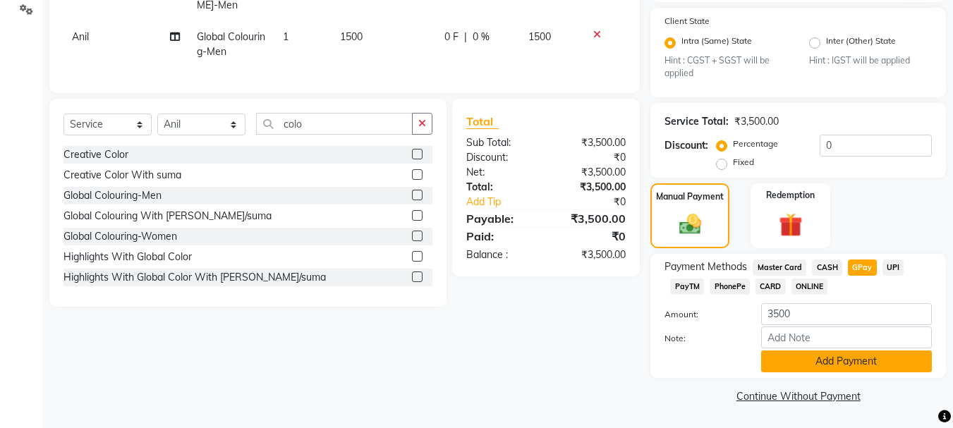
click at [901, 361] on button "Add Payment" at bounding box center [846, 362] width 171 height 22
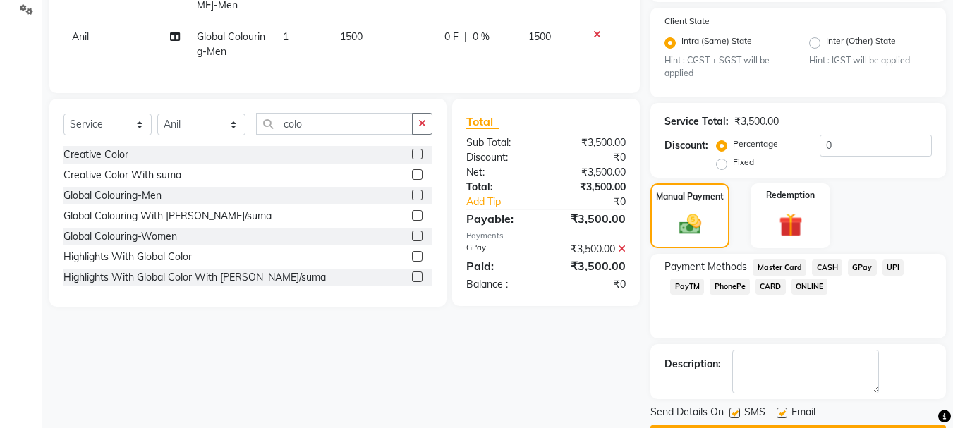
scroll to position [313, 0]
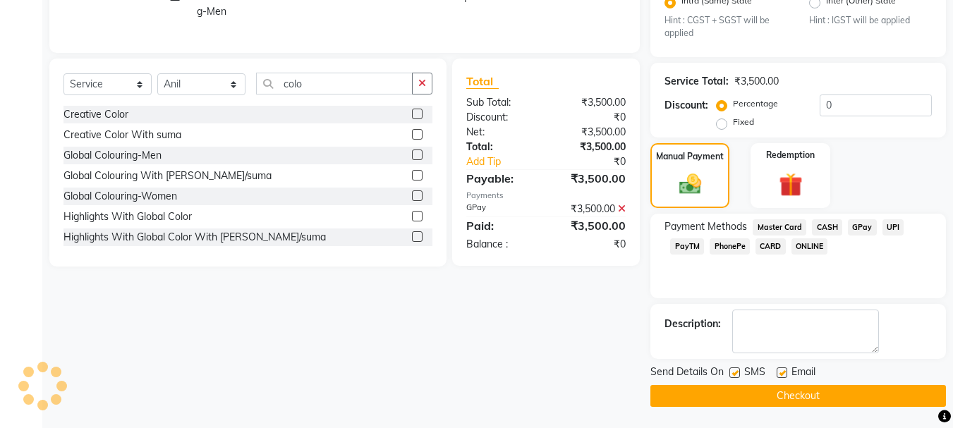
click at [802, 396] on button "Checkout" at bounding box center [799, 396] width 296 height 22
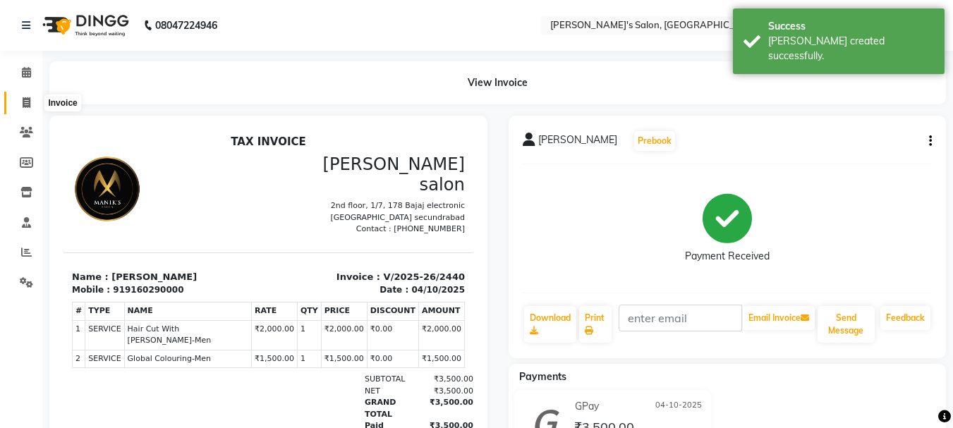
click at [26, 103] on icon at bounding box center [27, 102] width 8 height 11
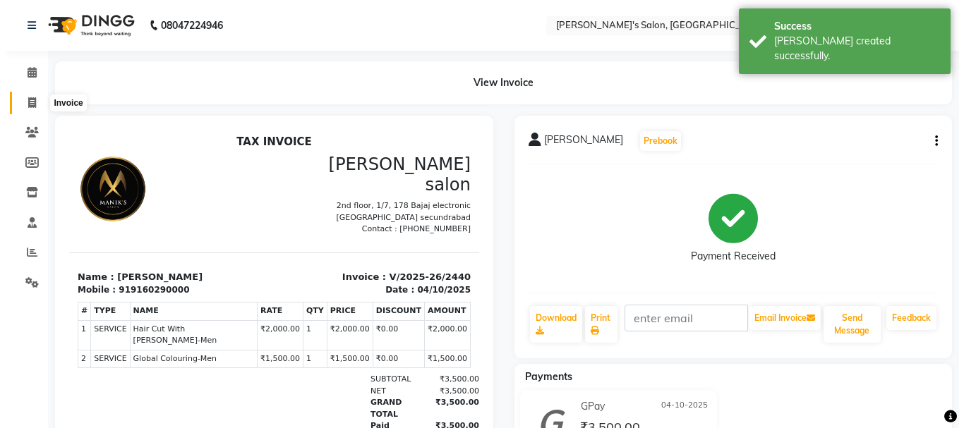
select select "service"
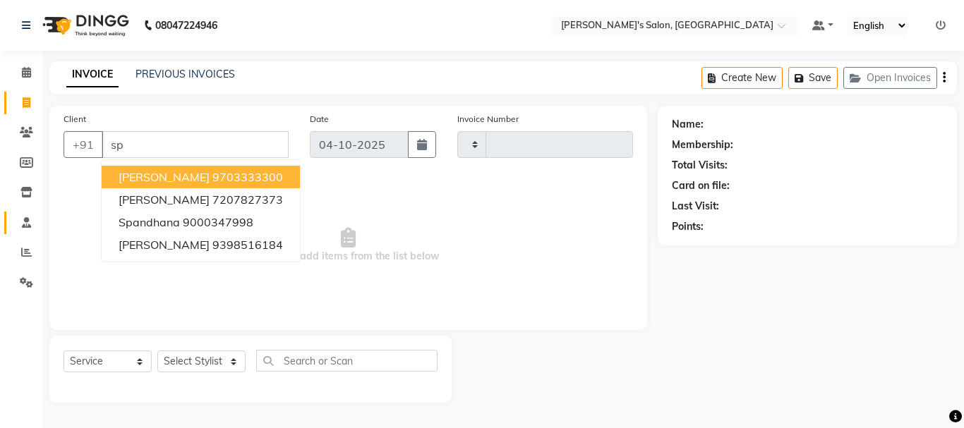
type input "s"
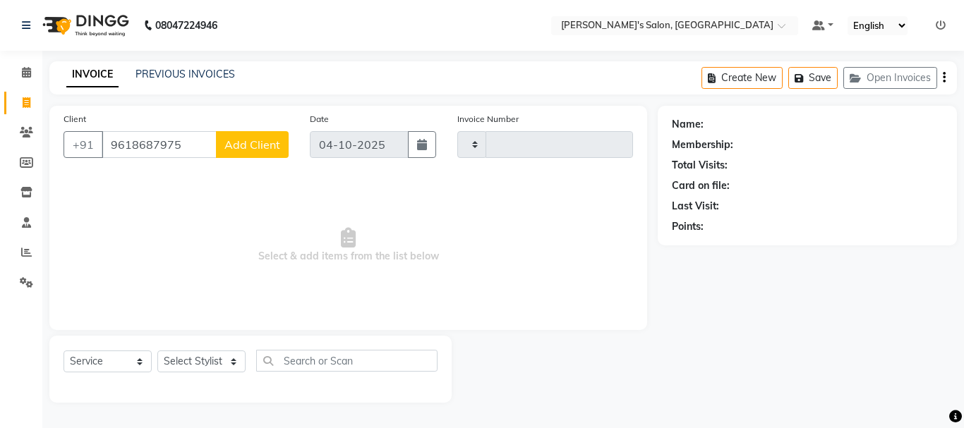
click at [150, 140] on input "9618687975" at bounding box center [159, 144] width 115 height 27
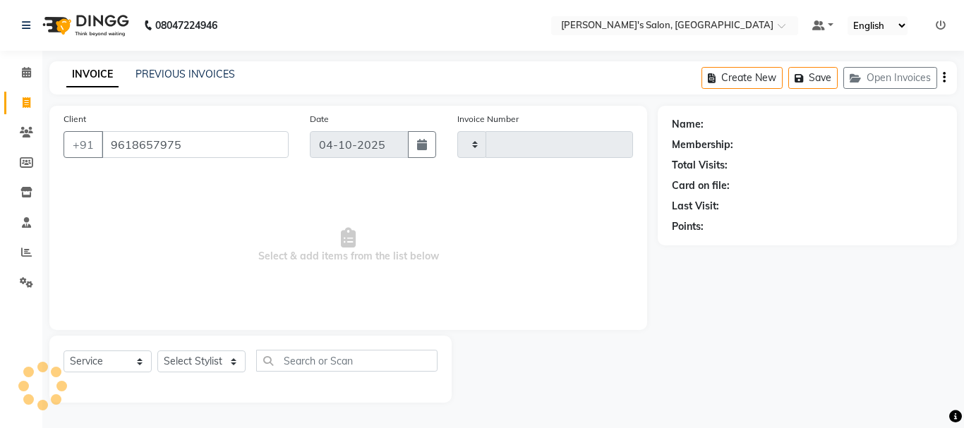
type input "9618657975"
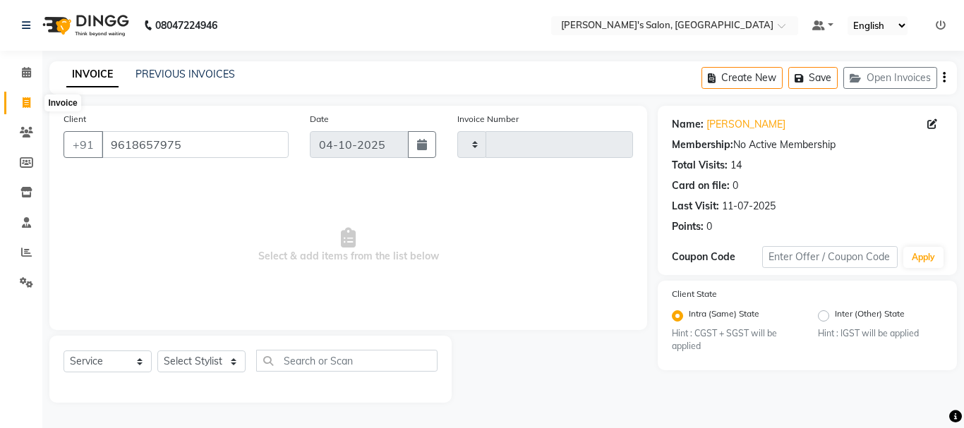
click at [28, 102] on icon at bounding box center [27, 102] width 8 height 11
select select "service"
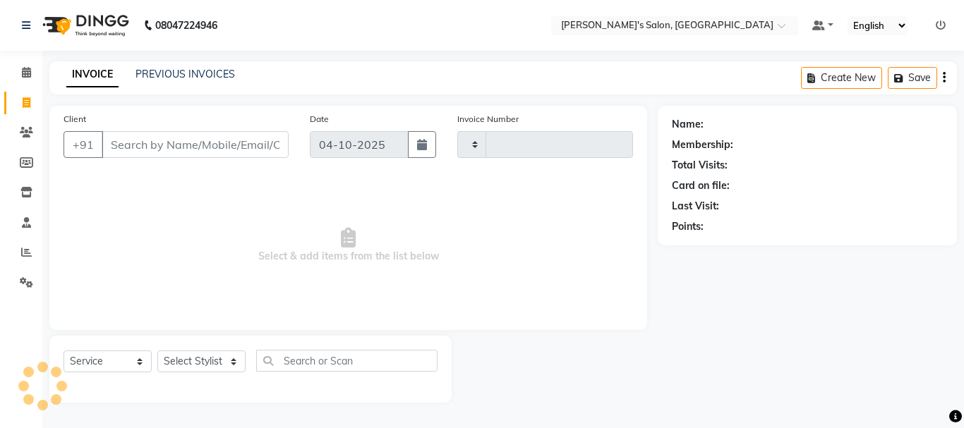
type input "2441"
select select "3810"
